Goal: Feedback & Contribution: Submit feedback/report problem

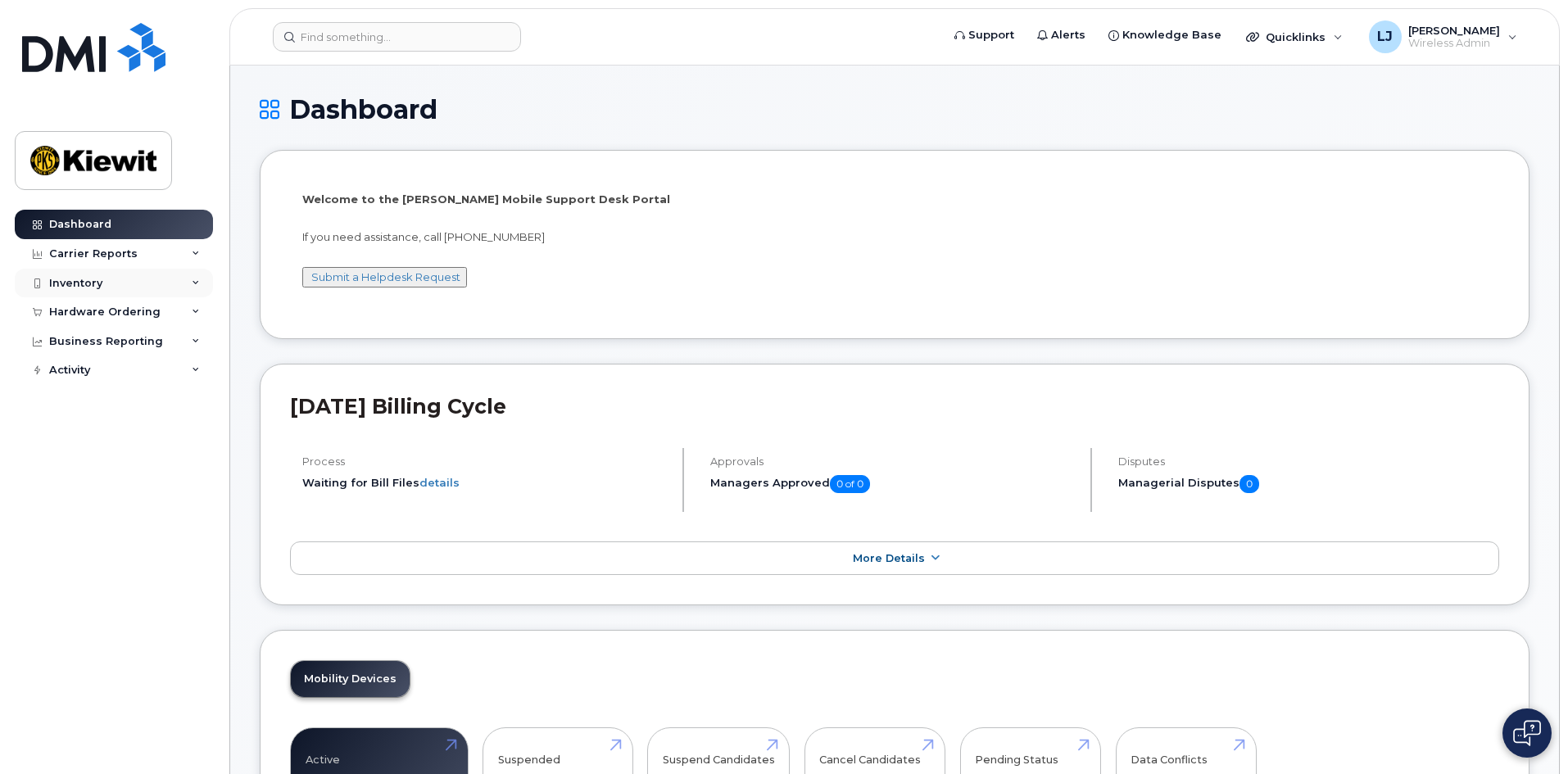
click at [144, 287] on div "Inventory" at bounding box center [114, 283] width 198 height 29
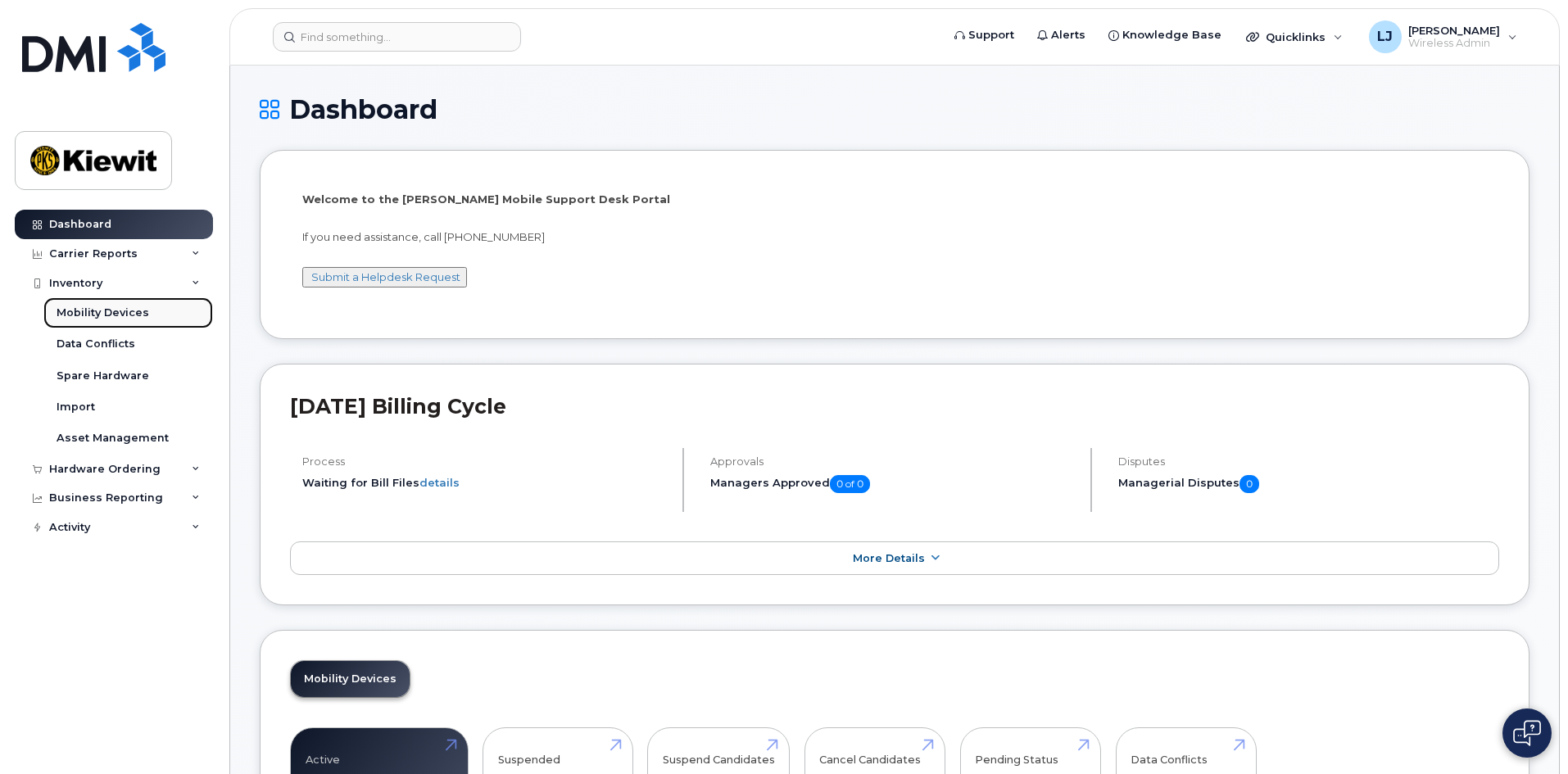
click at [92, 315] on div "Mobility Devices" at bounding box center [102, 313] width 92 height 15
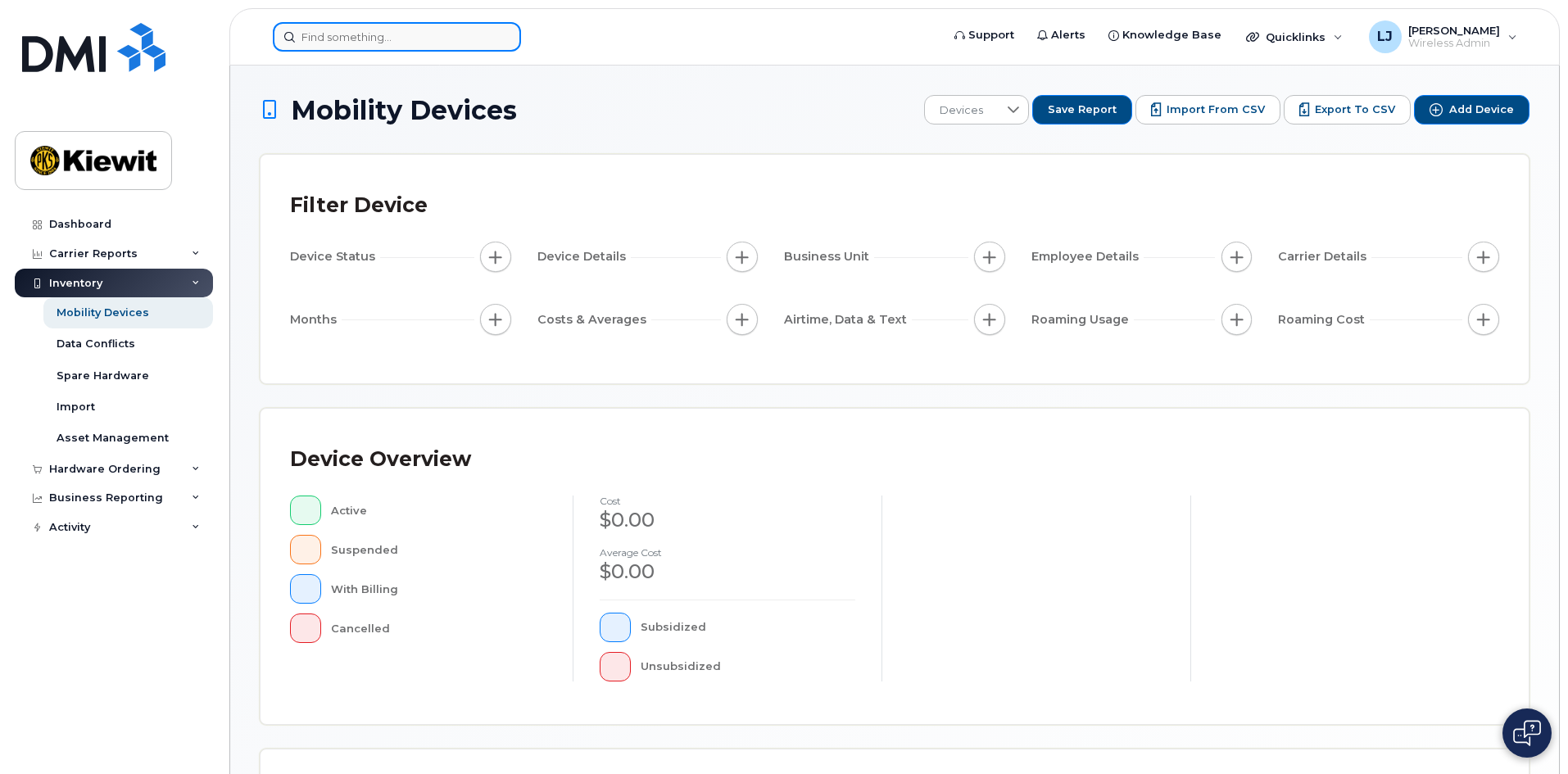
click at [357, 34] on input at bounding box center [397, 37] width 248 height 29
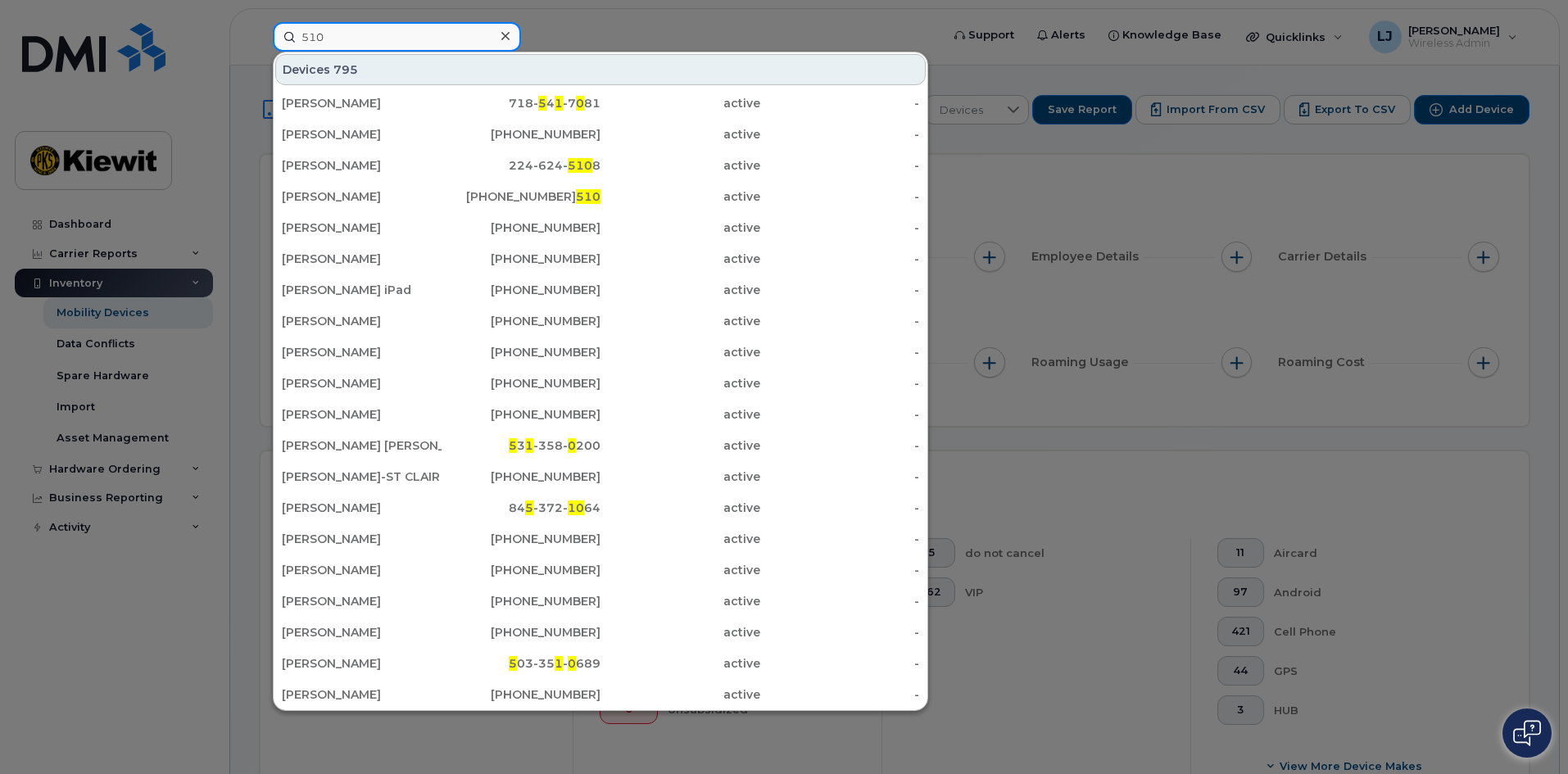
type input "510"
click at [1208, 210] on div at bounding box center [784, 387] width 1568 height 774
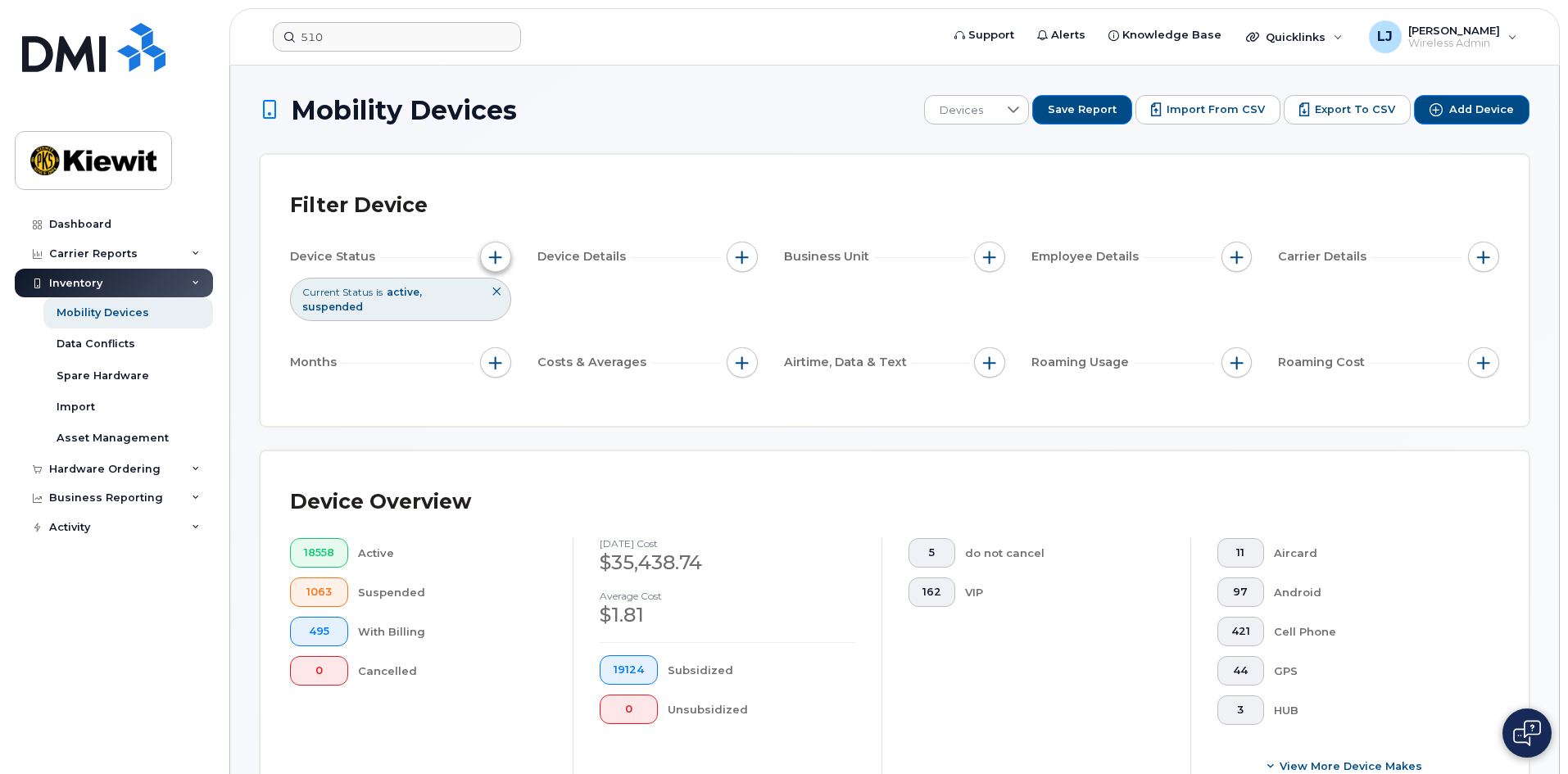
click at [497, 261] on span "button" at bounding box center [495, 257] width 13 height 13
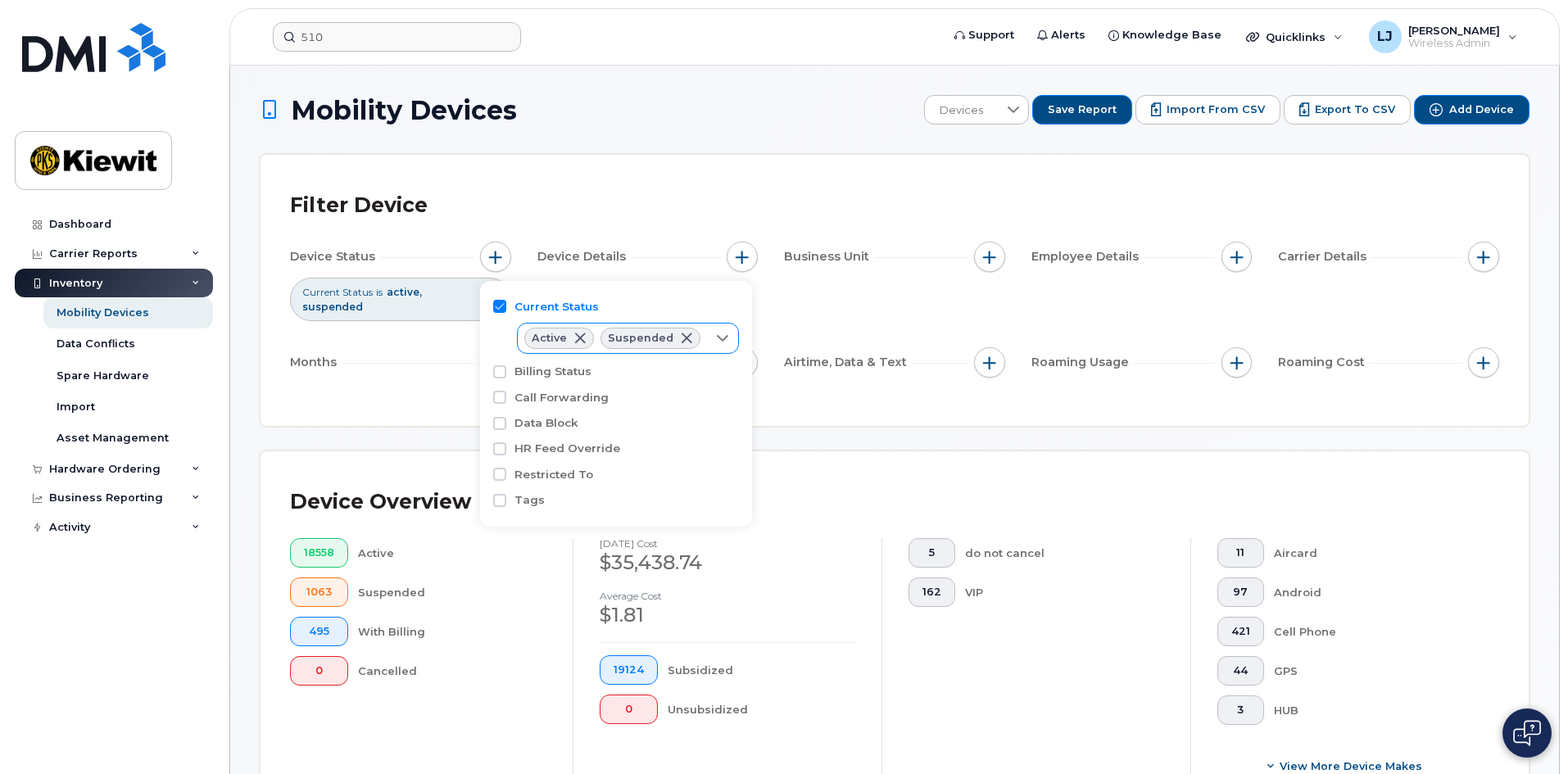
click at [722, 334] on icon at bounding box center [722, 337] width 13 height 13
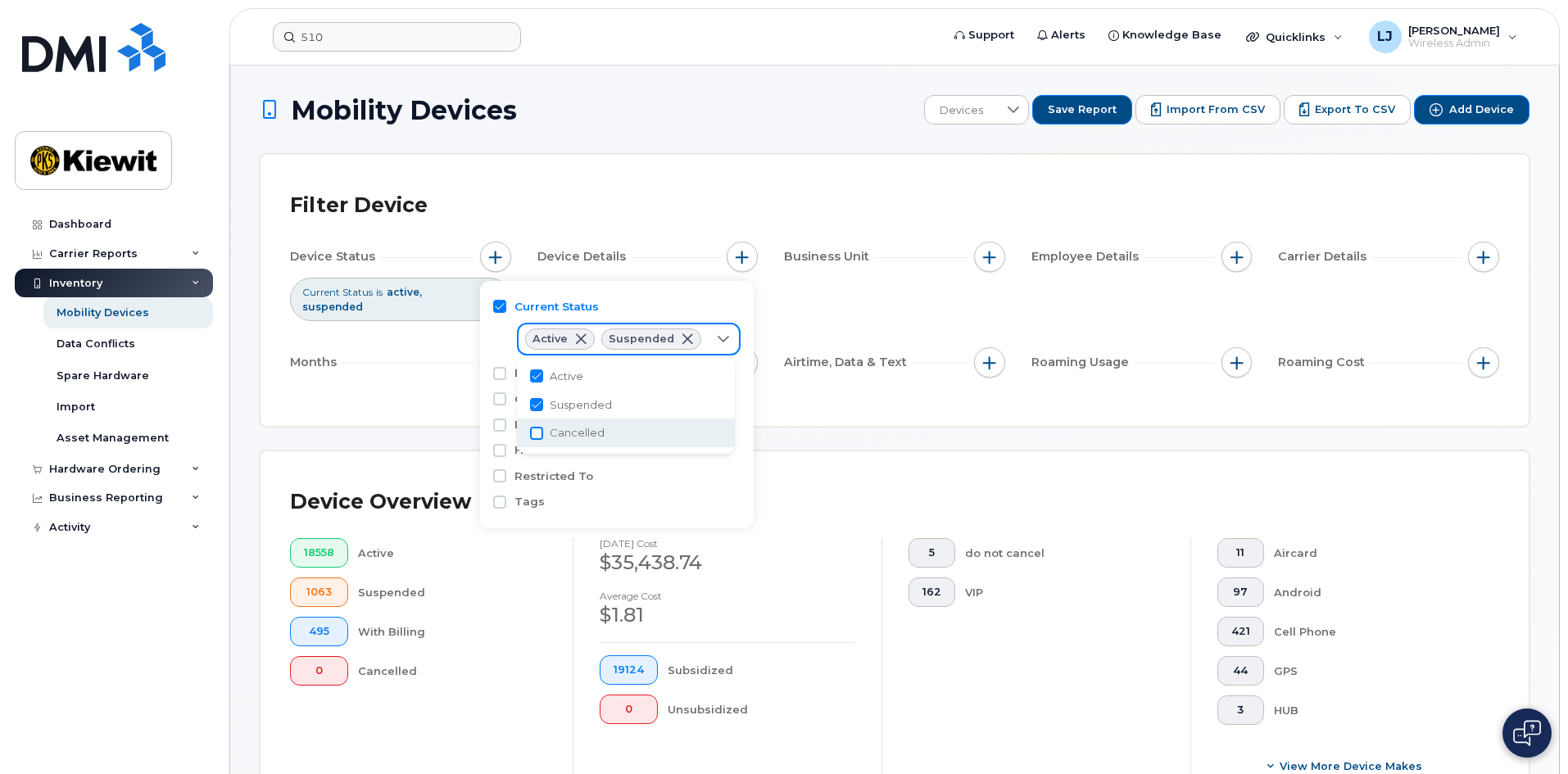
click at [542, 434] on input "Cancelled" at bounding box center [536, 433] width 13 height 13
checkbox input "true"
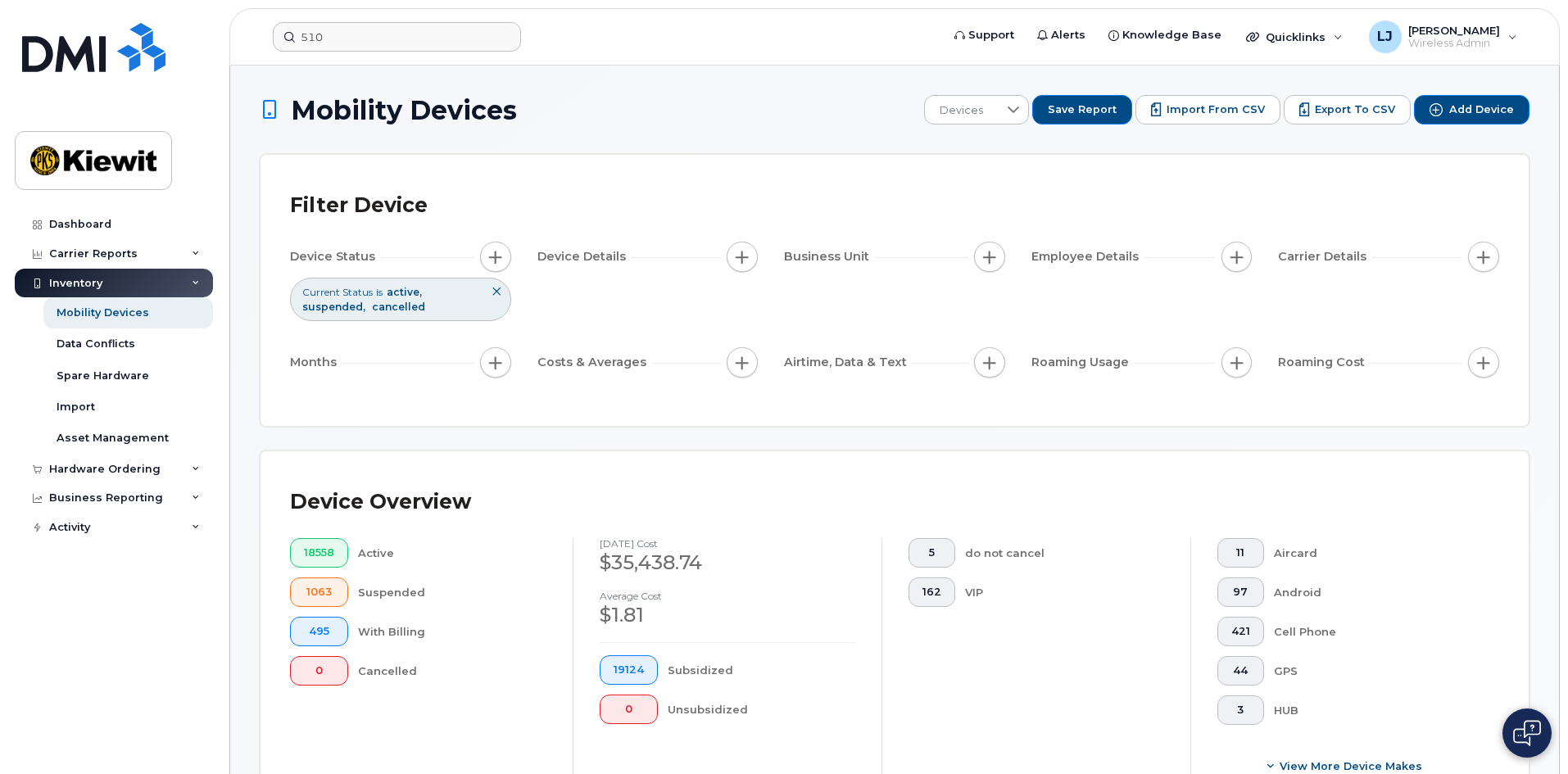
click at [496, 288] on icon at bounding box center [496, 291] width 9 height 9
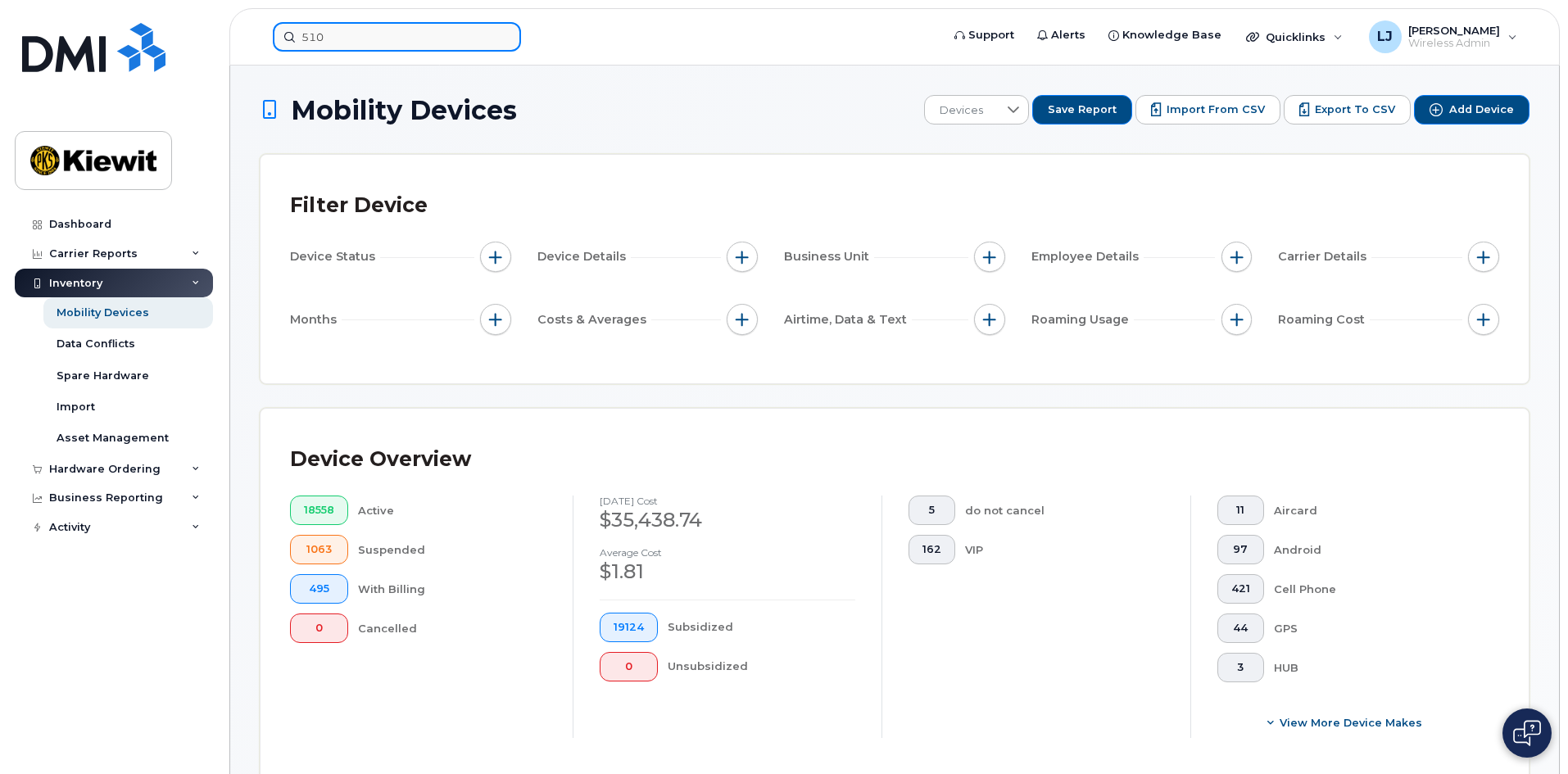
click at [343, 35] on input "510" at bounding box center [397, 37] width 248 height 29
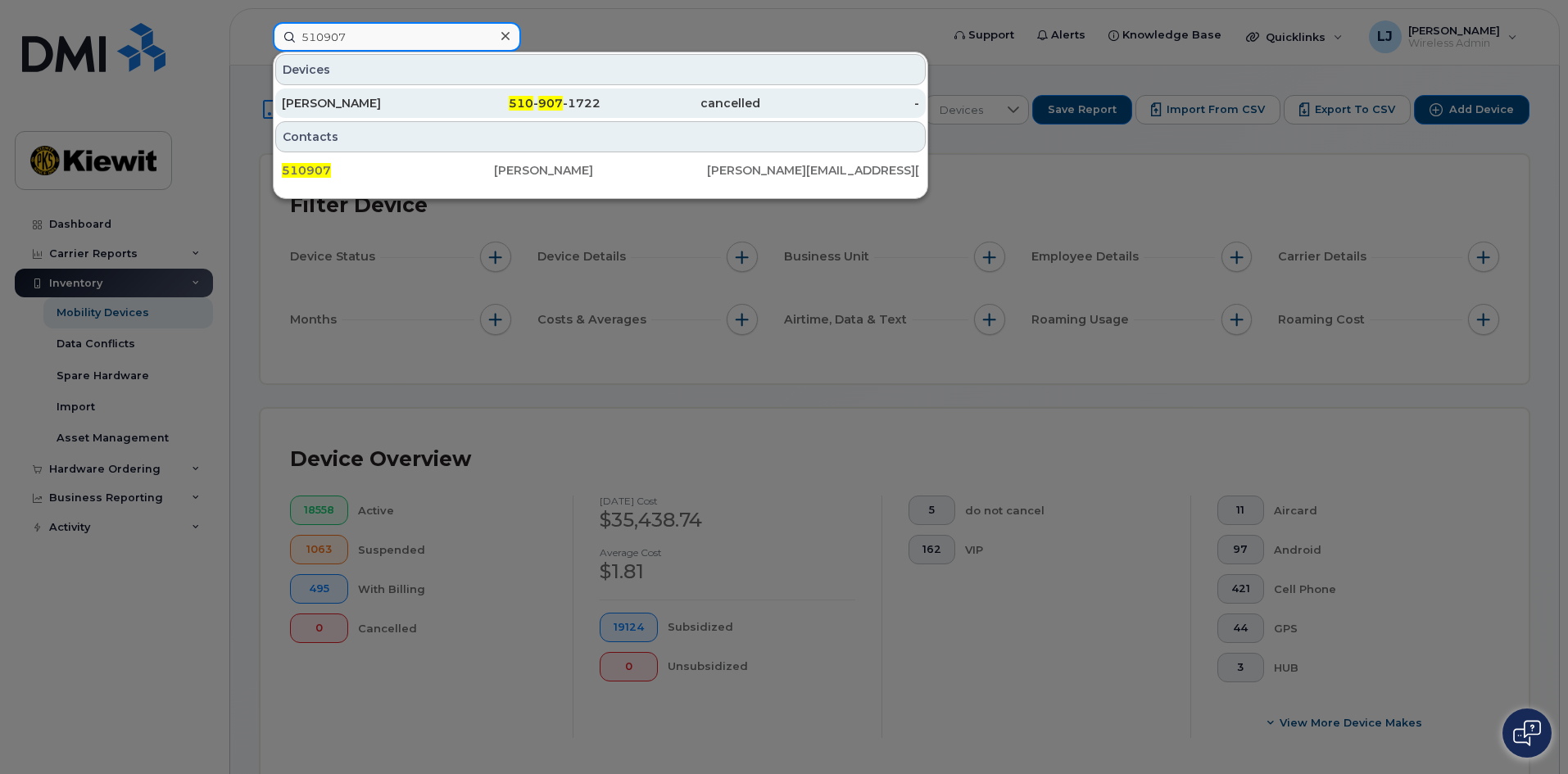
type input "510907"
click at [388, 105] on div "DEBBIE MASHORE" at bounding box center [361, 102] width 159 height 16
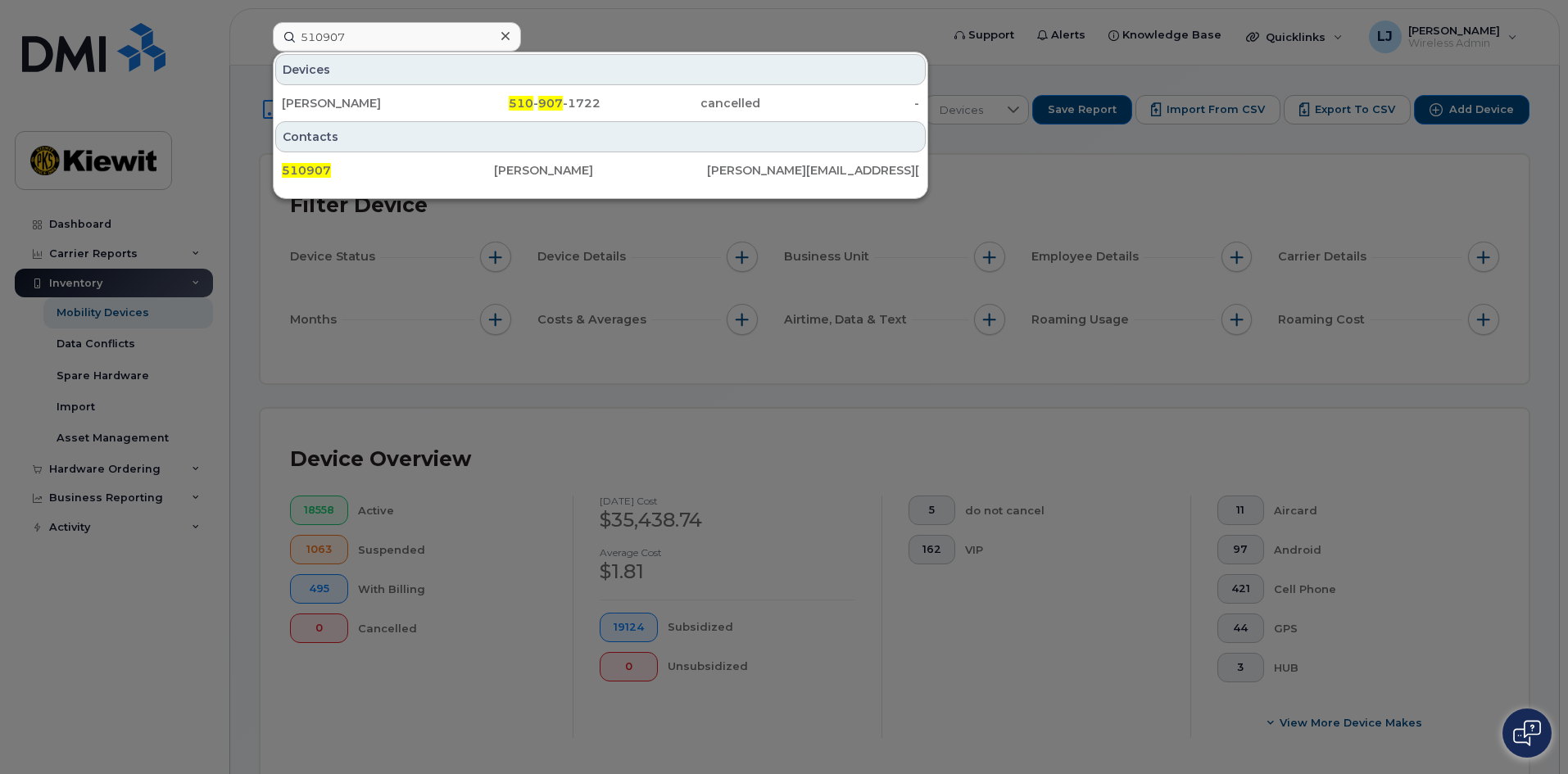
click at [1254, 294] on div at bounding box center [784, 387] width 1568 height 774
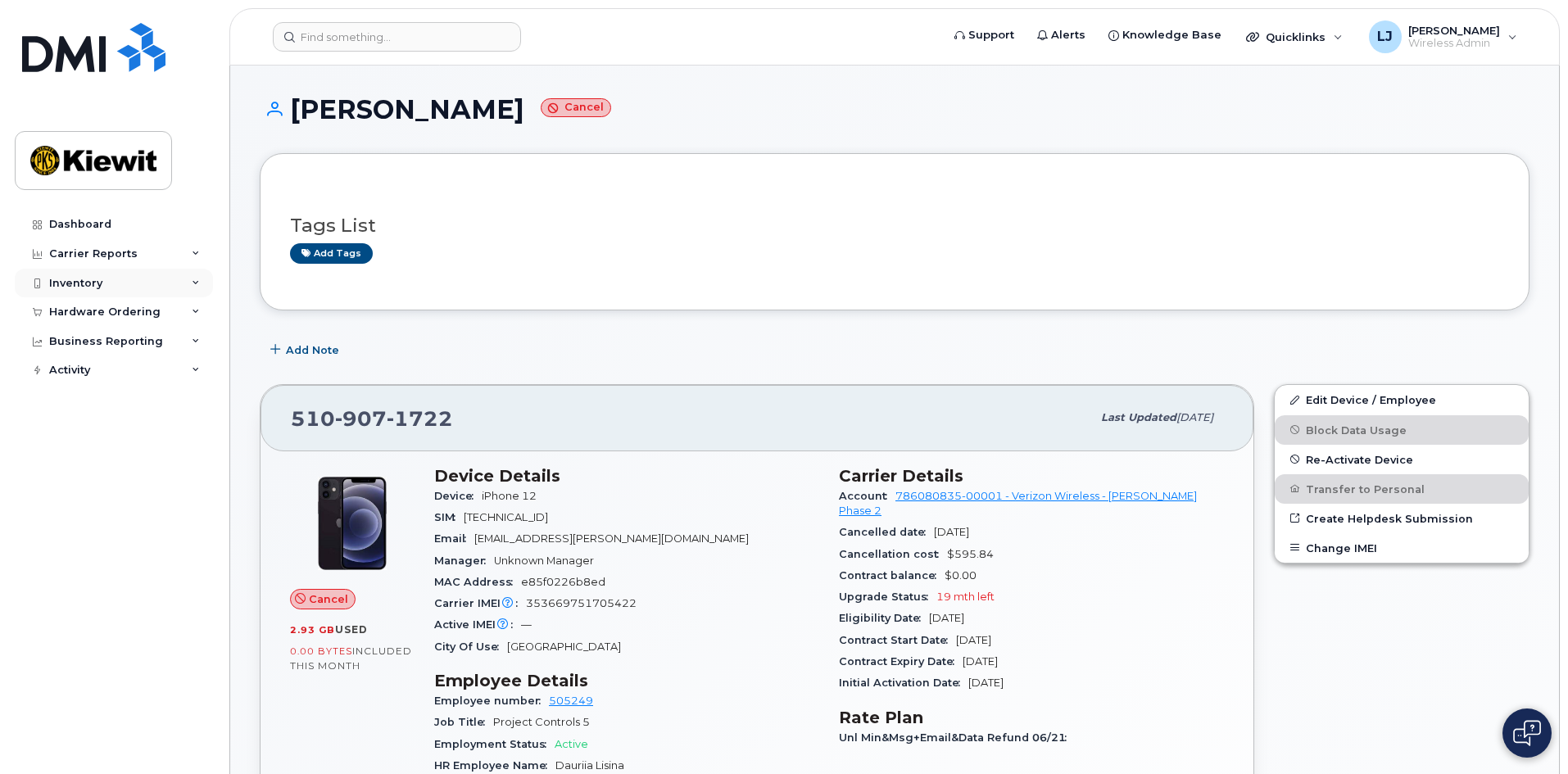
click at [121, 282] on div "Inventory" at bounding box center [114, 283] width 198 height 29
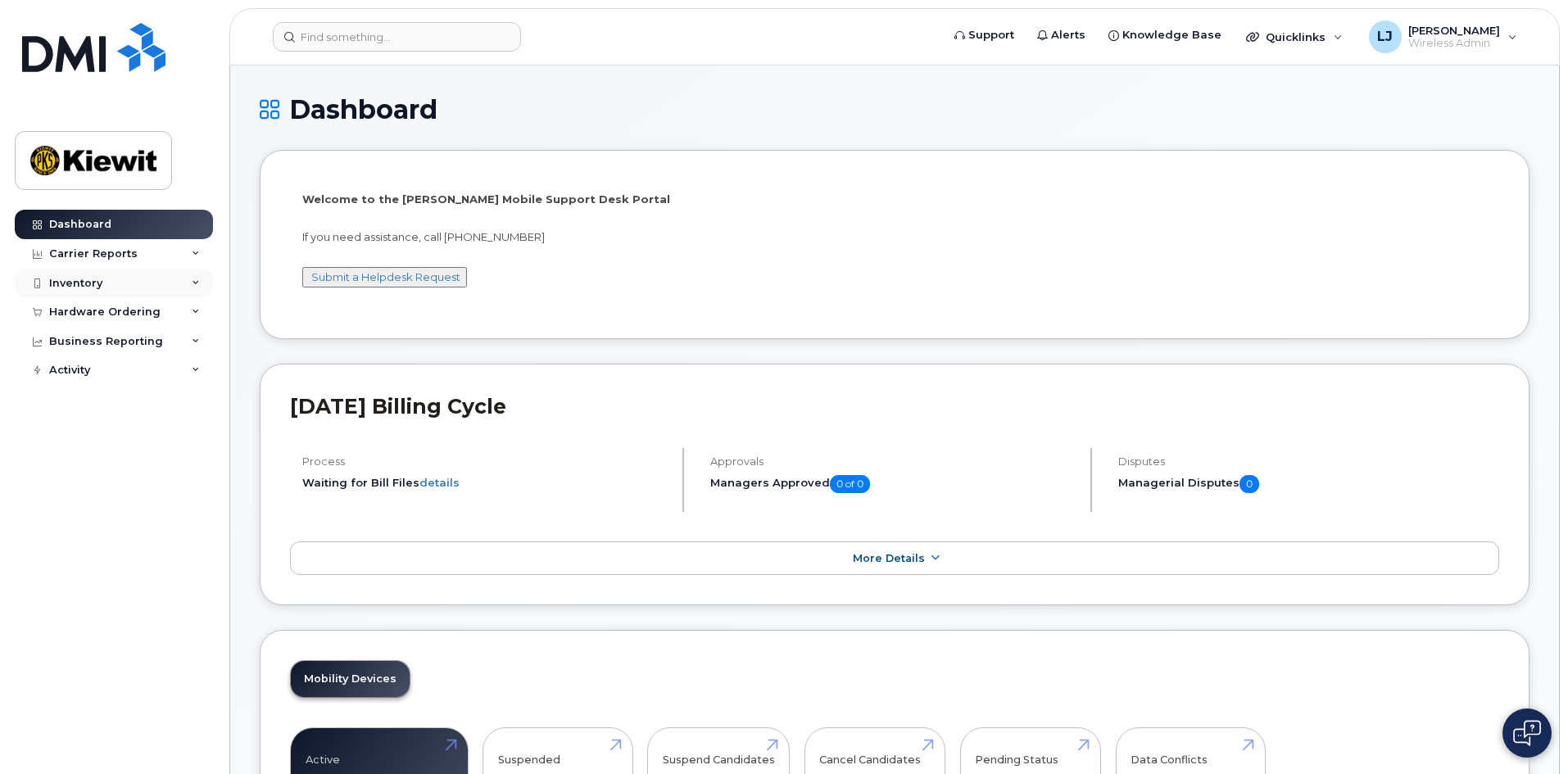
click at [108, 279] on div "Inventory" at bounding box center [114, 283] width 198 height 29
click at [76, 282] on div "Inventory" at bounding box center [76, 283] width 53 height 13
click at [87, 282] on div "Inventory" at bounding box center [76, 283] width 53 height 13
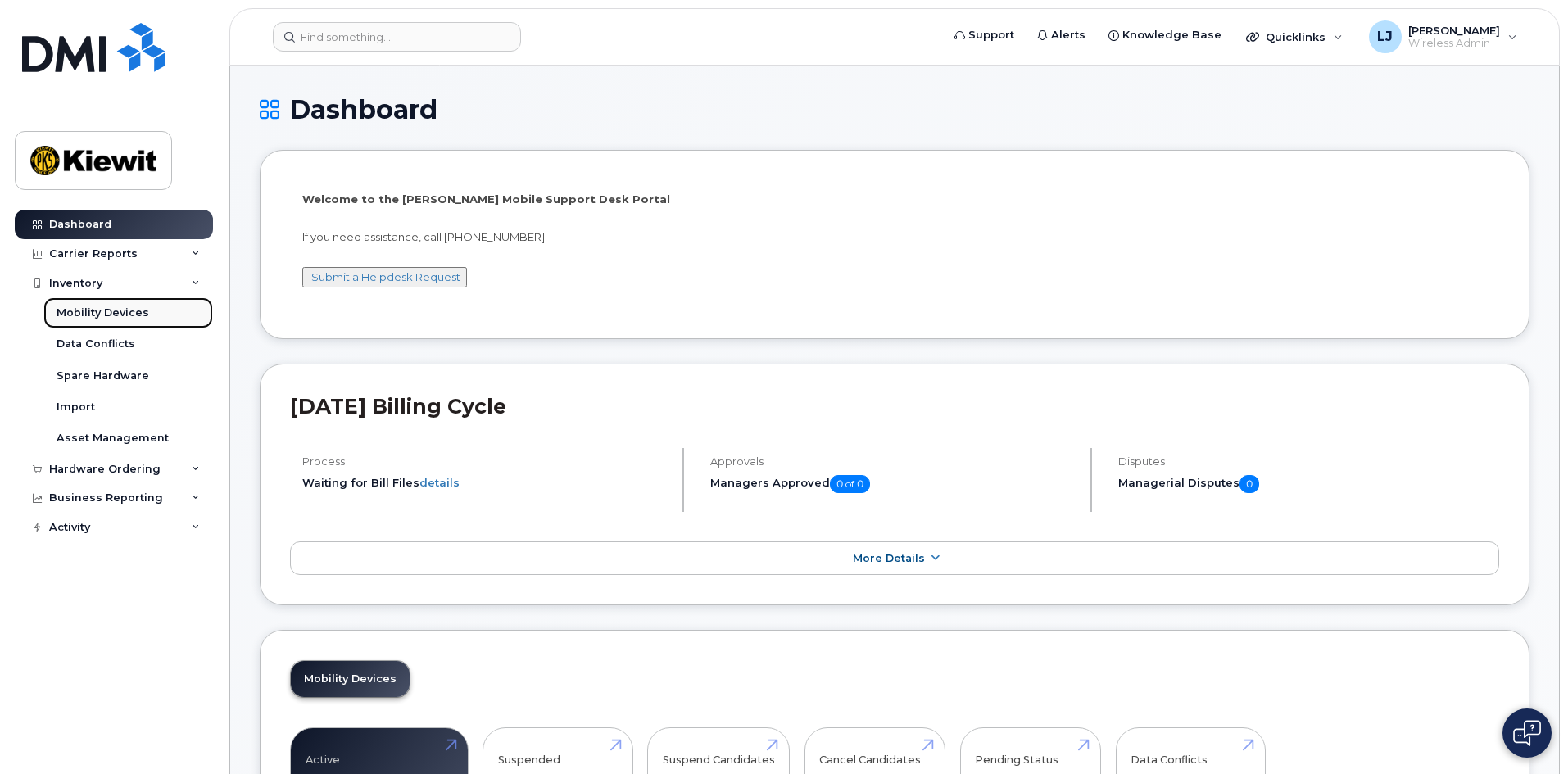
click at [93, 313] on div "Mobility Devices" at bounding box center [102, 313] width 92 height 15
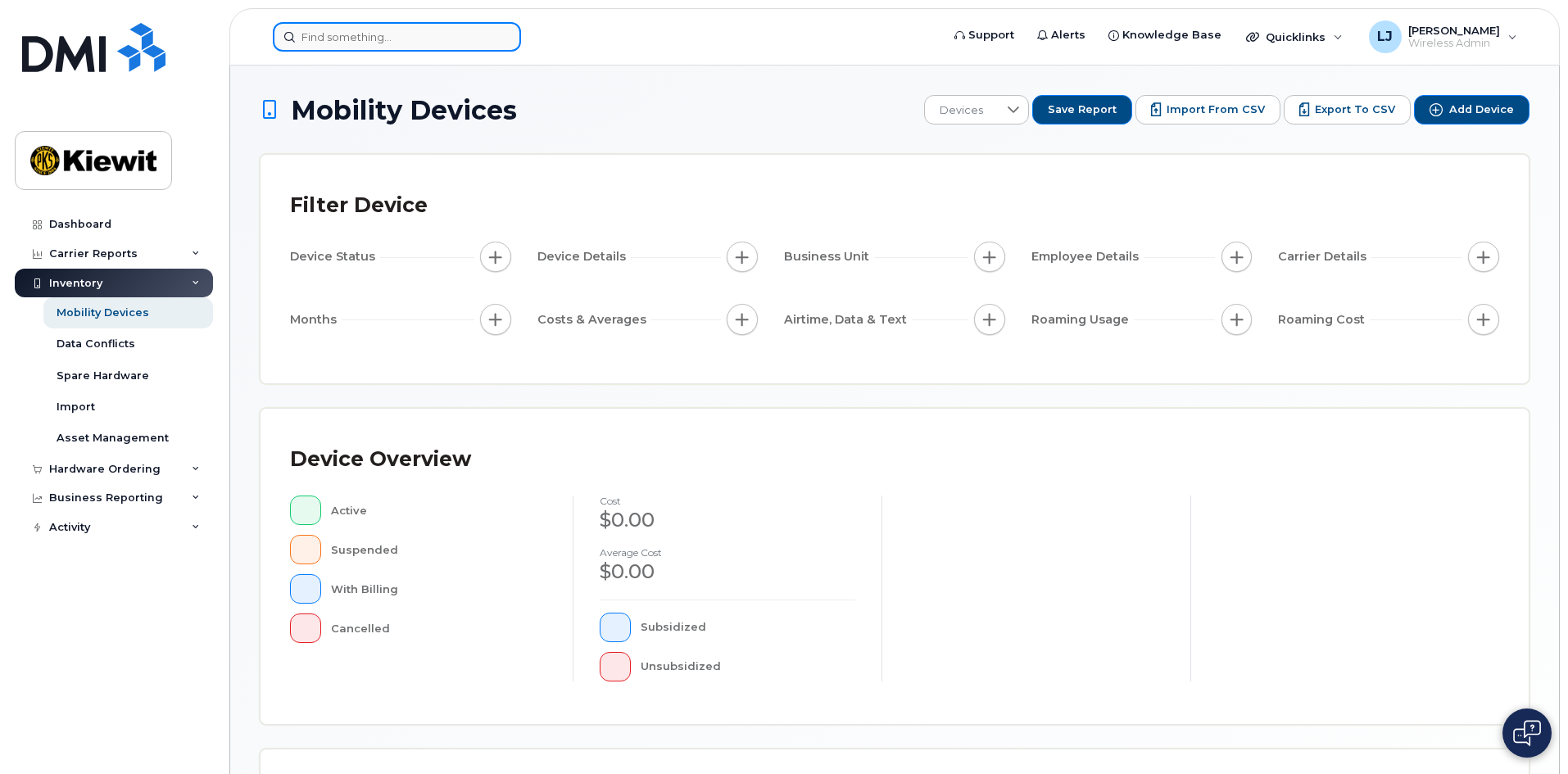
click at [388, 47] on input at bounding box center [397, 37] width 248 height 29
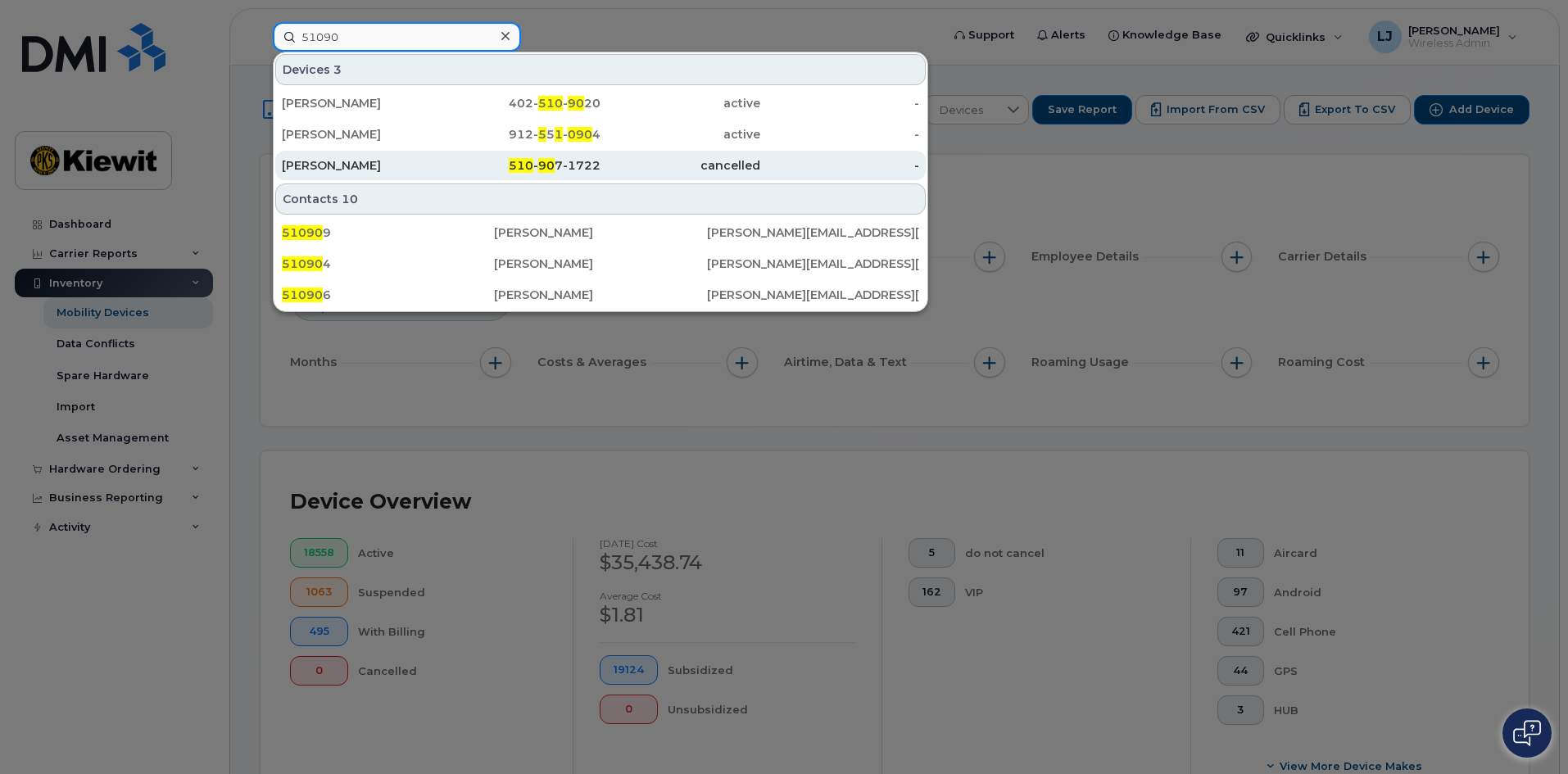
type input "51090"
click at [497, 166] on div "510 - 90 7-1722" at bounding box center [521, 165] width 159 height 16
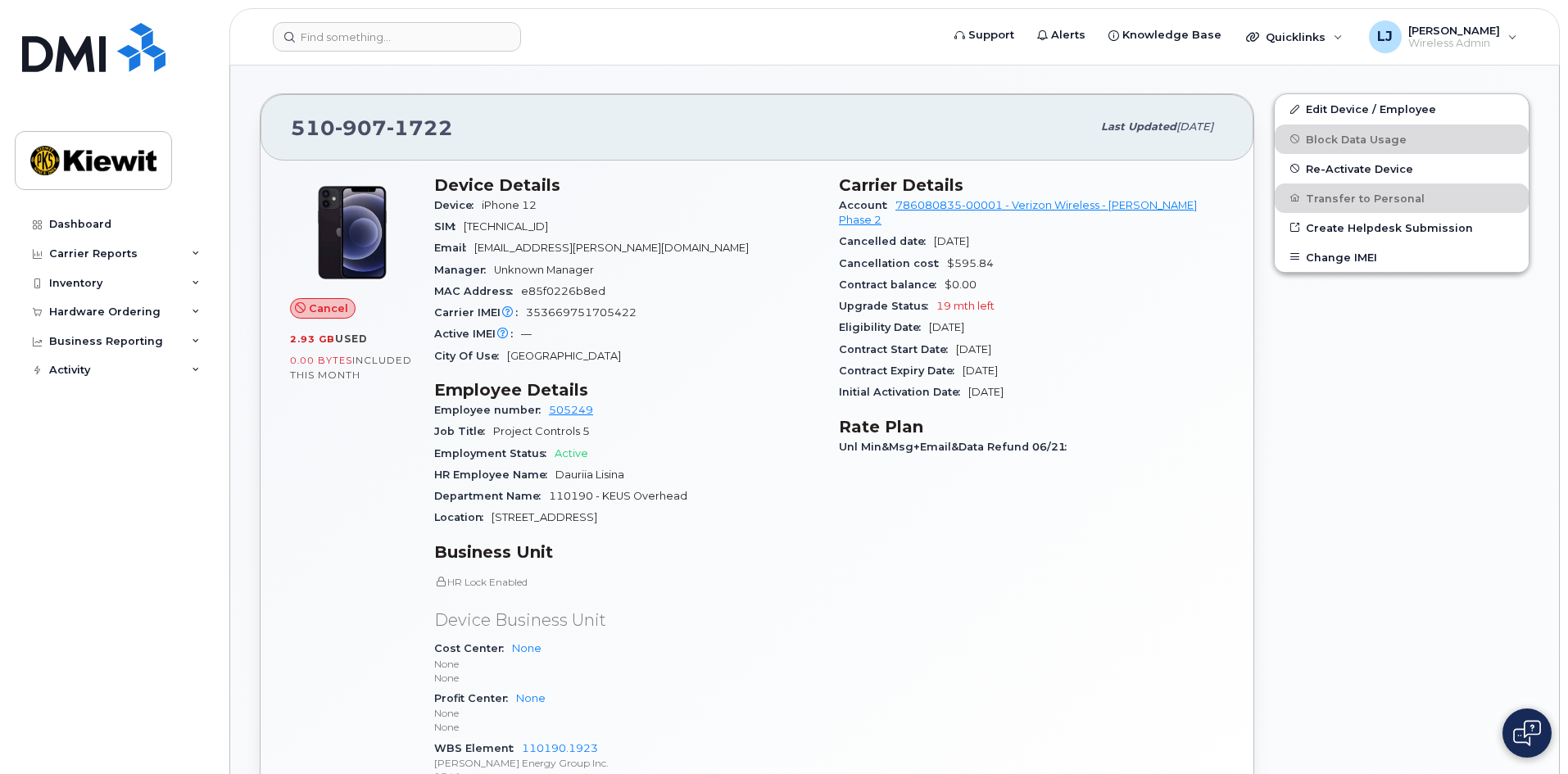
scroll to position [327, 0]
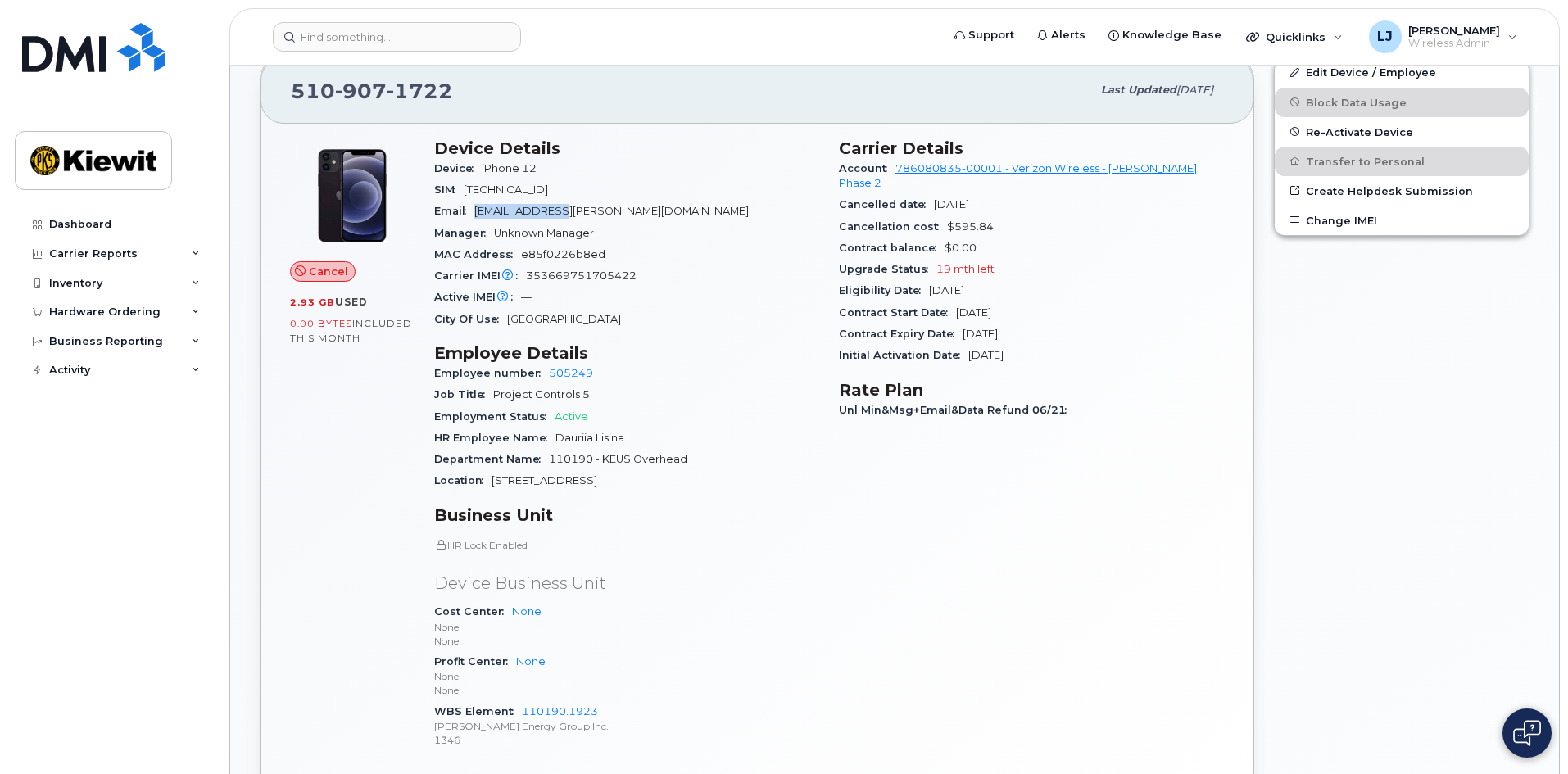
drag, startPoint x: 478, startPoint y: 209, endPoint x: 556, endPoint y: 208, distance: 78.0
click at [556, 208] on span "[EMAIL_ADDRESS][PERSON_NAME][DOMAIN_NAME]" at bounding box center [611, 211] width 275 height 12
click at [759, 465] on div "Department Name 110190 - KEUS Overhead" at bounding box center [626, 459] width 385 height 22
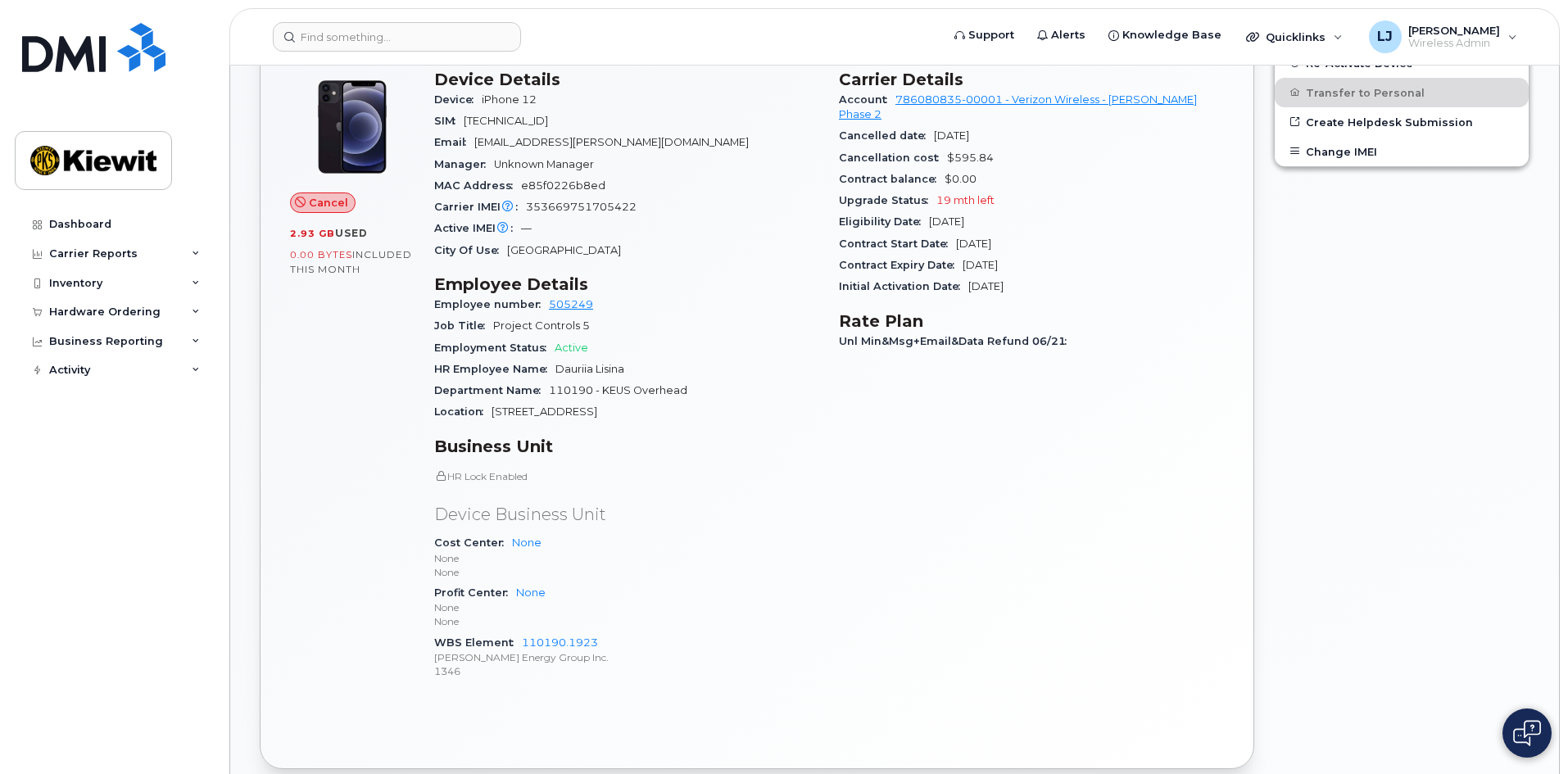
scroll to position [164, 0]
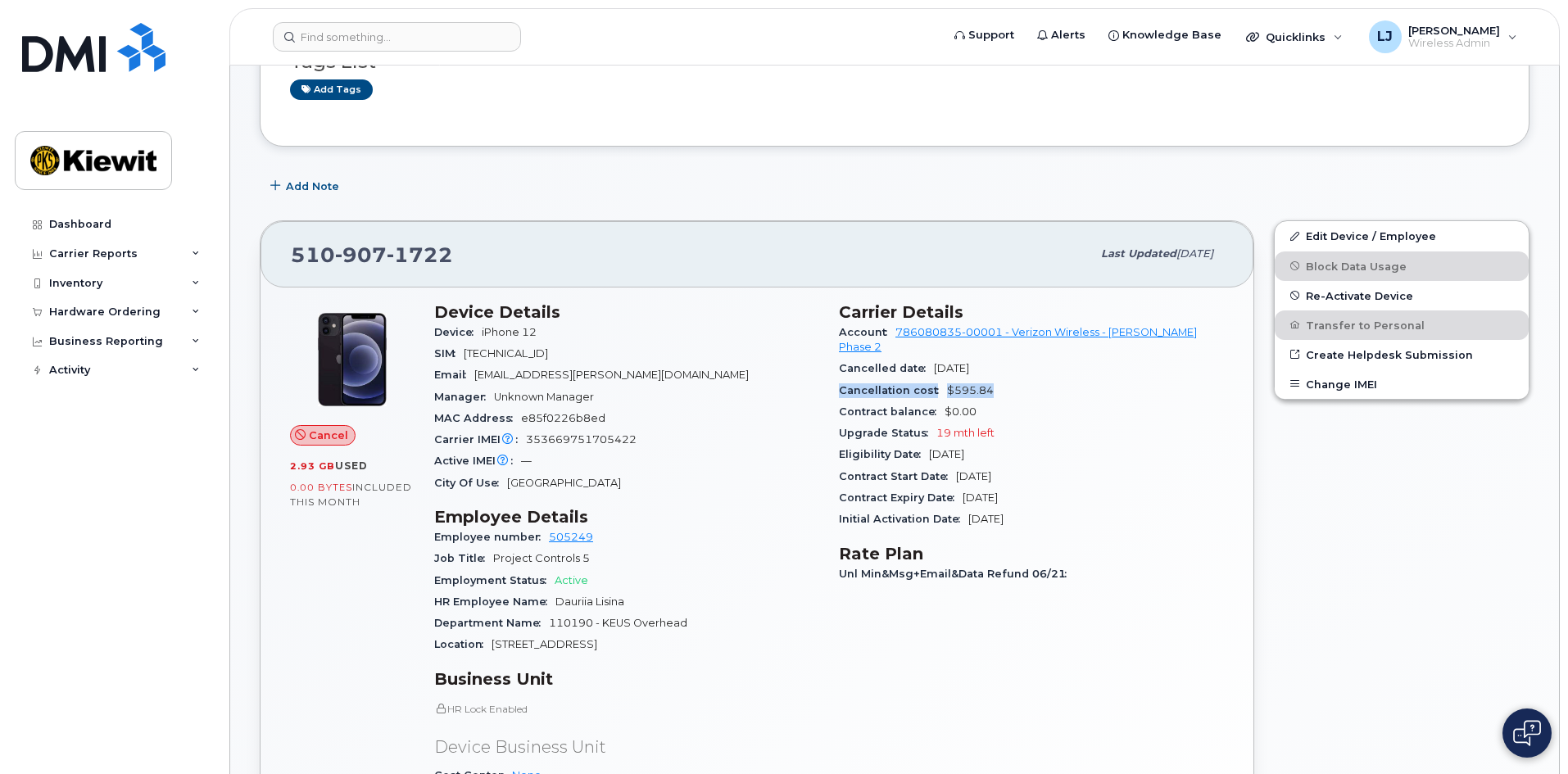
drag, startPoint x: 838, startPoint y: 375, endPoint x: 1000, endPoint y: 376, distance: 162.0
click at [1000, 376] on div "Carrier Details Account 786080835-00001 - Verizon Wireless - Kiewit Phase 2 Can…" at bounding box center [1032, 615] width 405 height 645
click at [1038, 423] on div "Upgrade Status 19 mth left" at bounding box center [1031, 433] width 385 height 22
click at [804, 613] on div "Department Name 110190 - KEUS Overhead" at bounding box center [626, 623] width 385 height 22
click at [346, 38] on input at bounding box center [397, 37] width 248 height 29
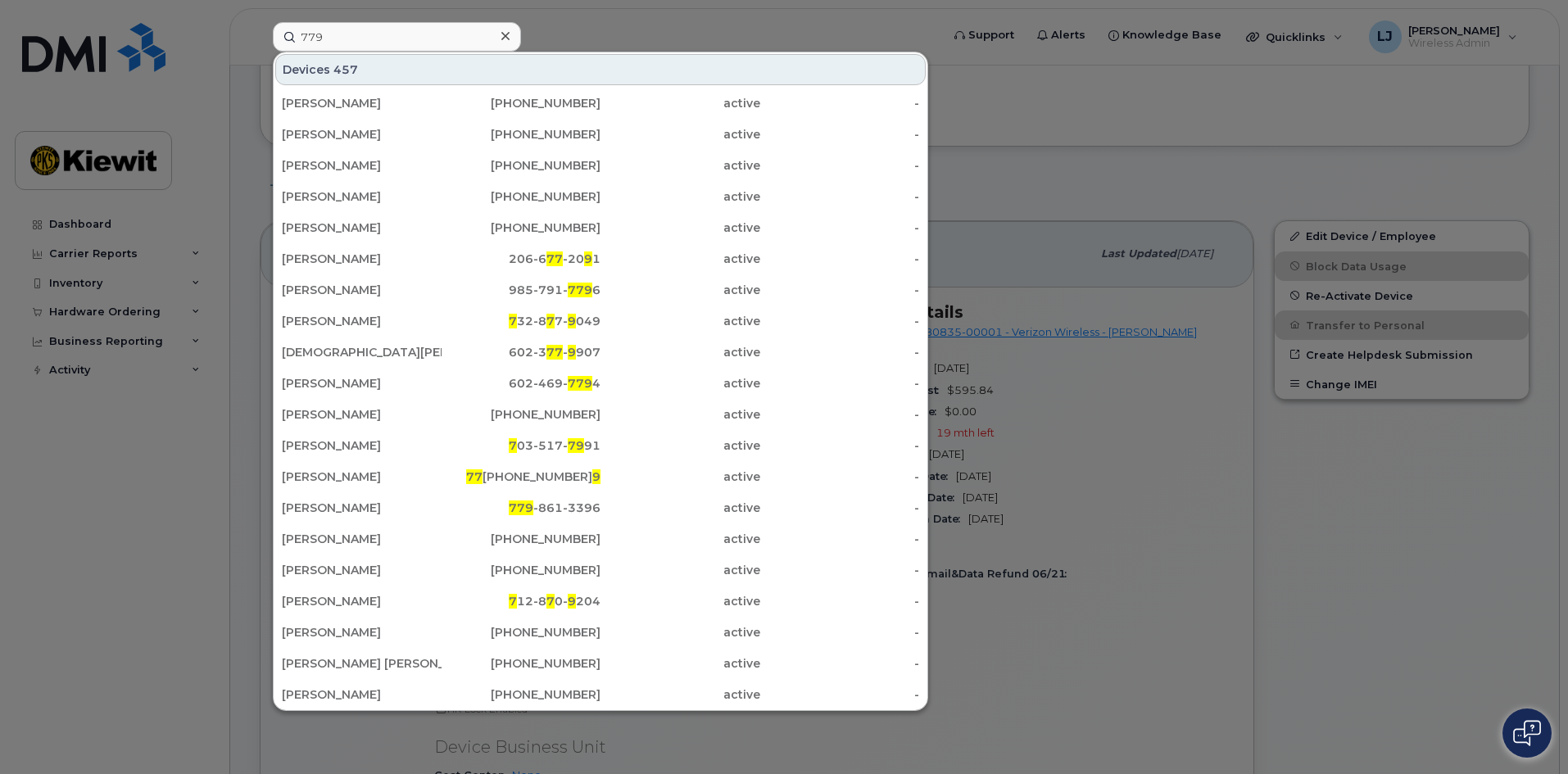
click at [1241, 425] on div at bounding box center [784, 387] width 1568 height 774
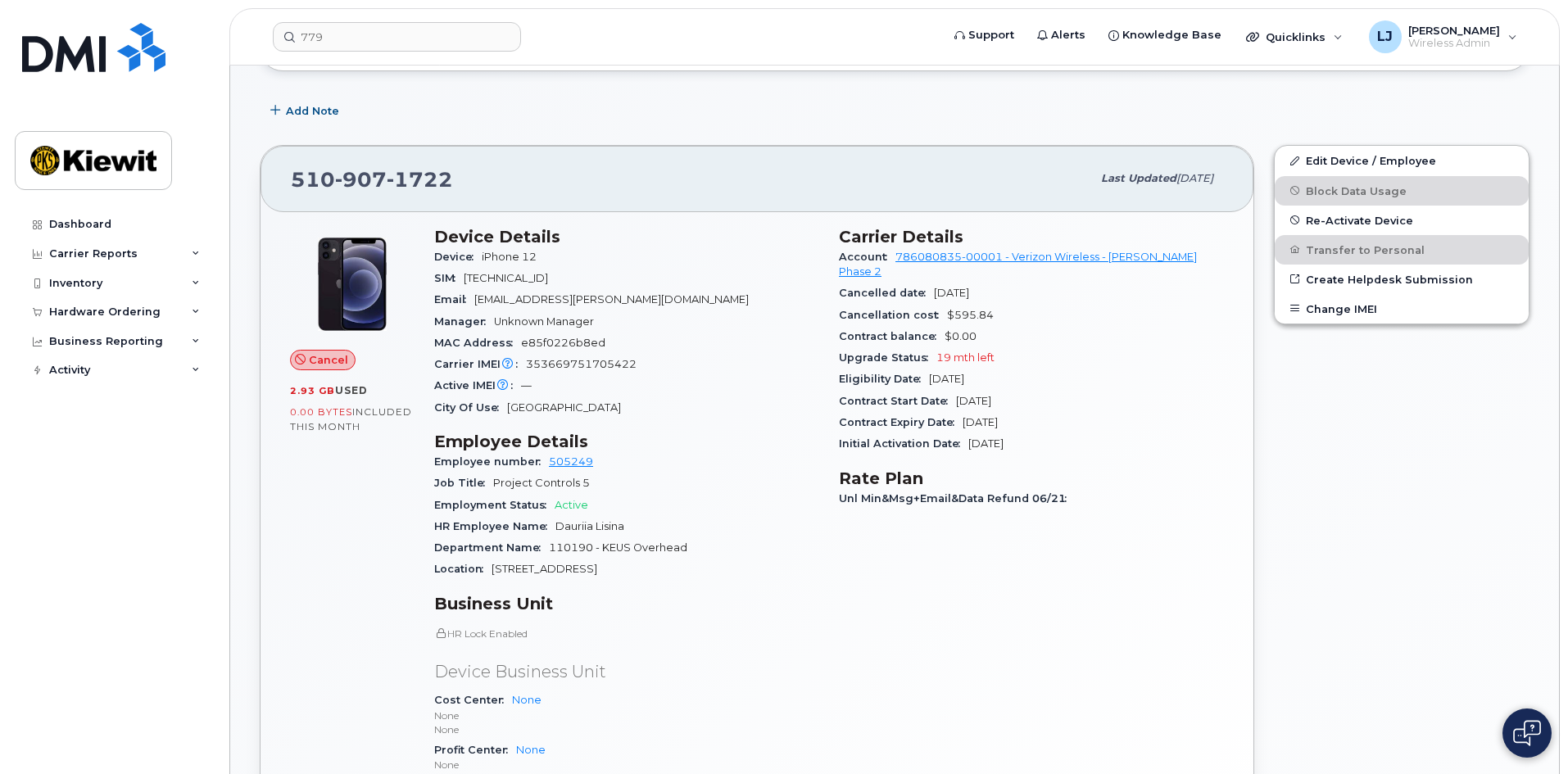
scroll to position [410, 0]
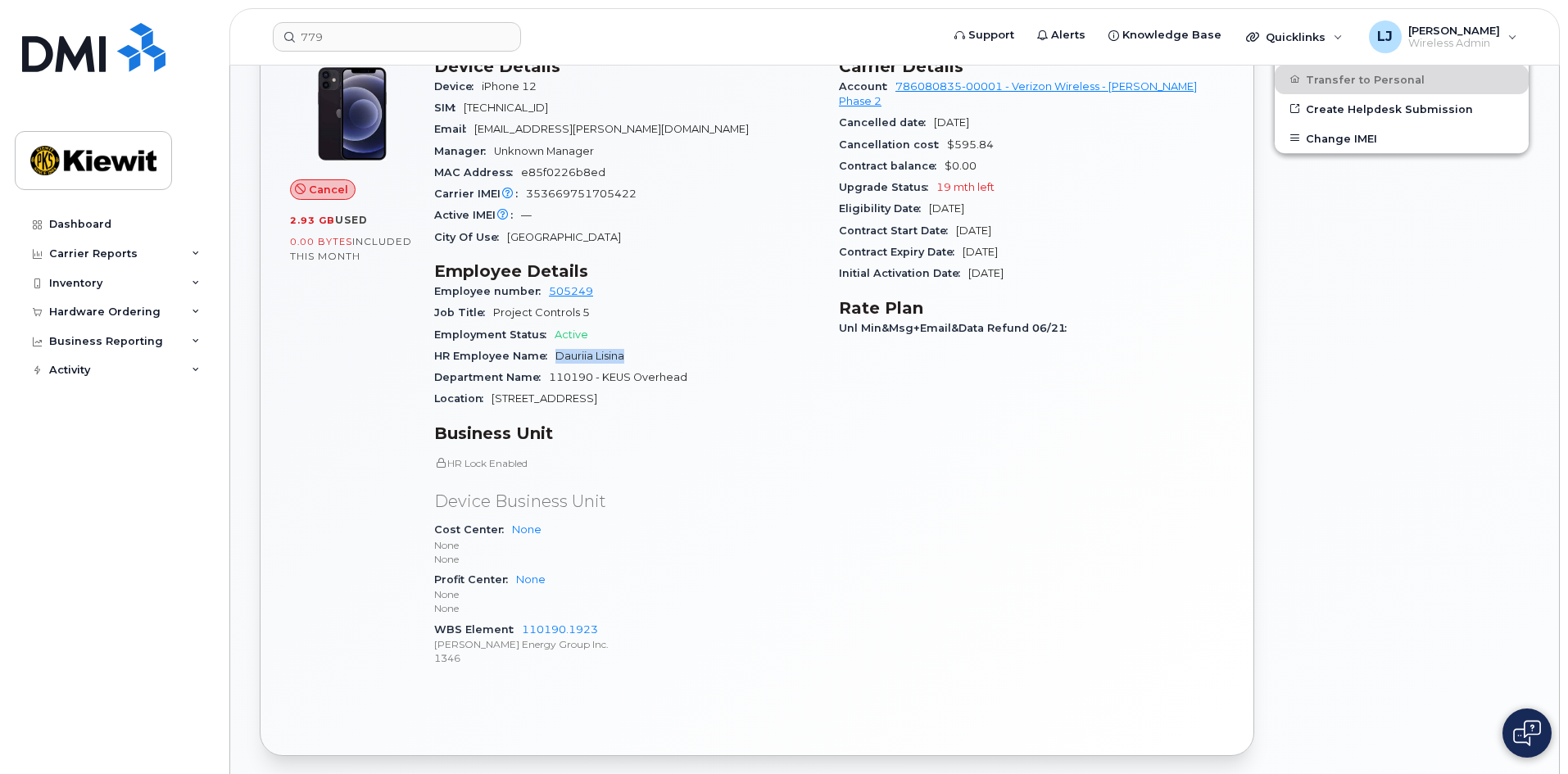
drag, startPoint x: 555, startPoint y: 352, endPoint x: 642, endPoint y: 358, distance: 87.2
click at [642, 358] on div "HR Employee Name Dauriia Lisina" at bounding box center [626, 356] width 385 height 22
drag, startPoint x: 836, startPoint y: 127, endPoint x: 1019, endPoint y: 126, distance: 183.0
click at [1019, 126] on div "Carrier Details Account 786080835-00001 - Verizon Wireless - Kiewit Phase 2 Can…" at bounding box center [1032, 368] width 405 height 645
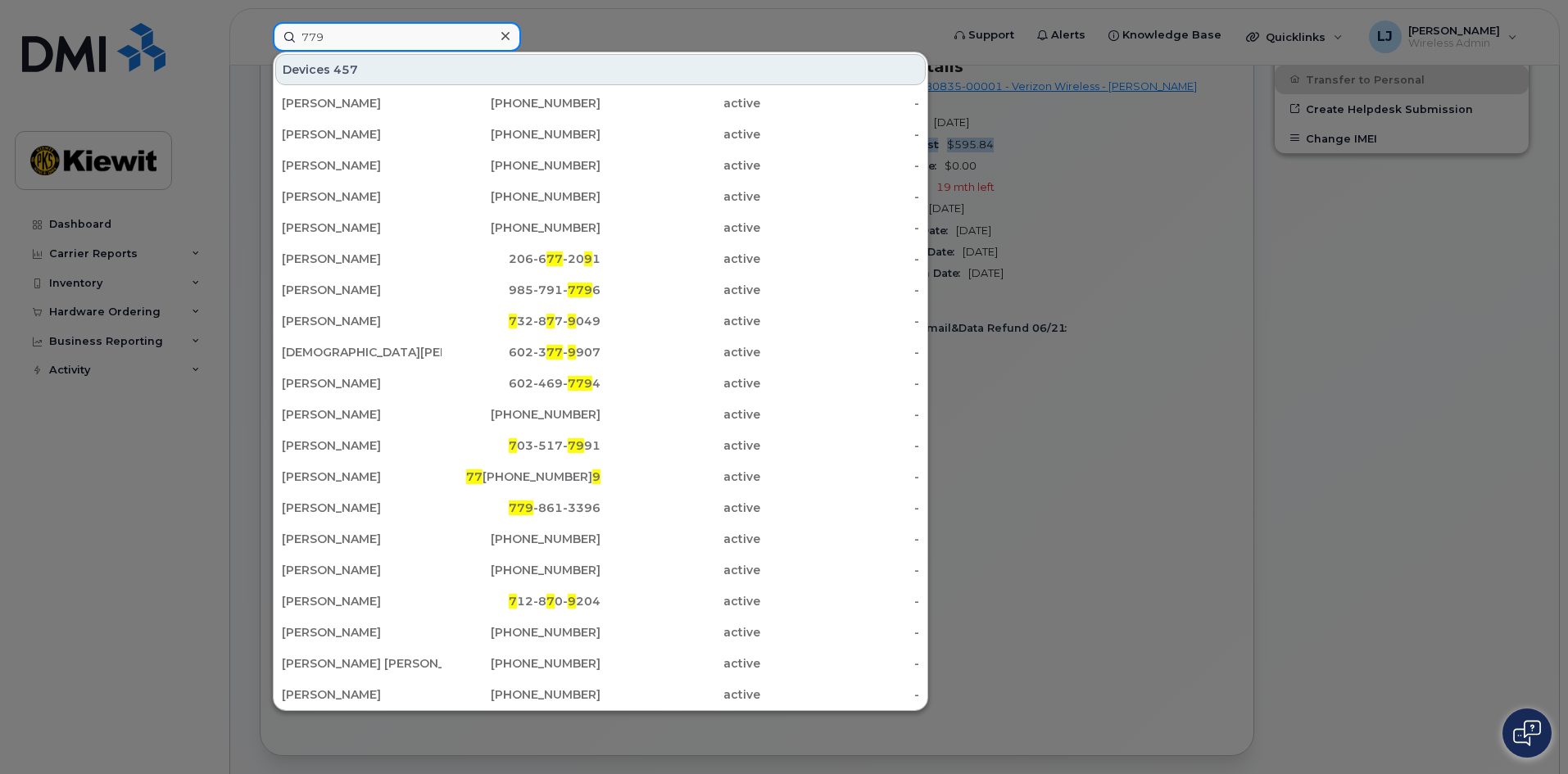
click at [408, 34] on input "779" at bounding box center [397, 37] width 248 height 29
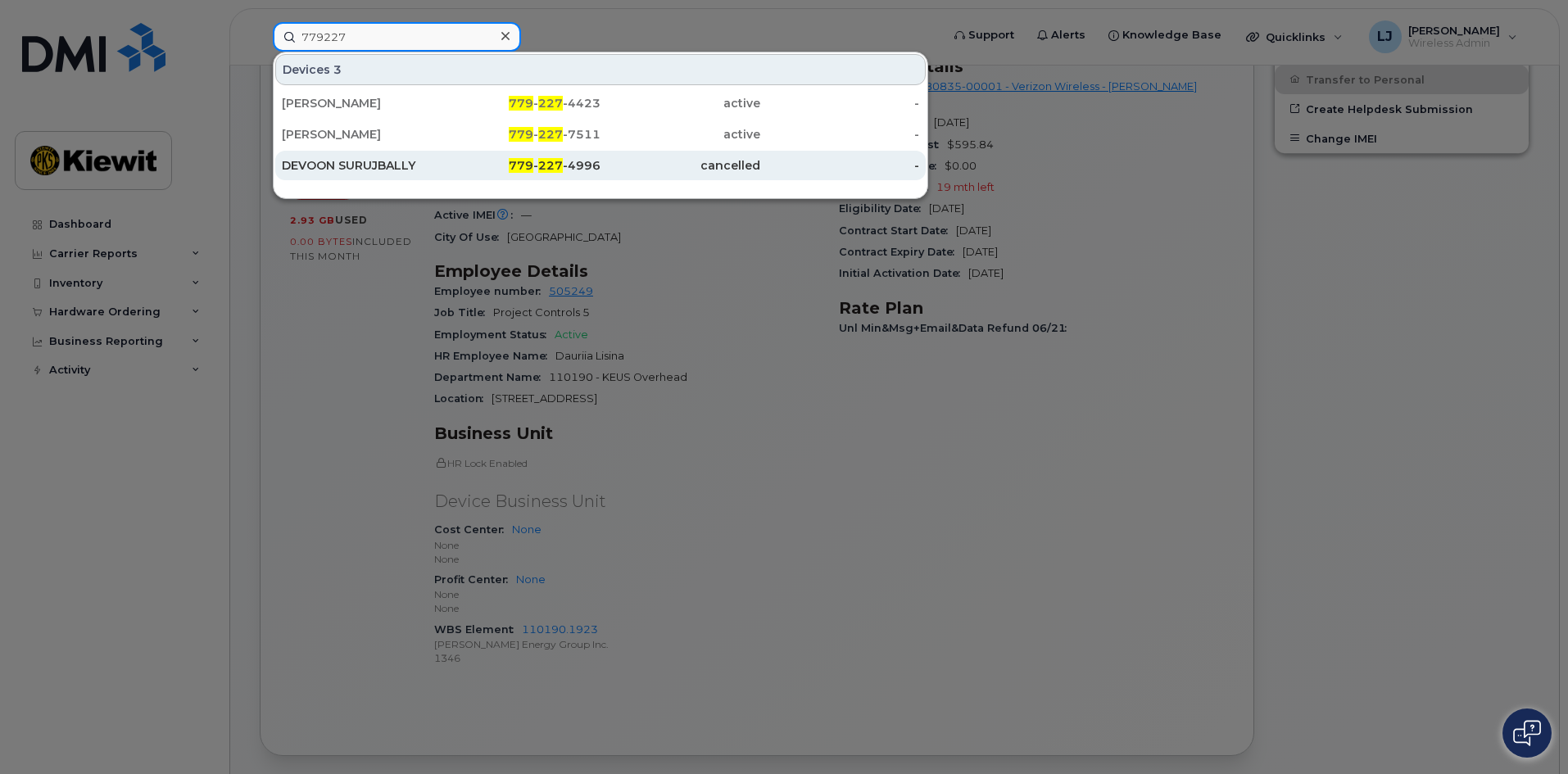
type input "779227"
click at [401, 158] on div "DEVOON SURUJBALLY" at bounding box center [361, 165] width 159 height 29
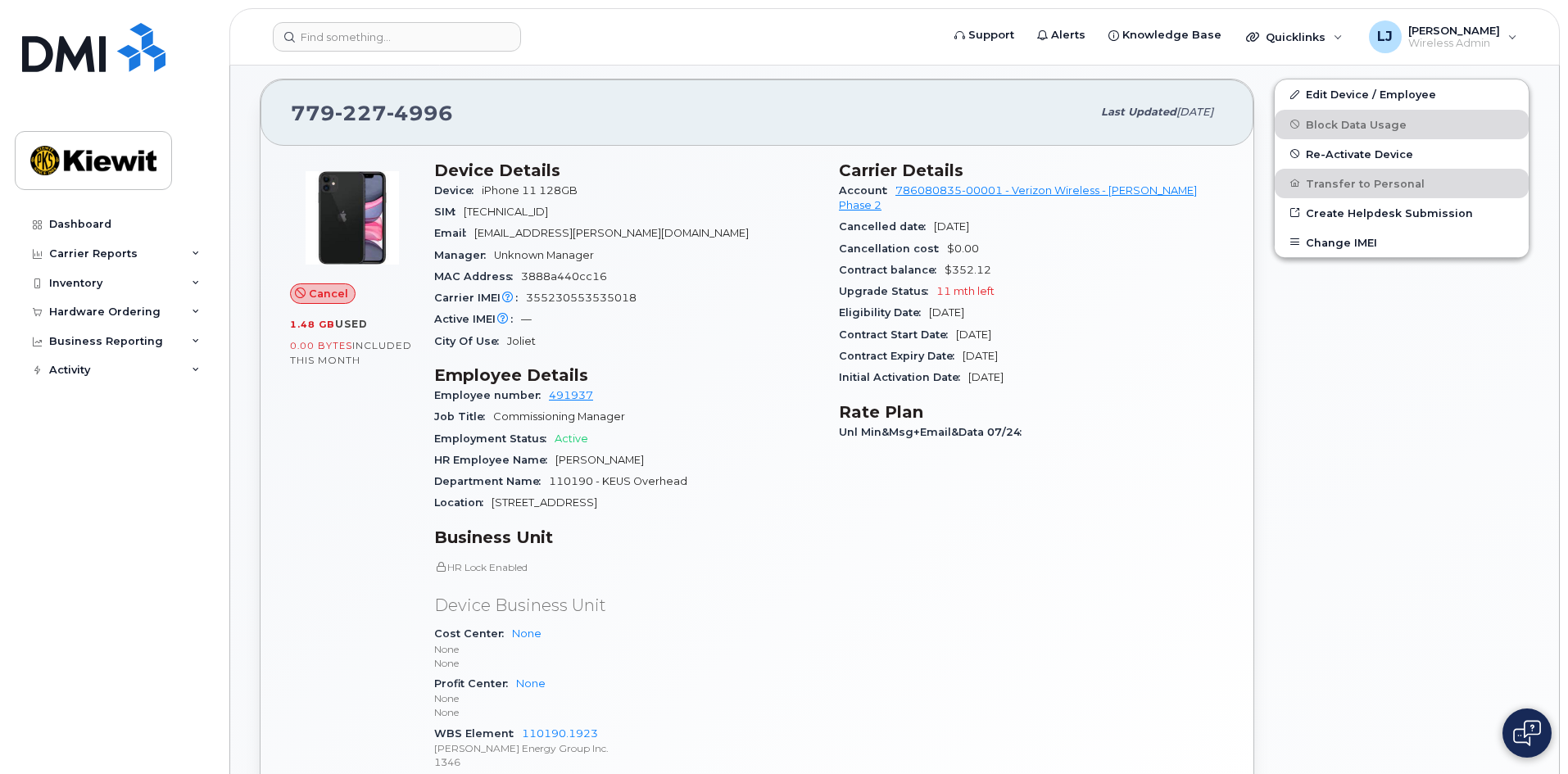
scroll to position [298, 0]
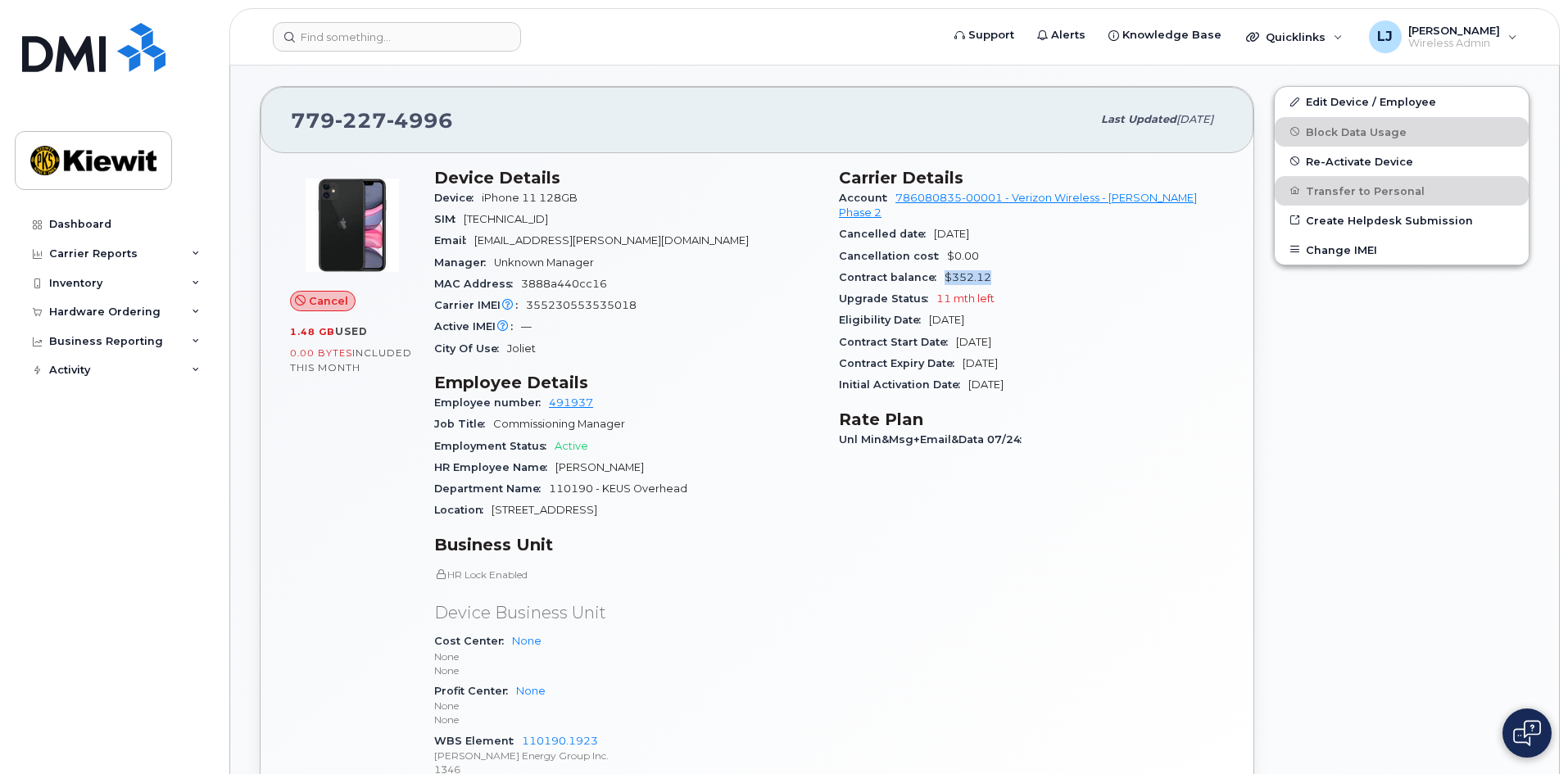
drag, startPoint x: 945, startPoint y: 260, endPoint x: 997, endPoint y: 268, distance: 52.6
click at [997, 268] on div "Contract balance $352.12" at bounding box center [1031, 277] width 385 height 22
click at [1053, 310] on div "Eligibility Date [DATE]" at bounding box center [1031, 320] width 385 height 22
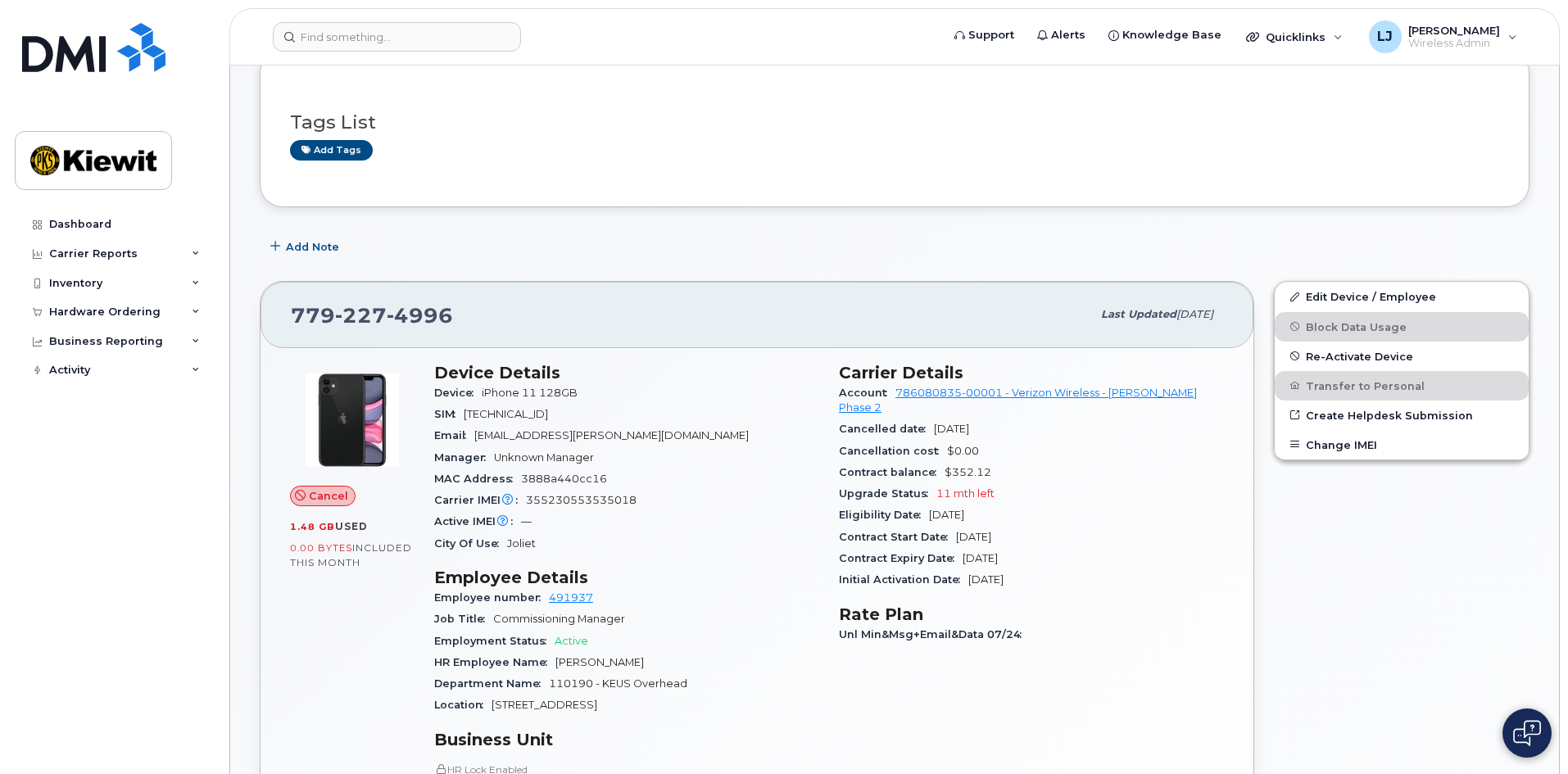
scroll to position [106, 0]
drag, startPoint x: 840, startPoint y: 451, endPoint x: 1006, endPoint y: 457, distance: 166.1
click at [1006, 460] on div "Contract balance $352.12" at bounding box center [1031, 470] width 385 height 22
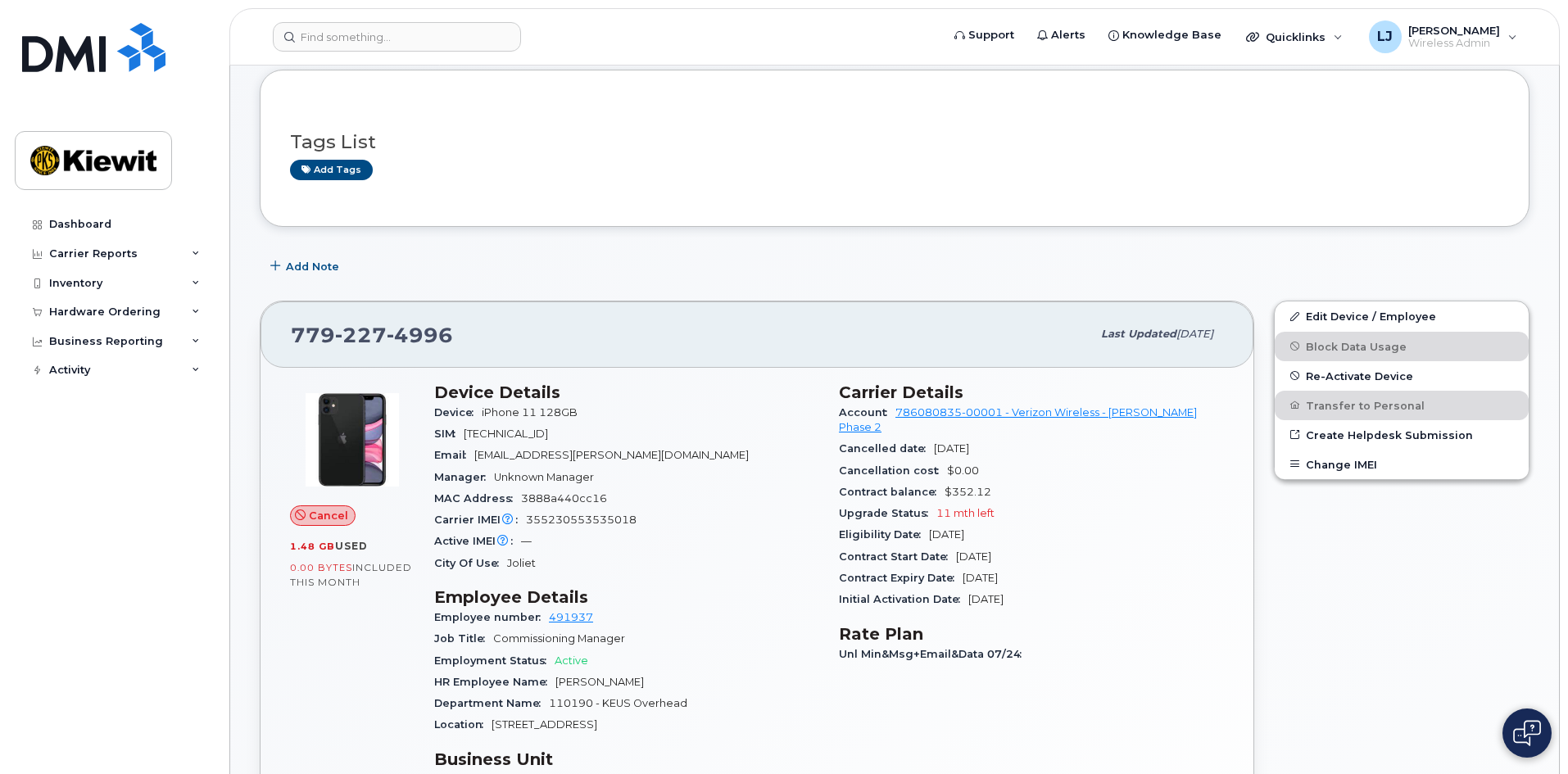
scroll to position [0, 0]
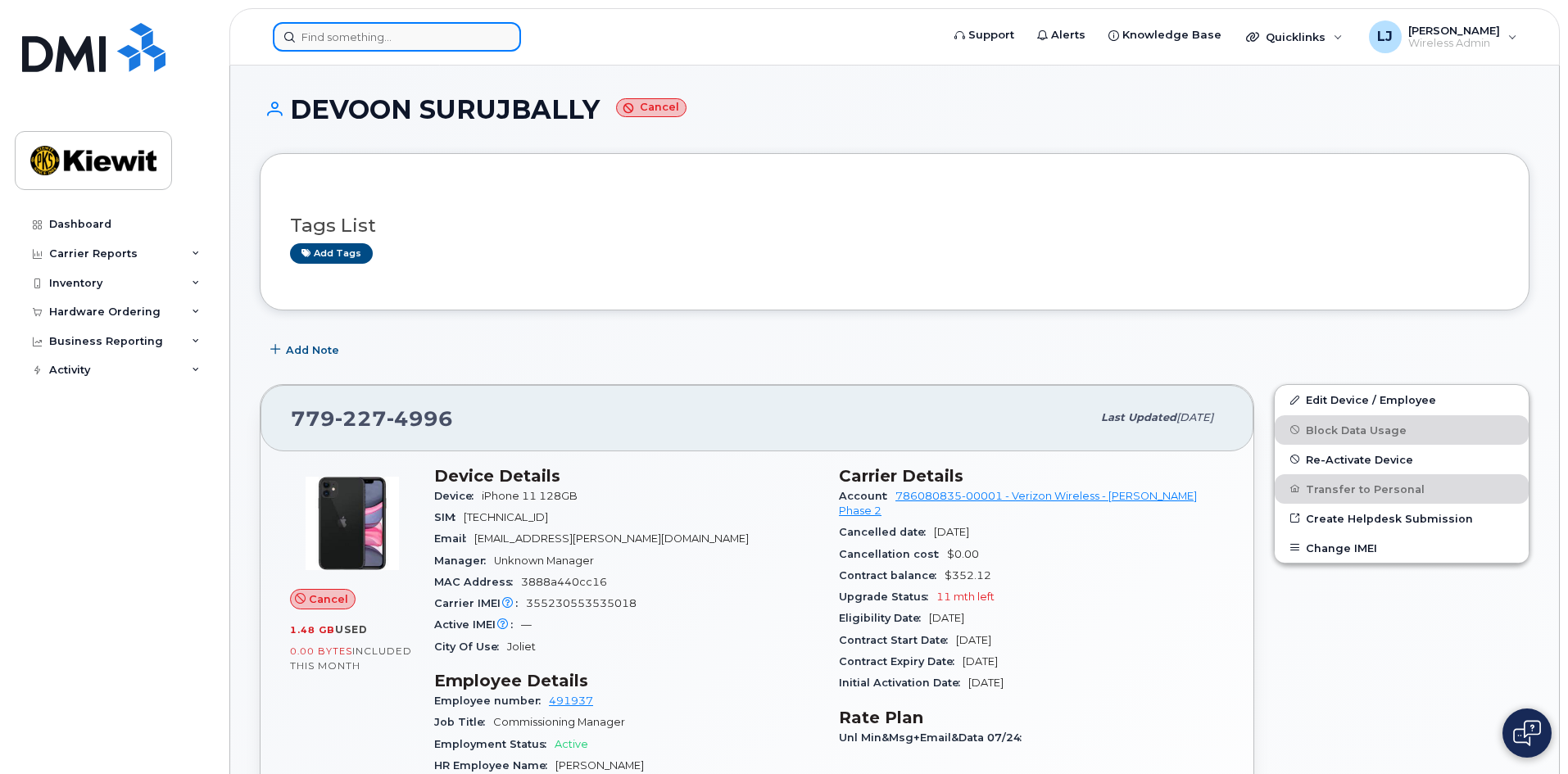
click at [329, 39] on input at bounding box center [397, 37] width 248 height 29
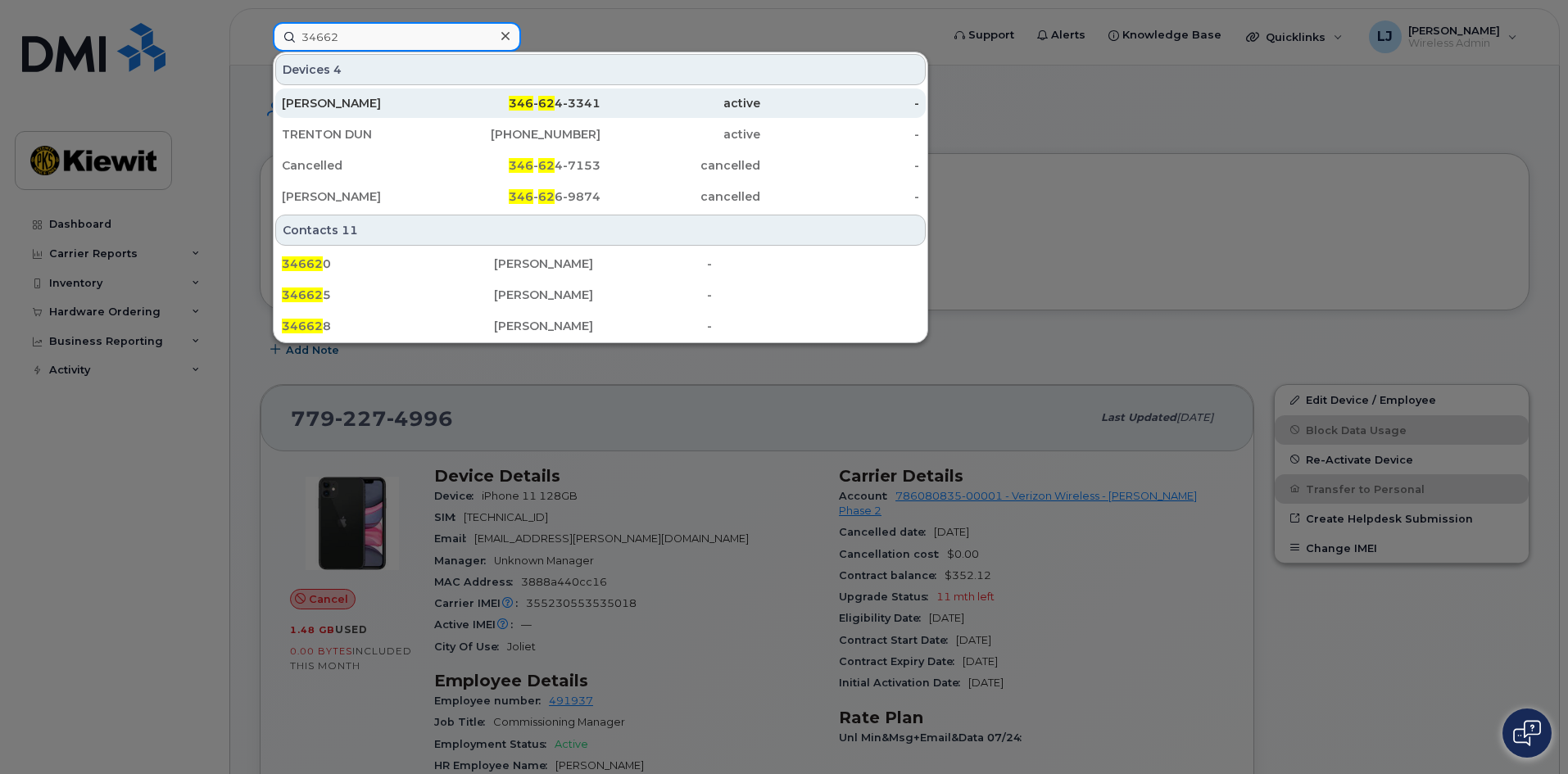
type input "34662"
click at [407, 99] on div "[PERSON_NAME]" at bounding box center [361, 102] width 159 height 16
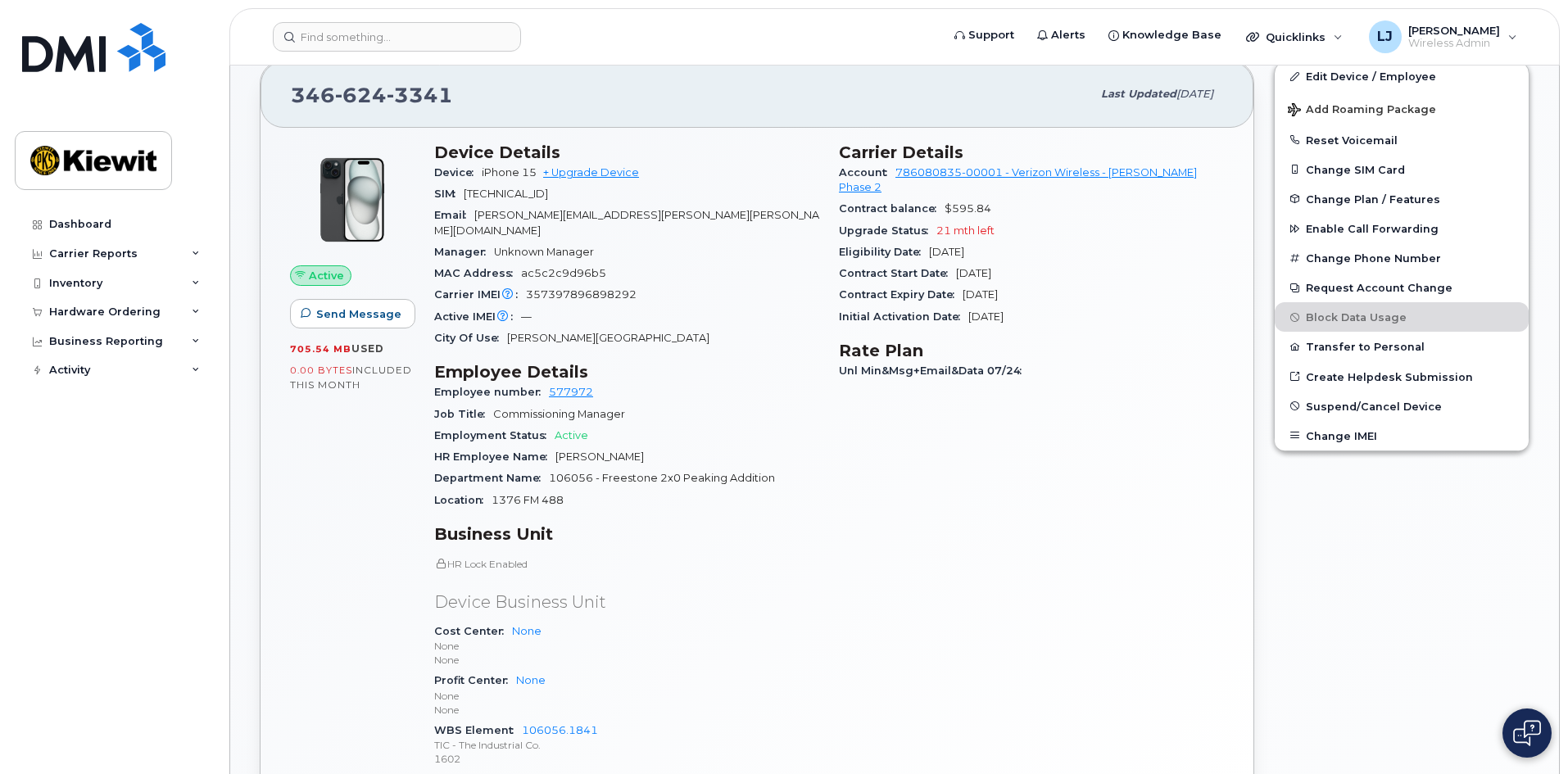
scroll to position [313, 0]
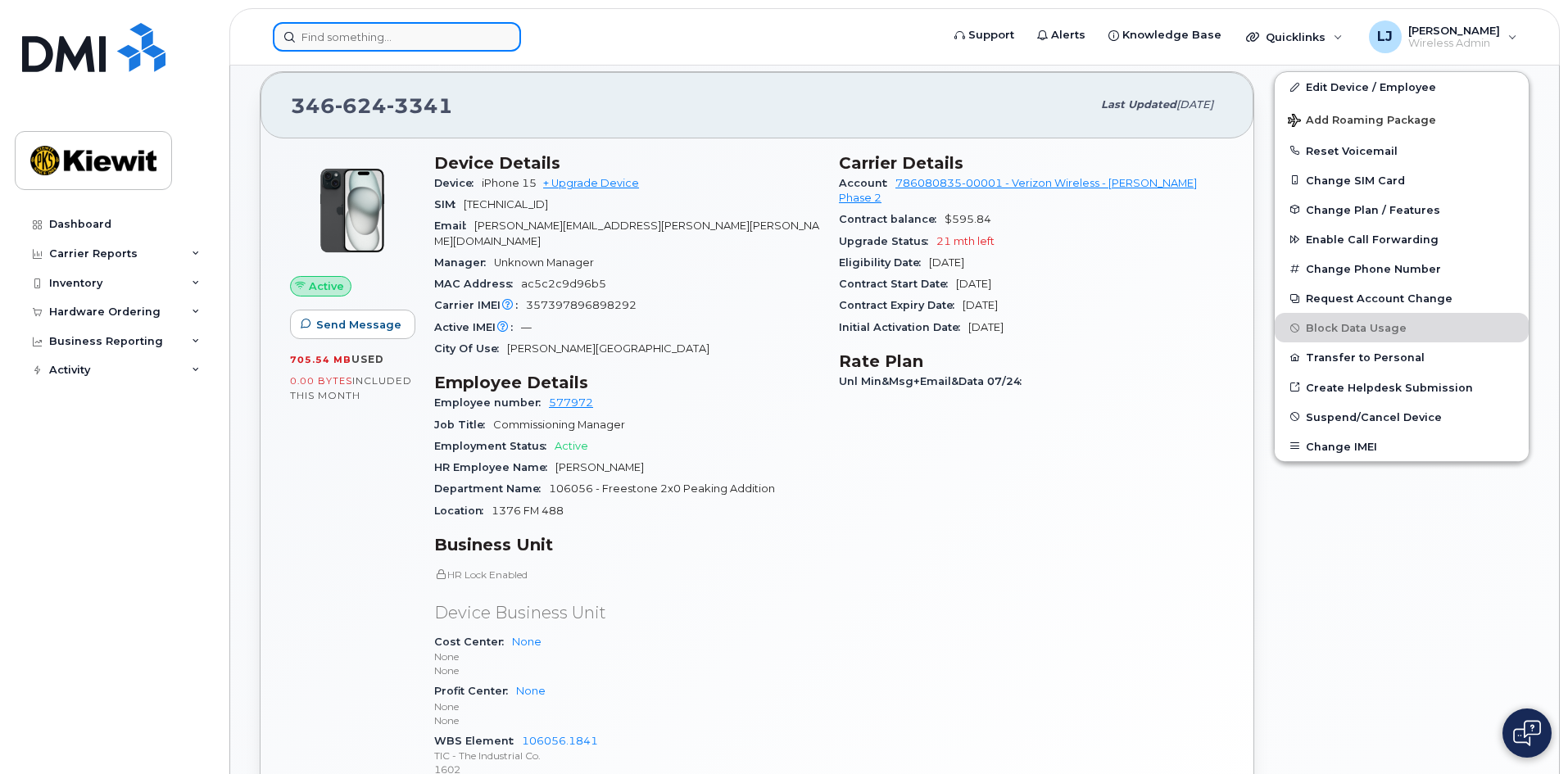
click at [361, 34] on input at bounding box center [397, 37] width 248 height 29
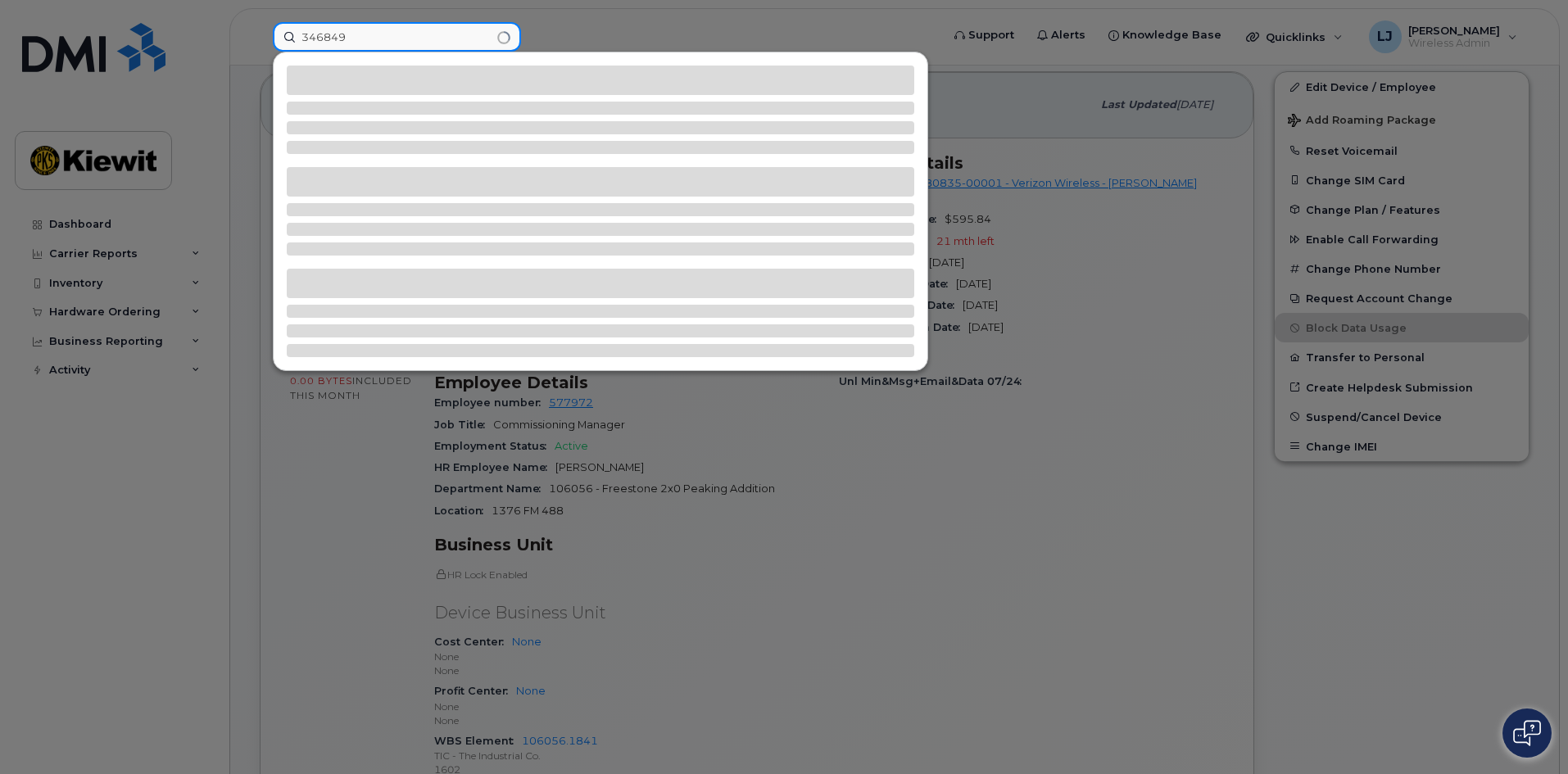
type input "346849"
click at [931, 457] on div at bounding box center [784, 387] width 1568 height 774
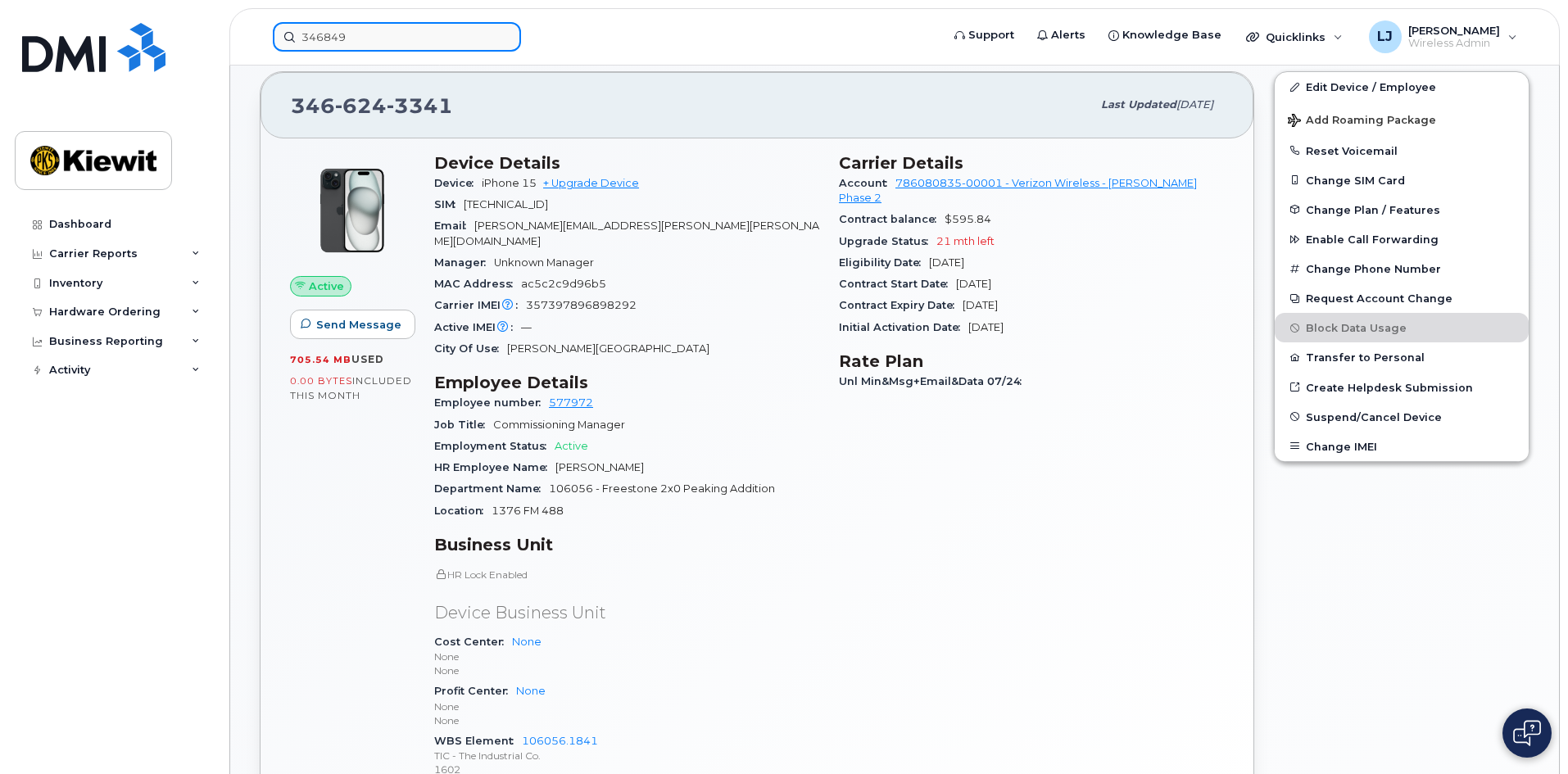
click at [350, 44] on input "346849" at bounding box center [397, 37] width 248 height 29
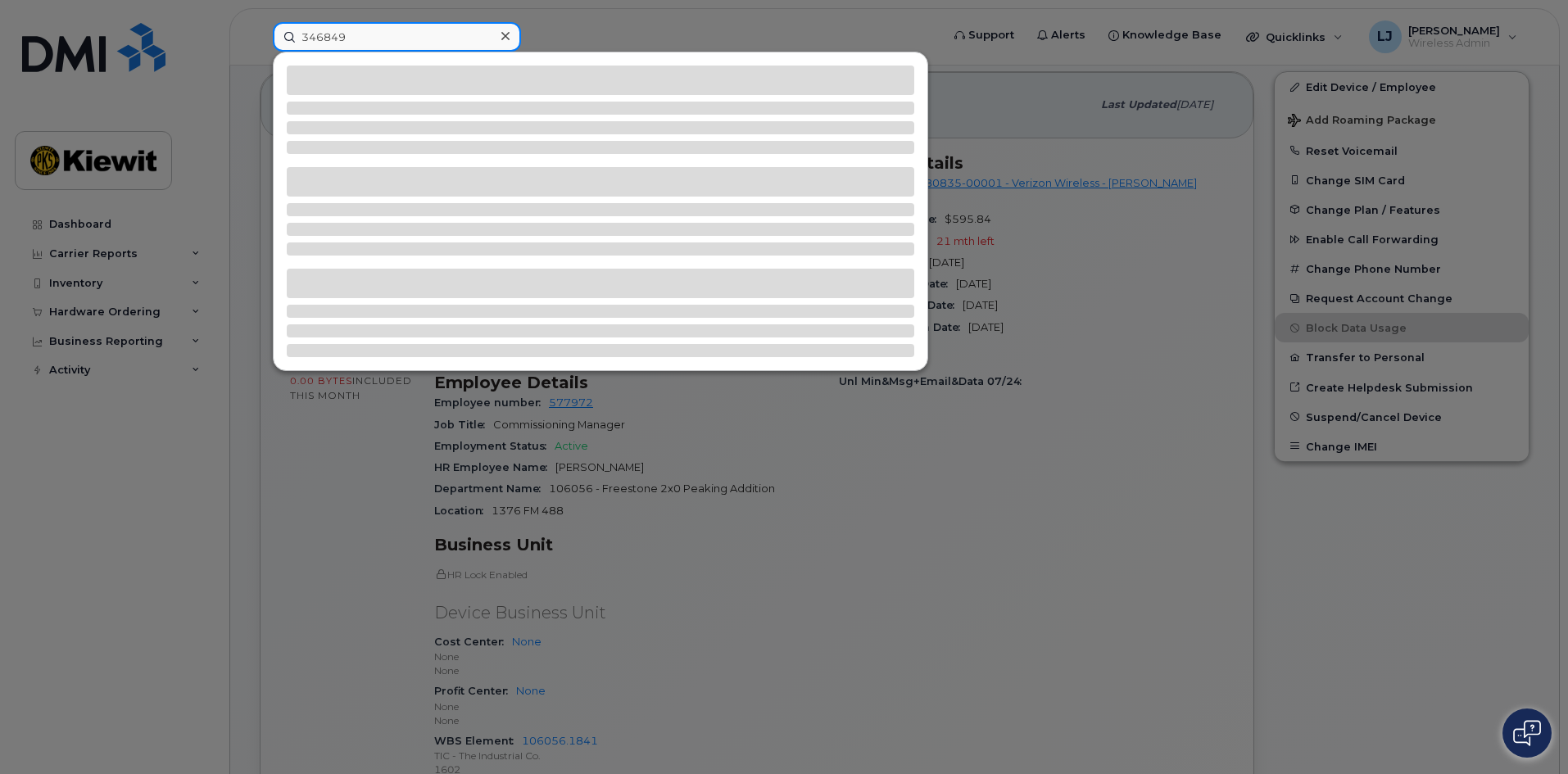
click at [339, 38] on input "346849" at bounding box center [397, 37] width 248 height 29
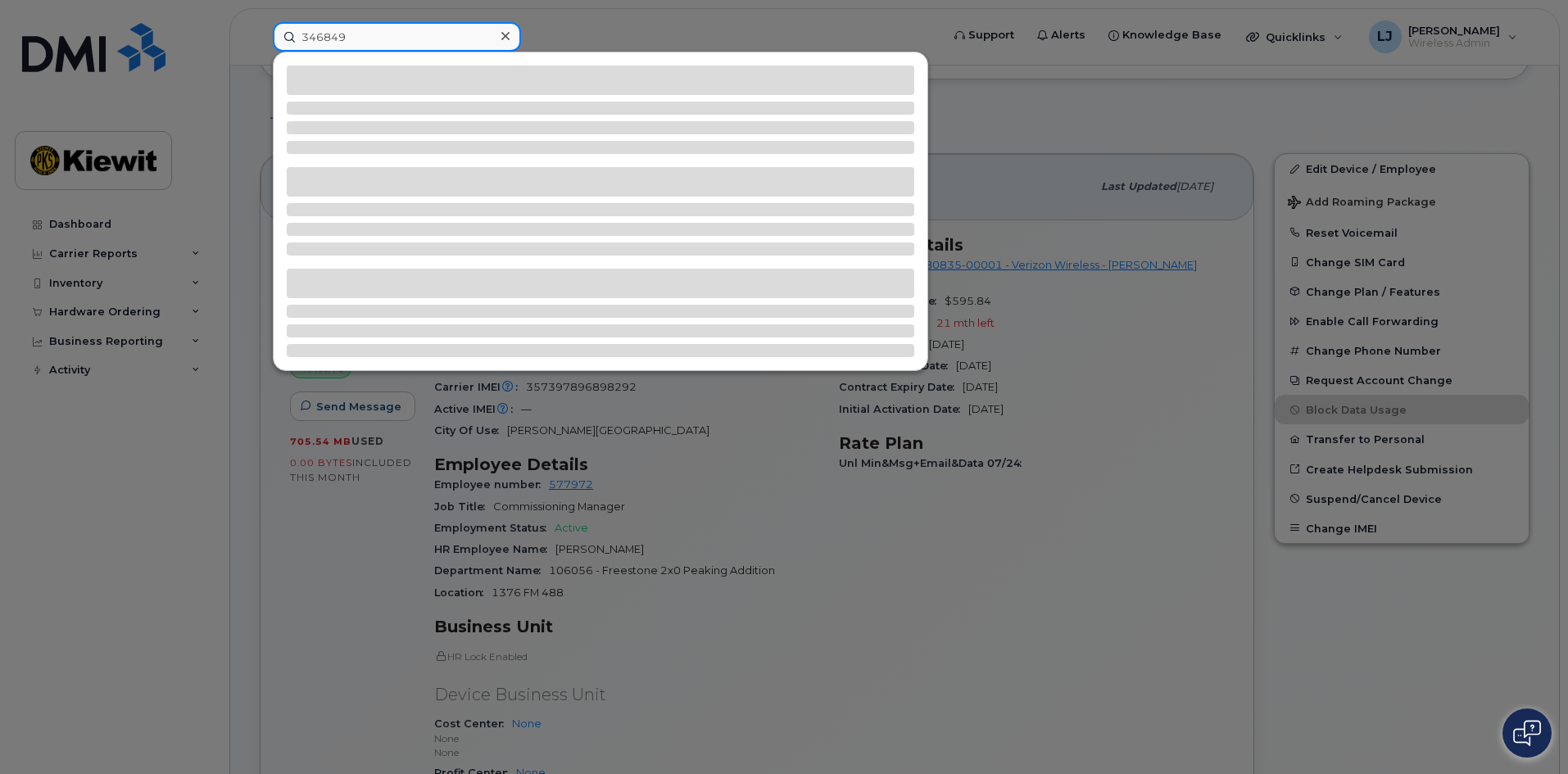
click at [350, 40] on input "346849" at bounding box center [397, 37] width 248 height 29
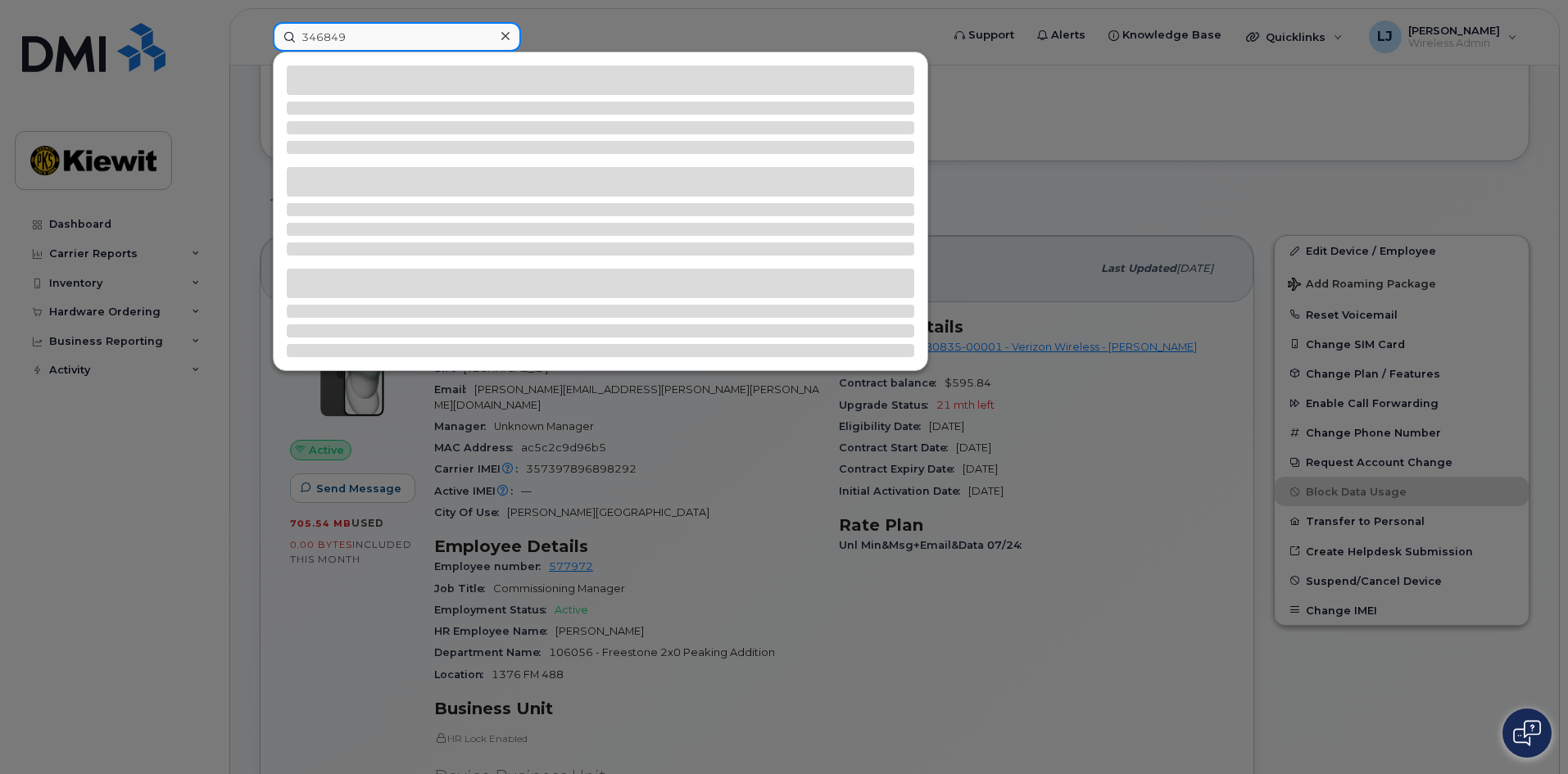
click at [378, 42] on input "346849" at bounding box center [397, 37] width 248 height 29
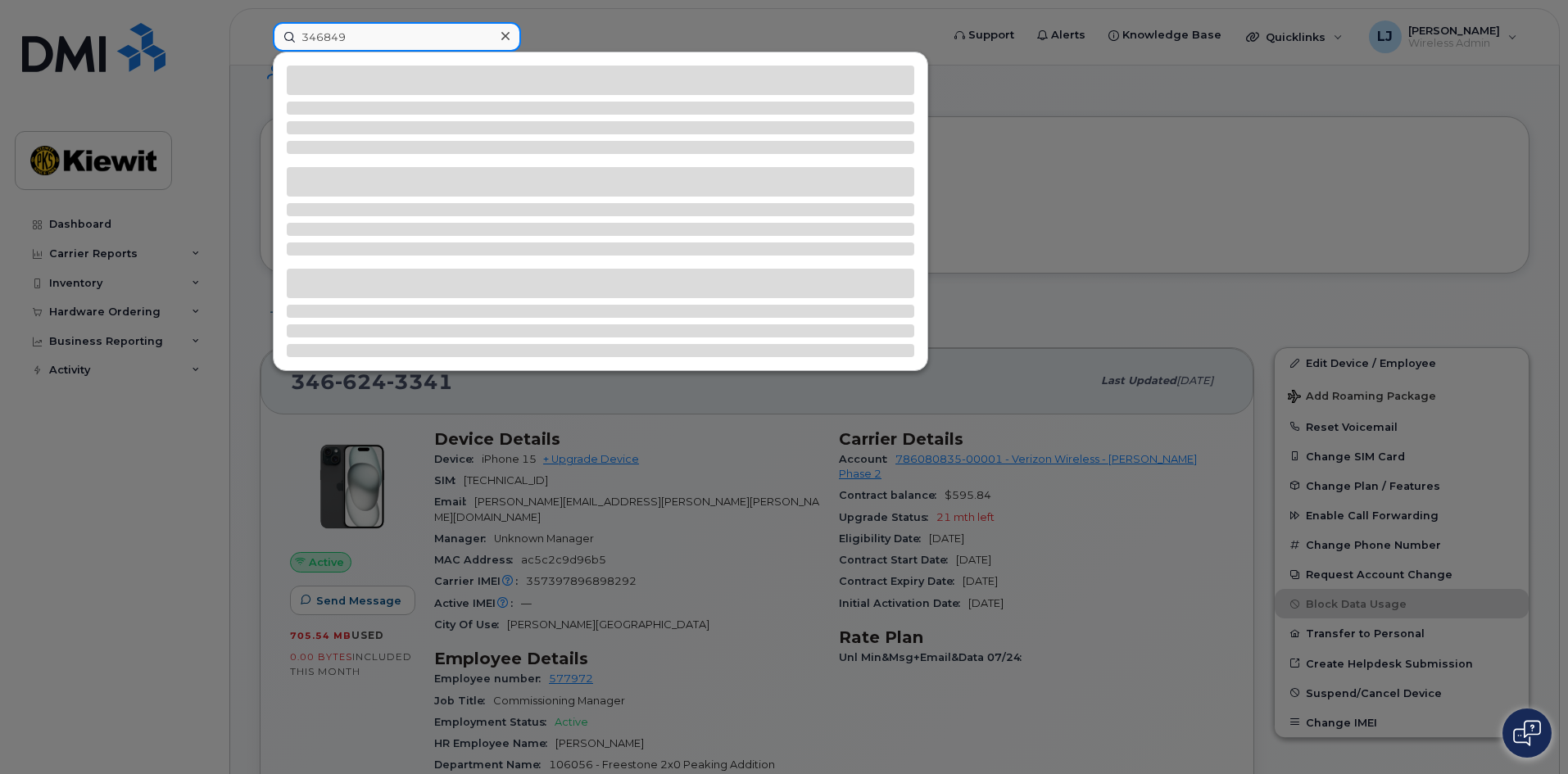
scroll to position [0, 0]
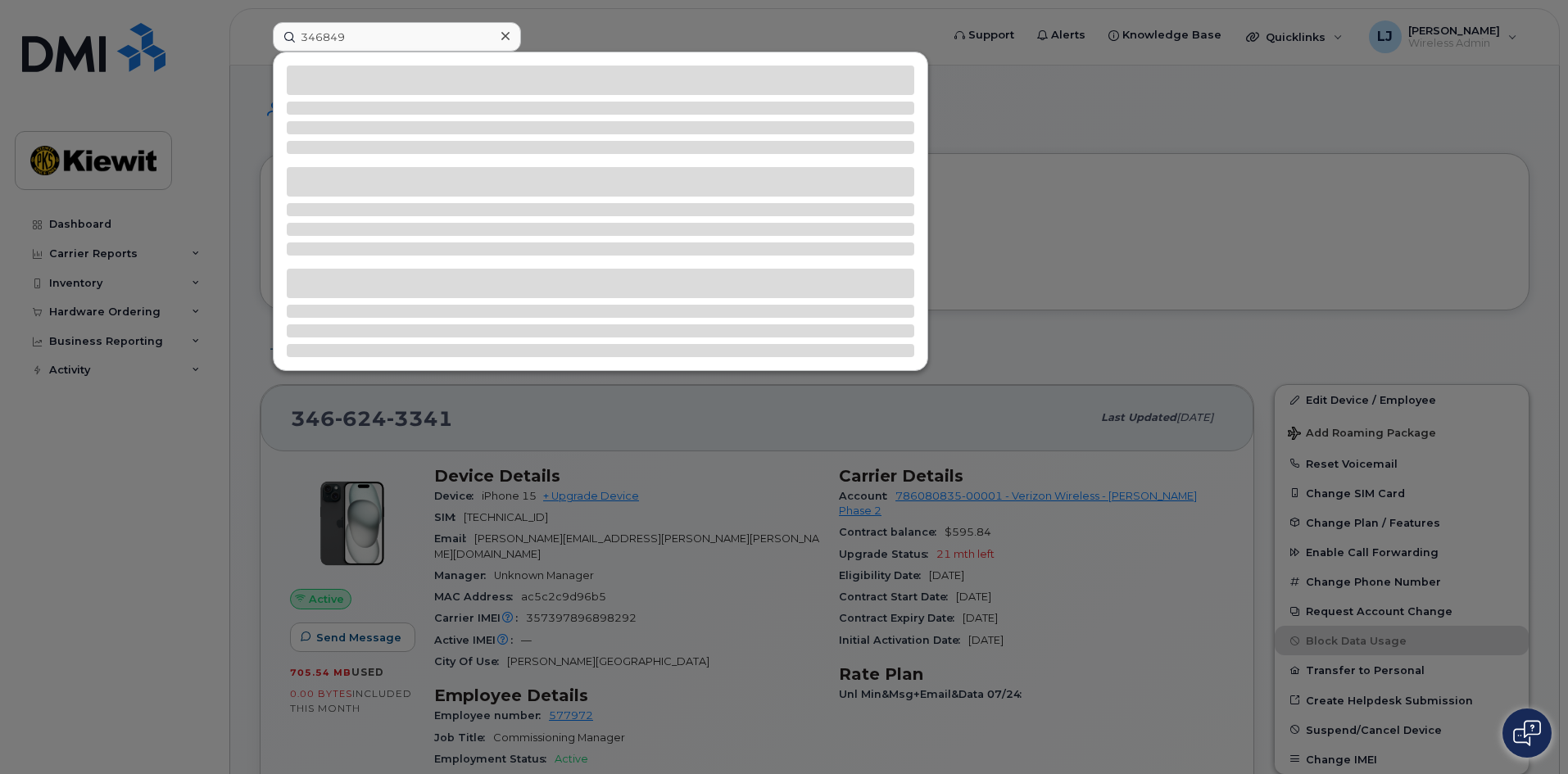
click at [508, 28] on div at bounding box center [505, 37] width 24 height 24
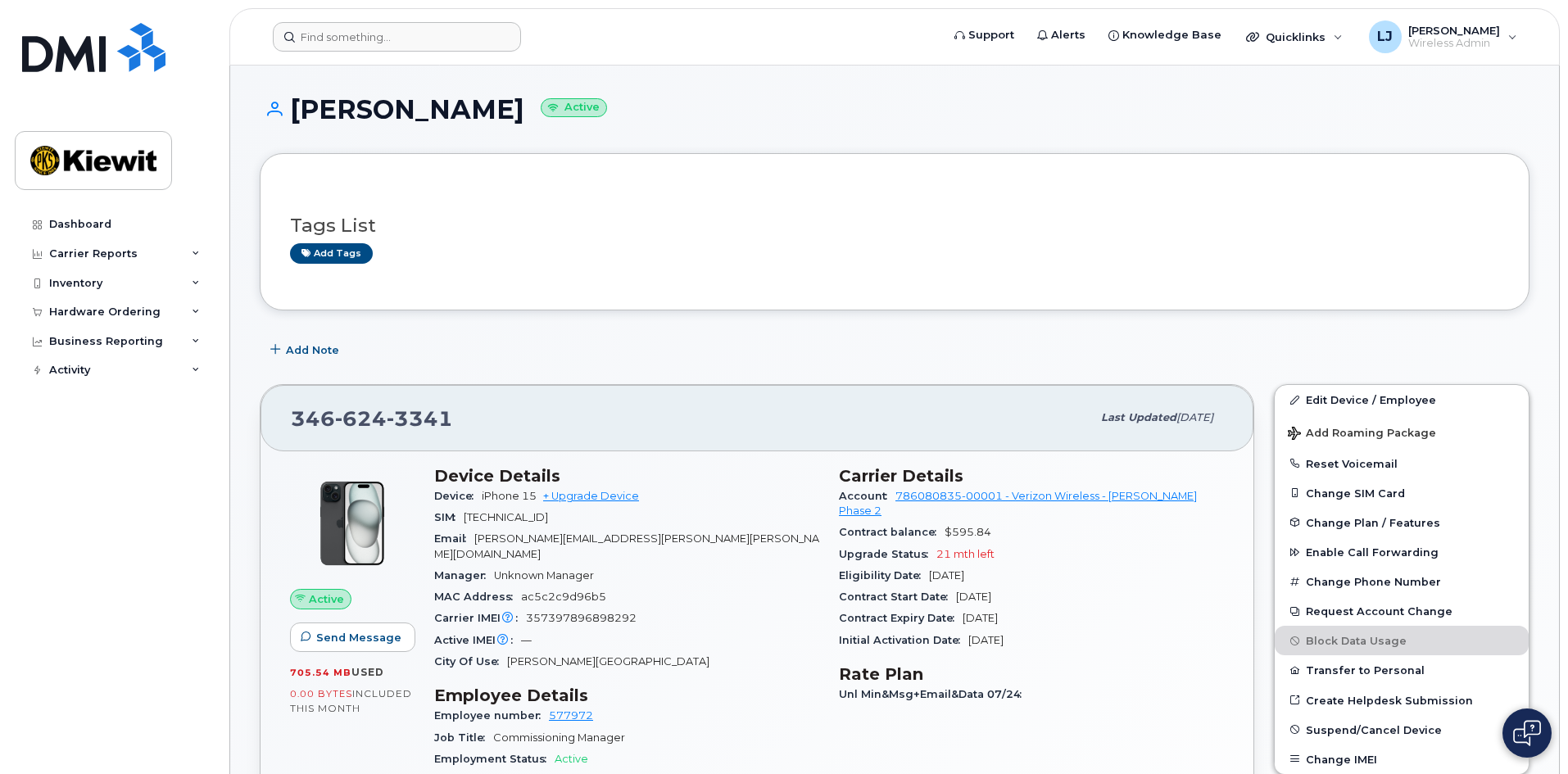
click at [623, 282] on div "Tags List Add tags" at bounding box center [895, 232] width 1269 height 158
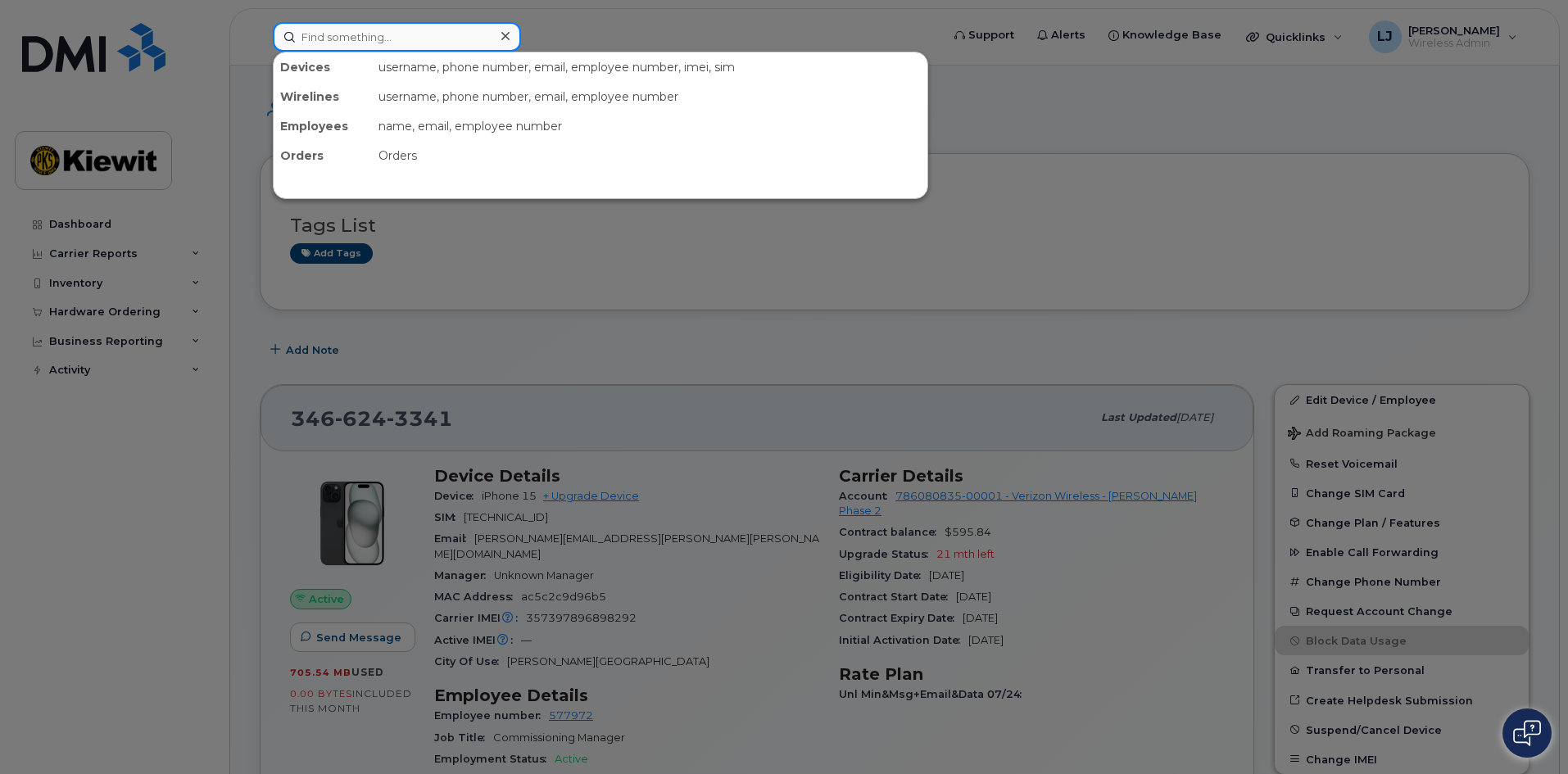
click at [354, 42] on input at bounding box center [397, 37] width 248 height 29
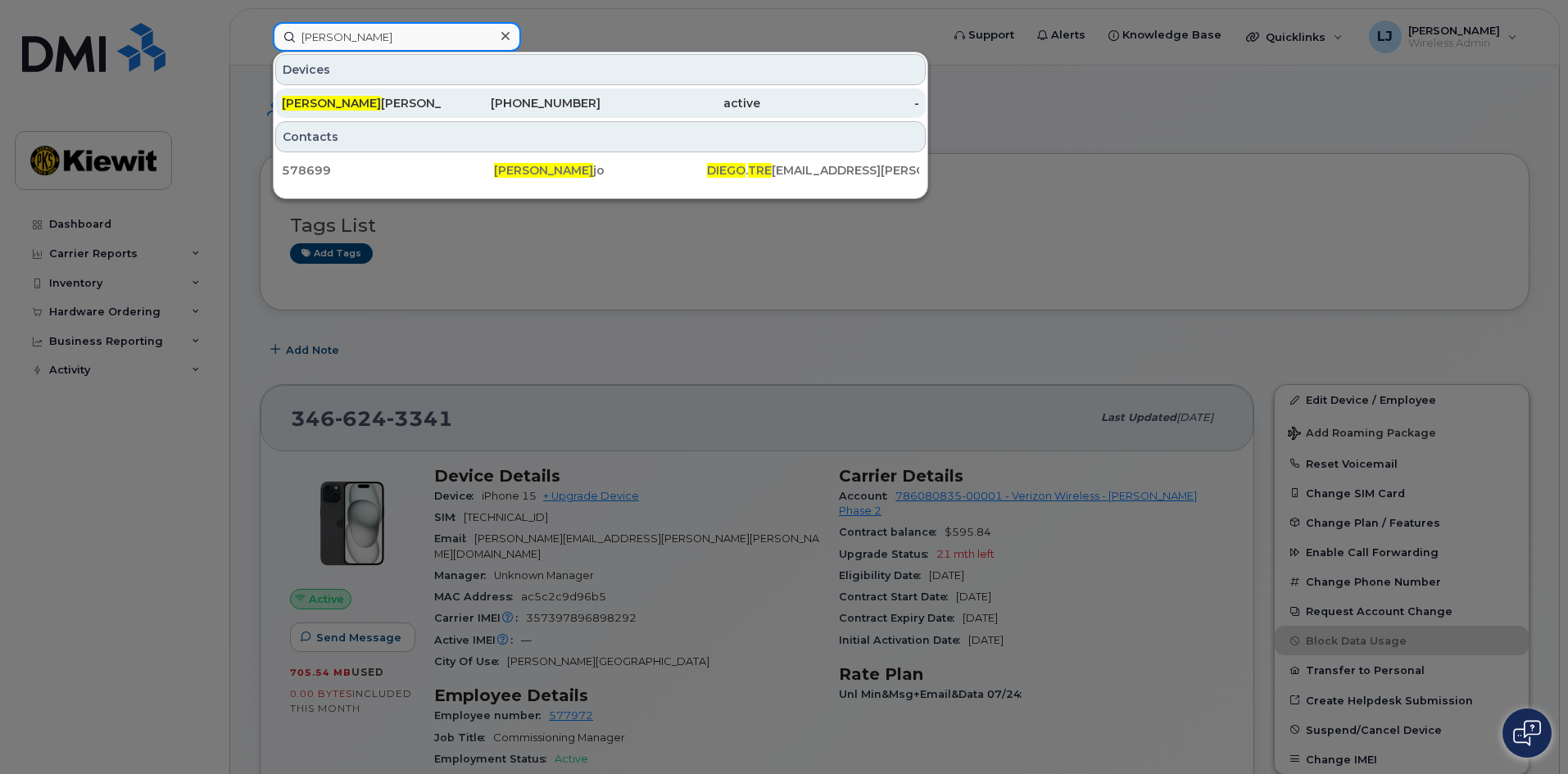
type input "diego tre"
click at [366, 107] on div "DIEGO TRE JO" at bounding box center [361, 102] width 159 height 16
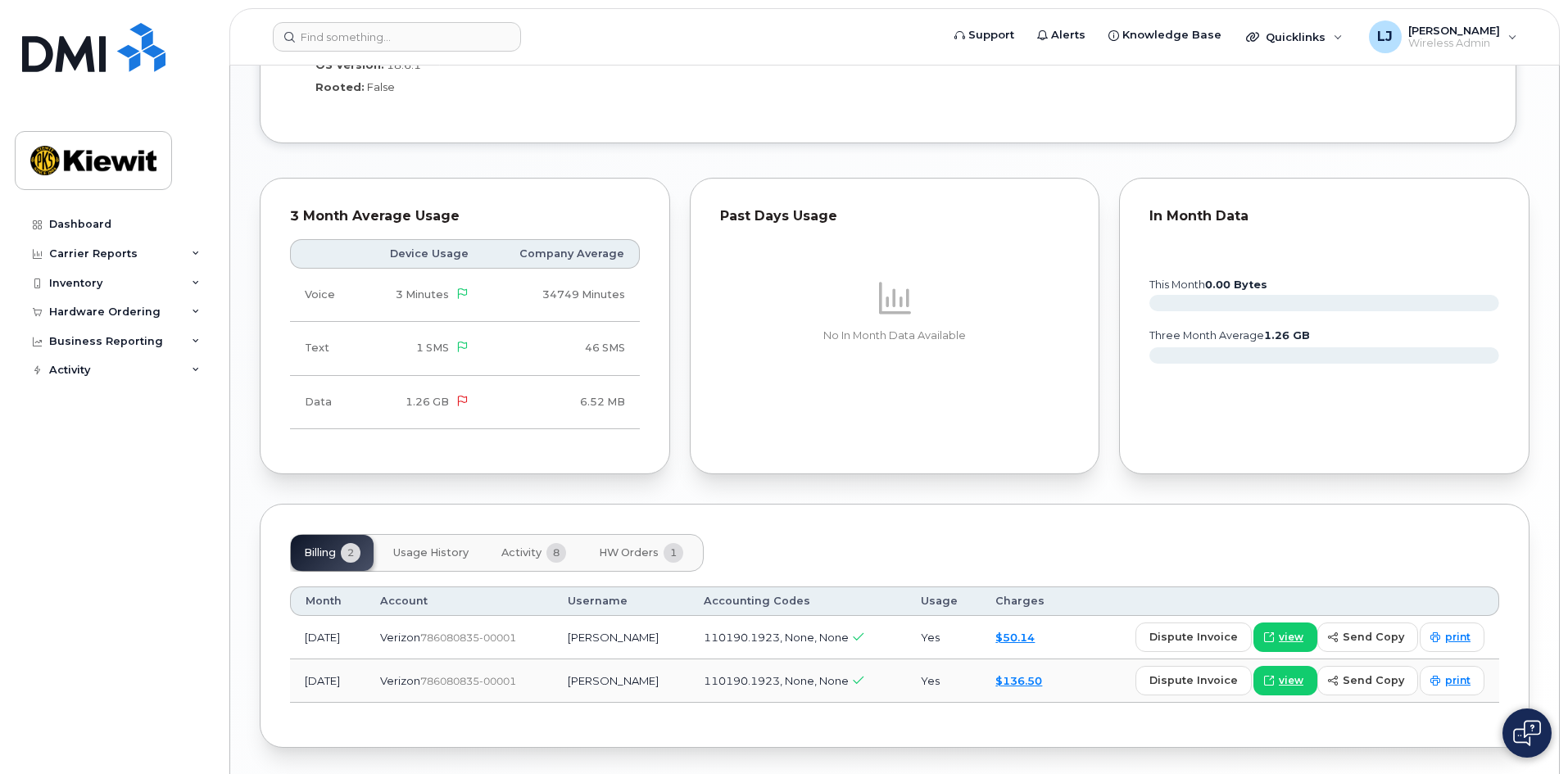
scroll to position [1252, 0]
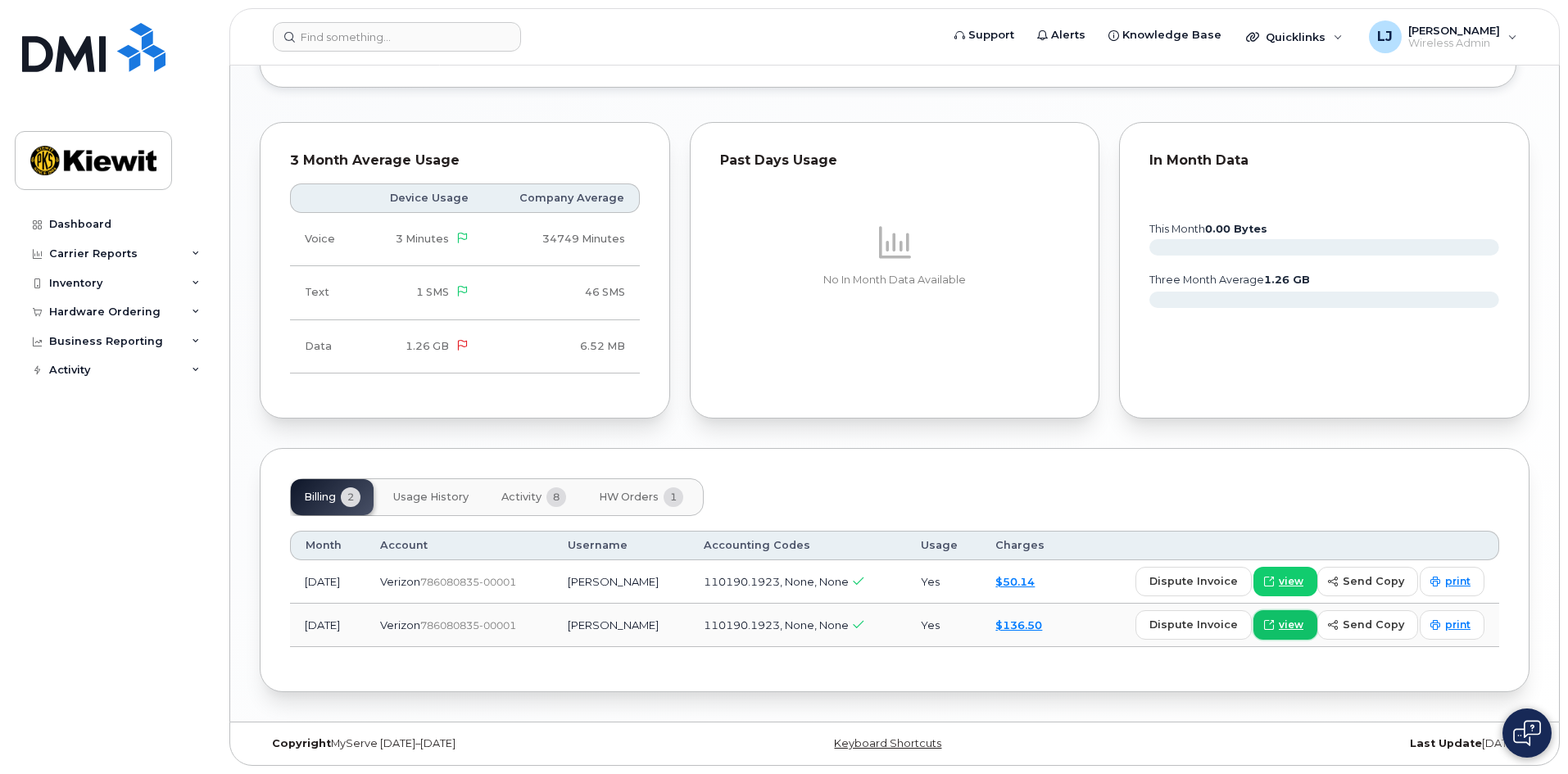
click at [1297, 628] on span "view" at bounding box center [1291, 624] width 25 height 15
click at [327, 28] on input at bounding box center [397, 37] width 248 height 29
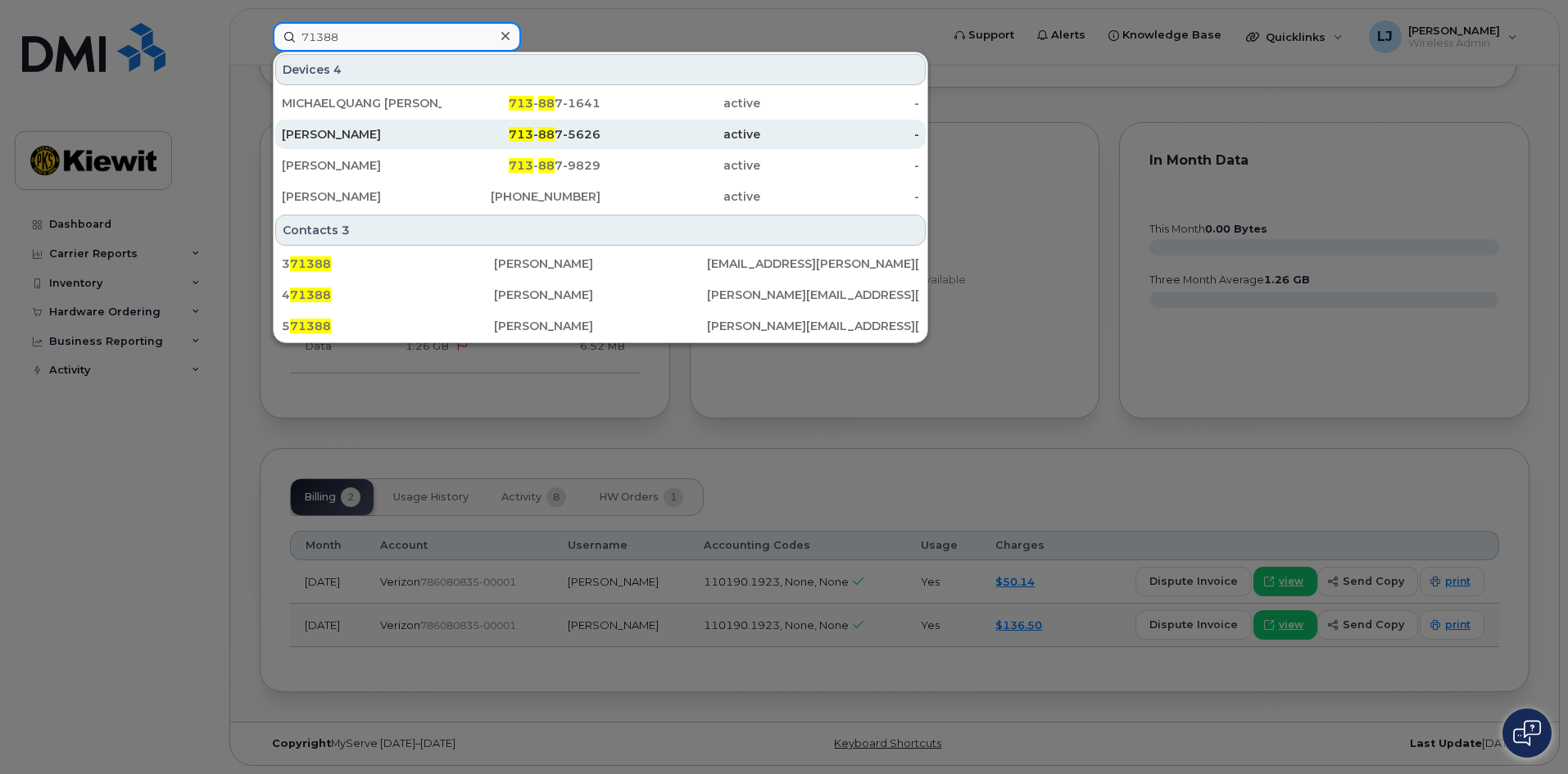
type input "71388"
click at [394, 127] on div "[PERSON_NAME]" at bounding box center [361, 133] width 159 height 16
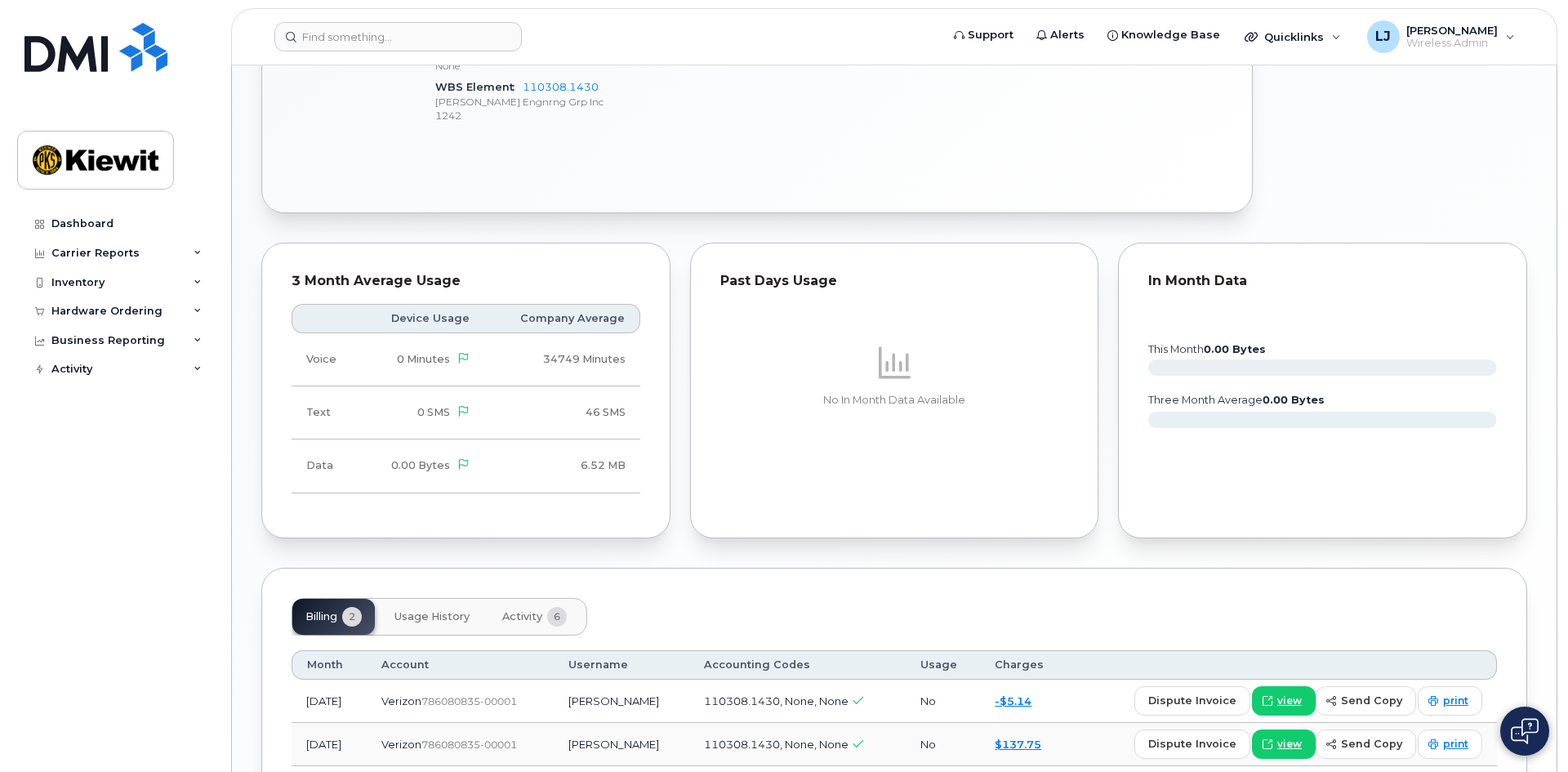
scroll to position [887, 0]
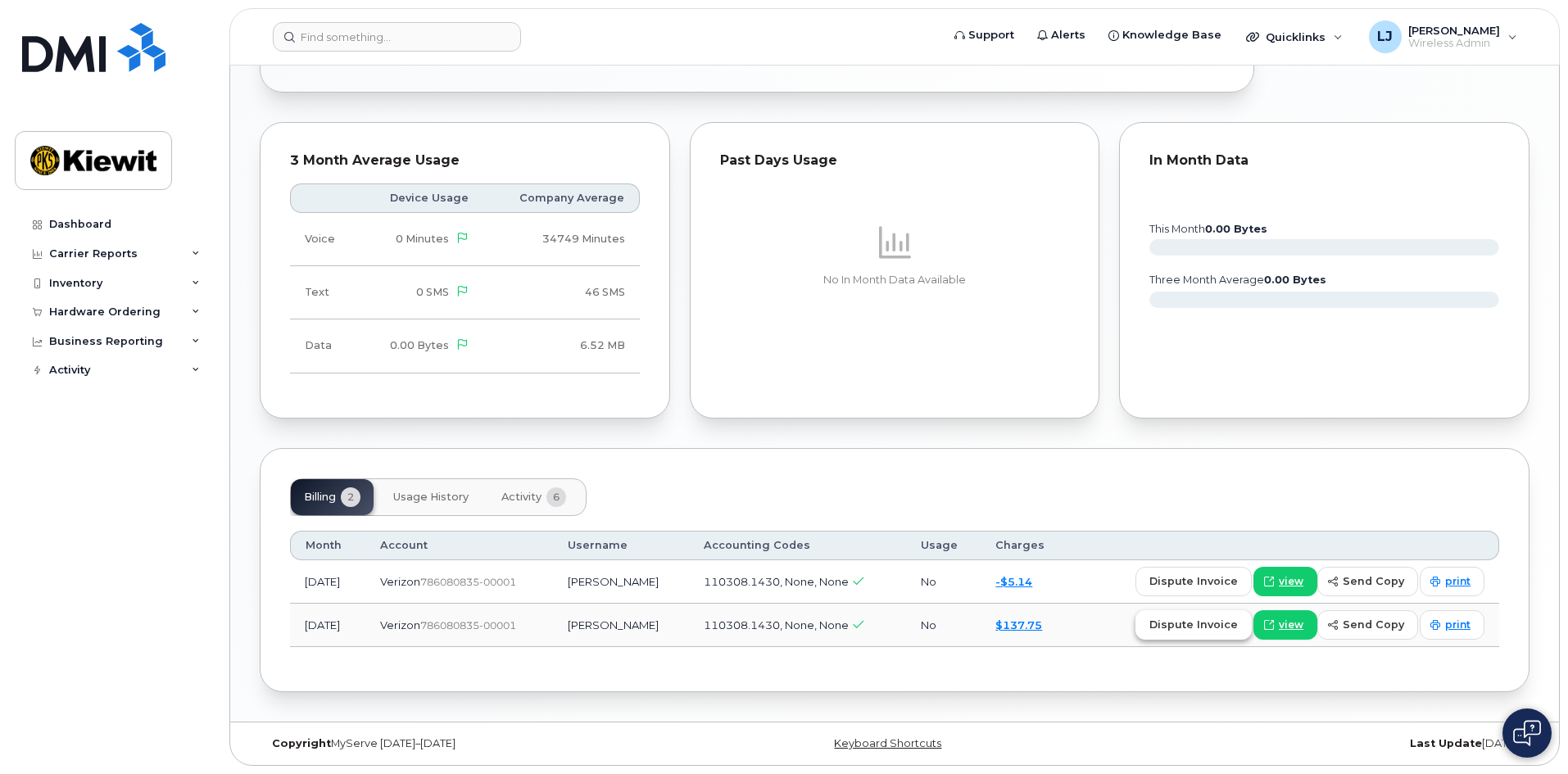
click at [1193, 624] on span "dispute invoice" at bounding box center [1193, 624] width 89 height 15
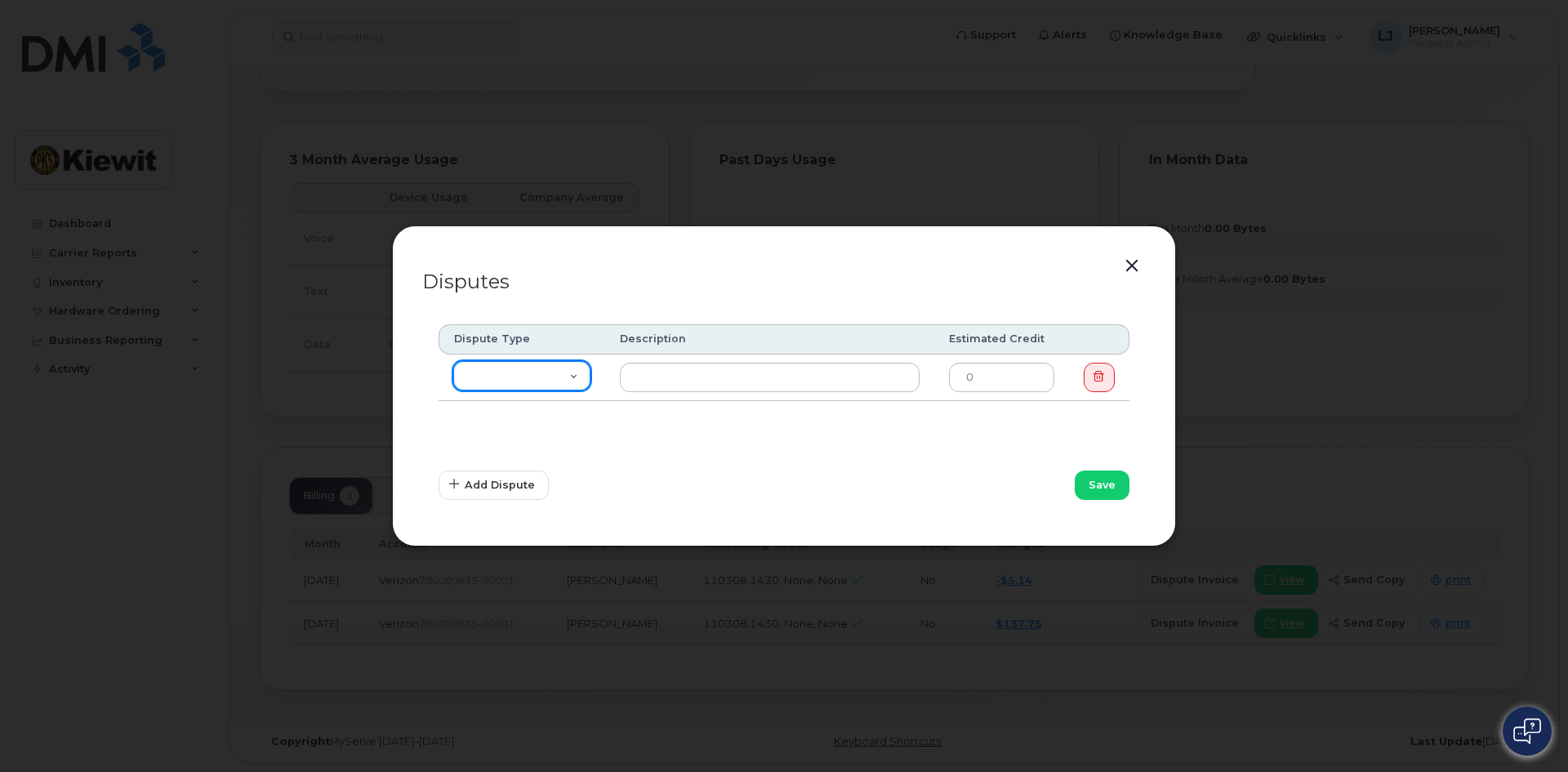
click at [541, 365] on select "Missing Discount Roaming Credit Data Credit Missing Feature Other" at bounding box center [522, 375] width 137 height 29
select select "other"
click at [453, 361] on select "Missing Discount Roaming Credit Data Credit Missing Feature Other" at bounding box center [522, 375] width 137 height 29
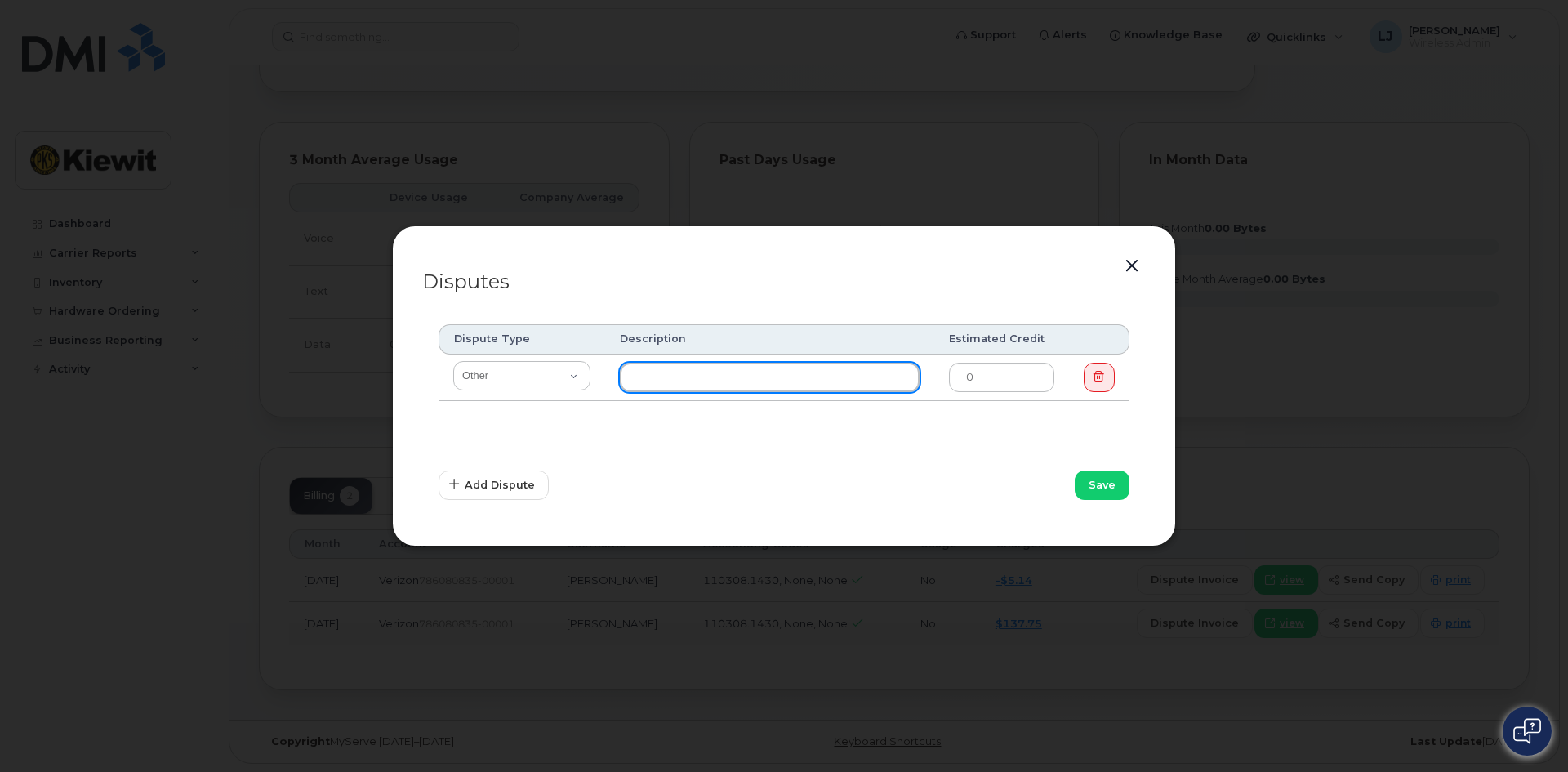
click at [657, 389] on input "text" at bounding box center [769, 377] width 300 height 29
type input "[PERSON_NAME] is an intern on GTPP so should not have gotten and phone and info…"
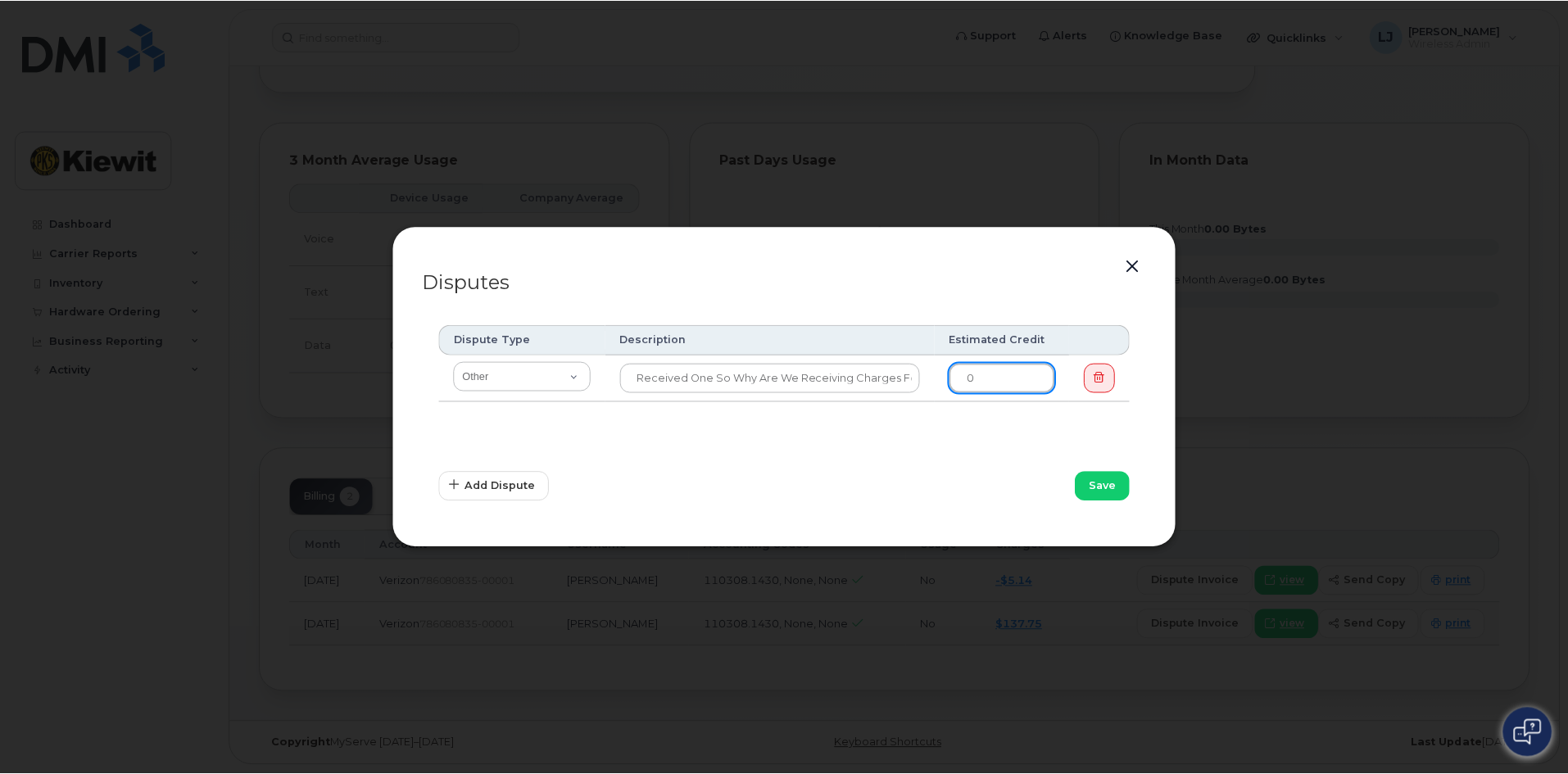
scroll to position [0, 0]
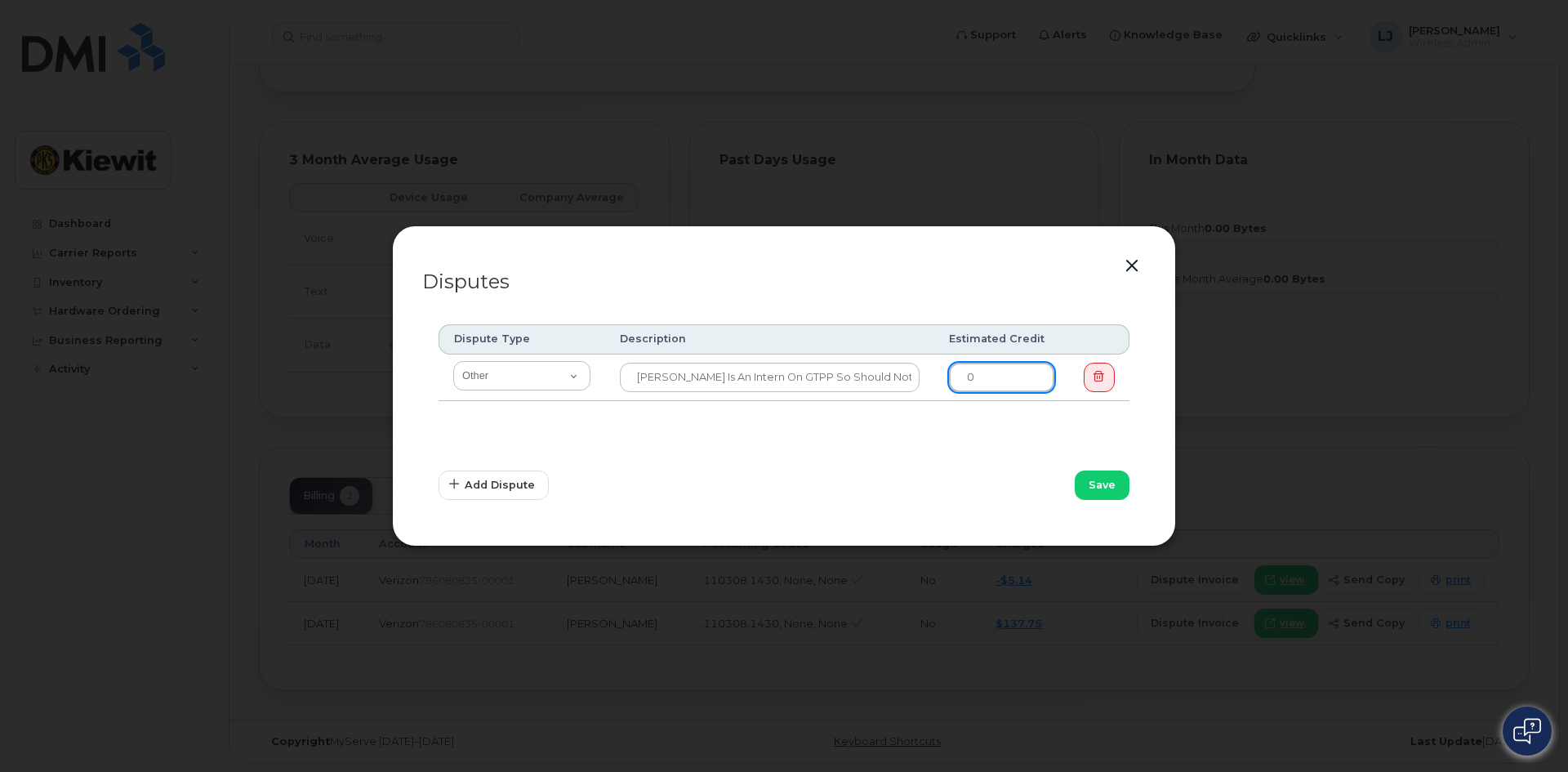
drag, startPoint x: 985, startPoint y: 384, endPoint x: 948, endPoint y: 377, distance: 37.7
click at [949, 377] on input "0" at bounding box center [1001, 377] width 106 height 29
drag, startPoint x: 1003, startPoint y: 376, endPoint x: 957, endPoint y: 368, distance: 46.7
click at [957, 368] on input "140.78" at bounding box center [1001, 377] width 106 height 29
type input "140.78"
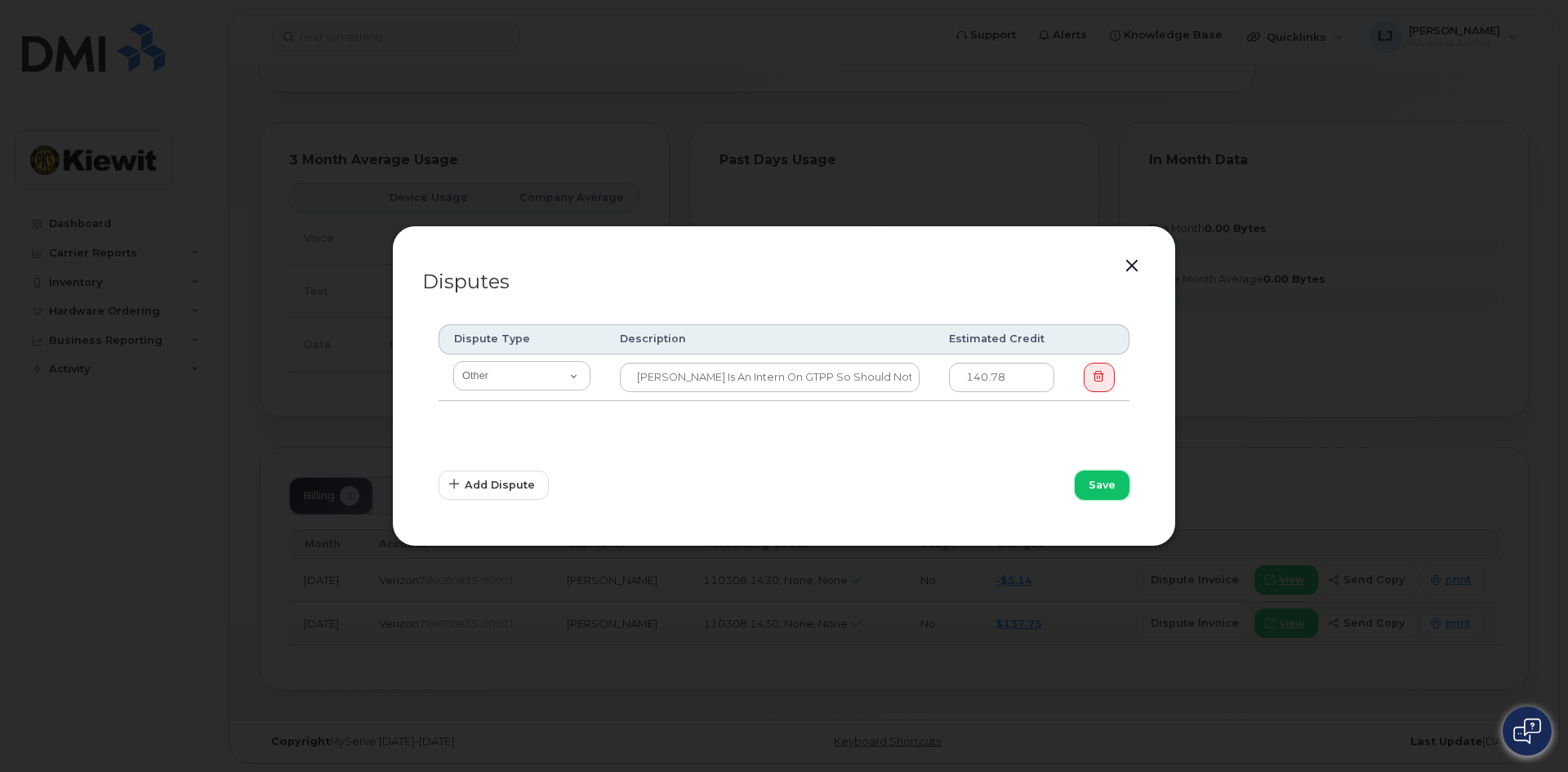
click at [1108, 489] on span "Save" at bounding box center [1102, 485] width 27 height 15
click at [1034, 377] on input "140.78" at bounding box center [1001, 377] width 106 height 29
type input "137.75"
click at [1109, 488] on span "Save" at bounding box center [1102, 485] width 27 height 15
drag, startPoint x: 1023, startPoint y: 372, endPoint x: 962, endPoint y: 369, distance: 61.1
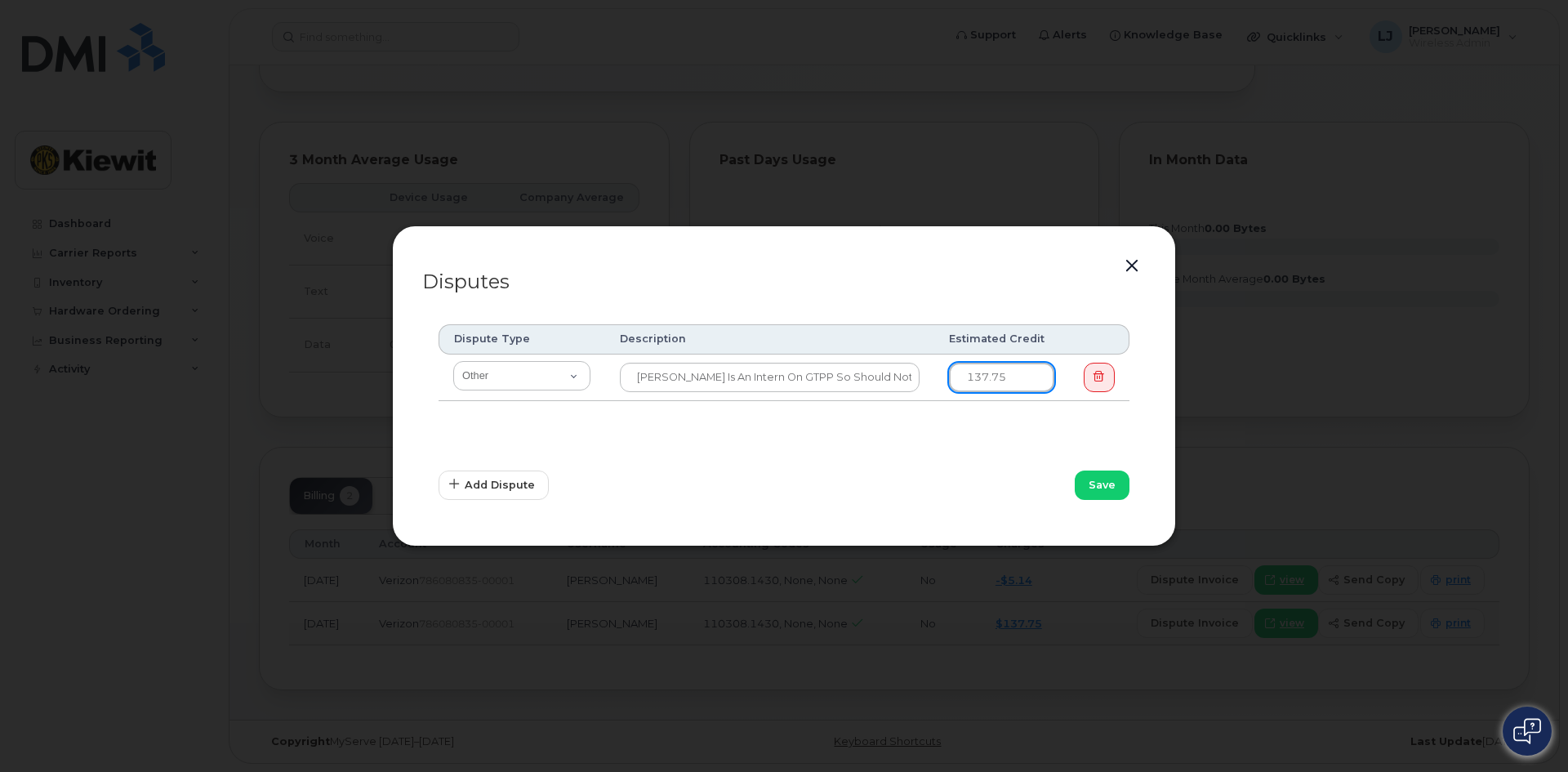
click at [963, 370] on input "137.75" at bounding box center [1001, 377] width 106 height 29
click at [1019, 377] on input "137.75" at bounding box center [1001, 377] width 106 height 29
drag, startPoint x: 1010, startPoint y: 384, endPoint x: 924, endPoint y: 356, distance: 90.4
click at [924, 356] on tr "Missing Discount Roaming Credit Data Credit Missing Feature Other [PERSON_NAME]…" at bounding box center [784, 378] width 691 height 46
click at [1093, 477] on span "Save" at bounding box center [1102, 485] width 27 height 15
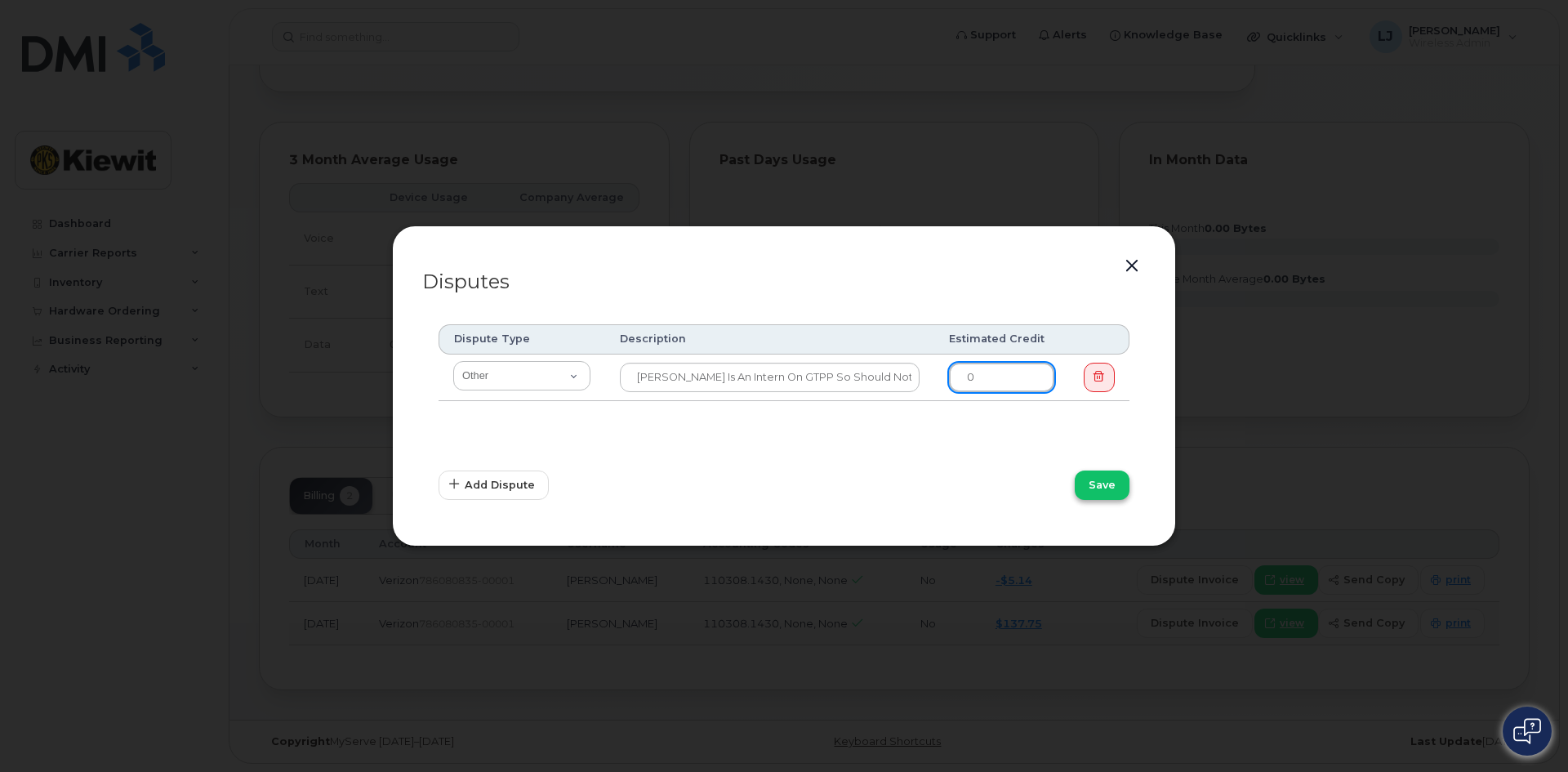
type input "0"
click at [1116, 487] on button "Save" at bounding box center [1103, 485] width 55 height 29
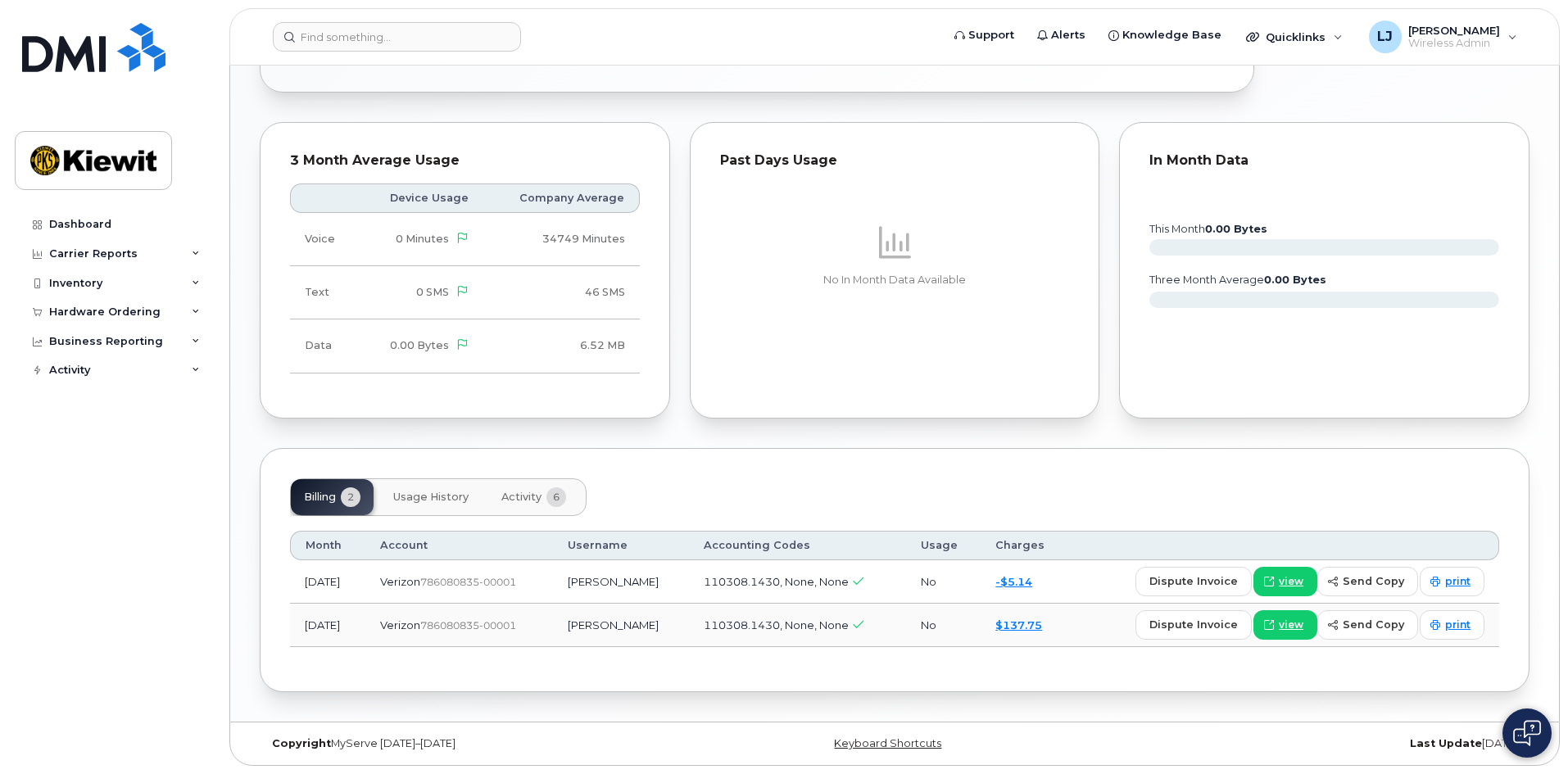
click at [769, 361] on div "Past Days Usage No In Month Data Available" at bounding box center [895, 270] width 411 height 296
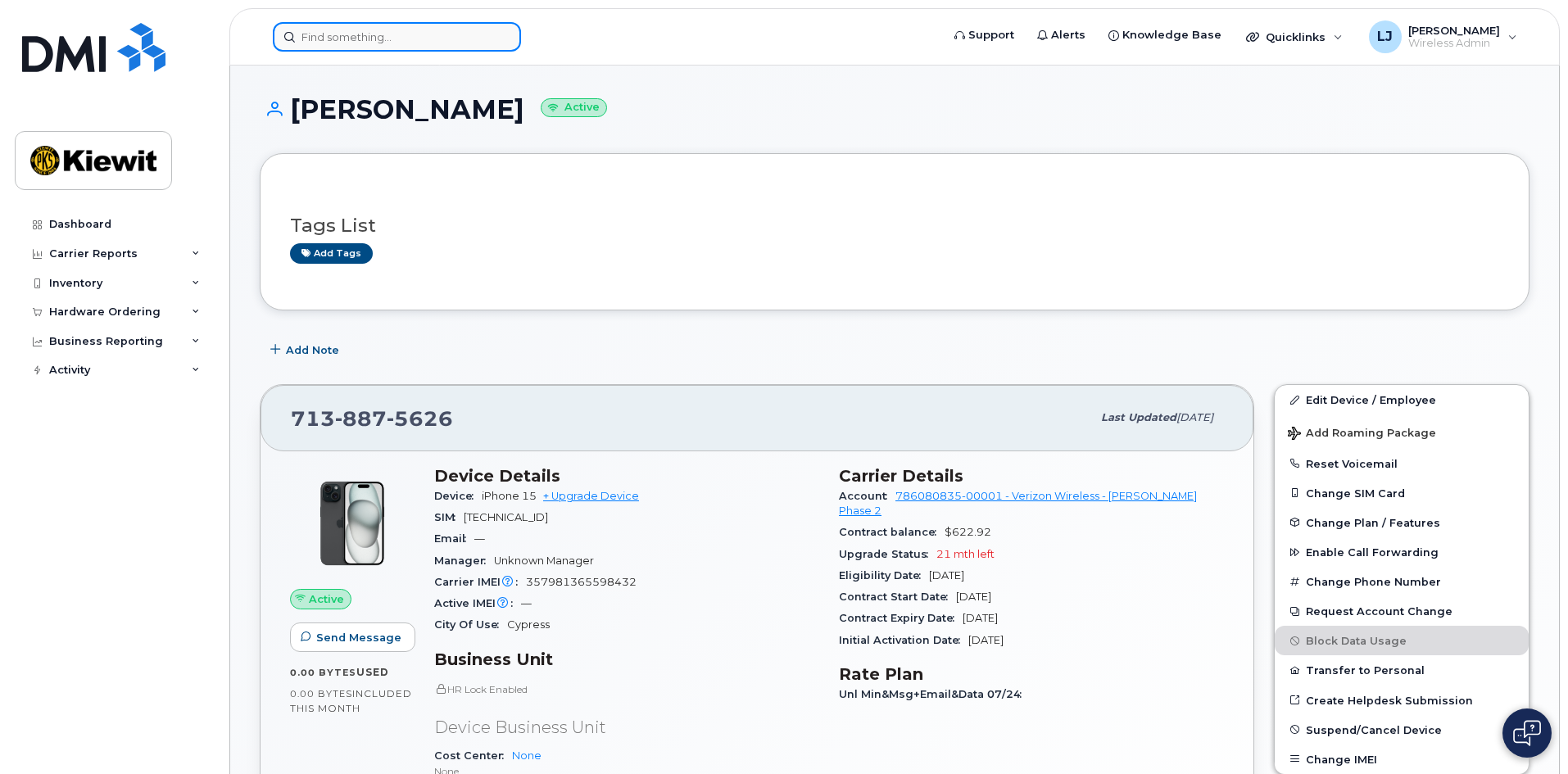
click at [322, 37] on input at bounding box center [397, 37] width 248 height 29
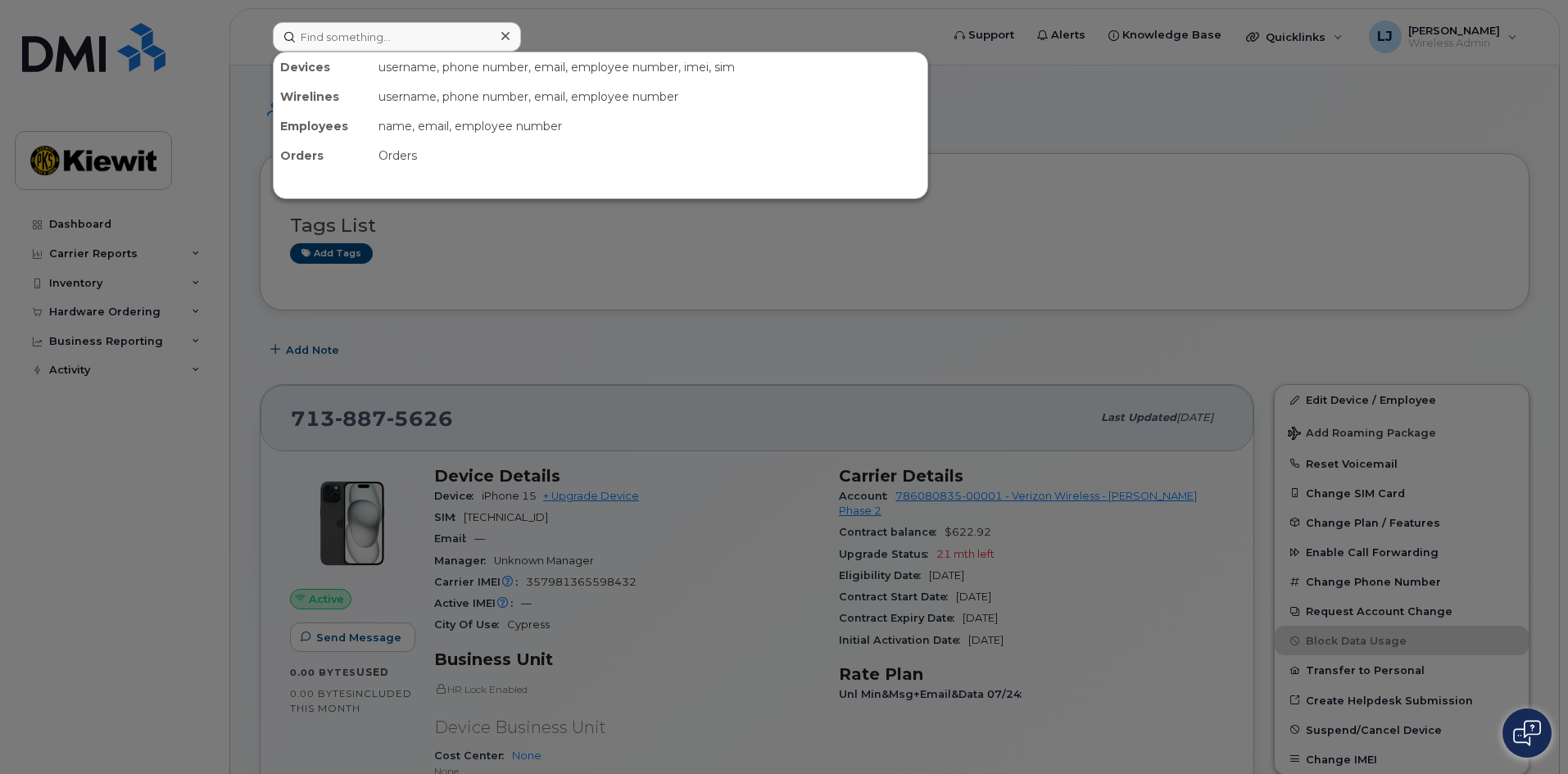
drag, startPoint x: 516, startPoint y: 244, endPoint x: 524, endPoint y: 254, distance: 12.8
click at [519, 244] on div at bounding box center [784, 387] width 1568 height 774
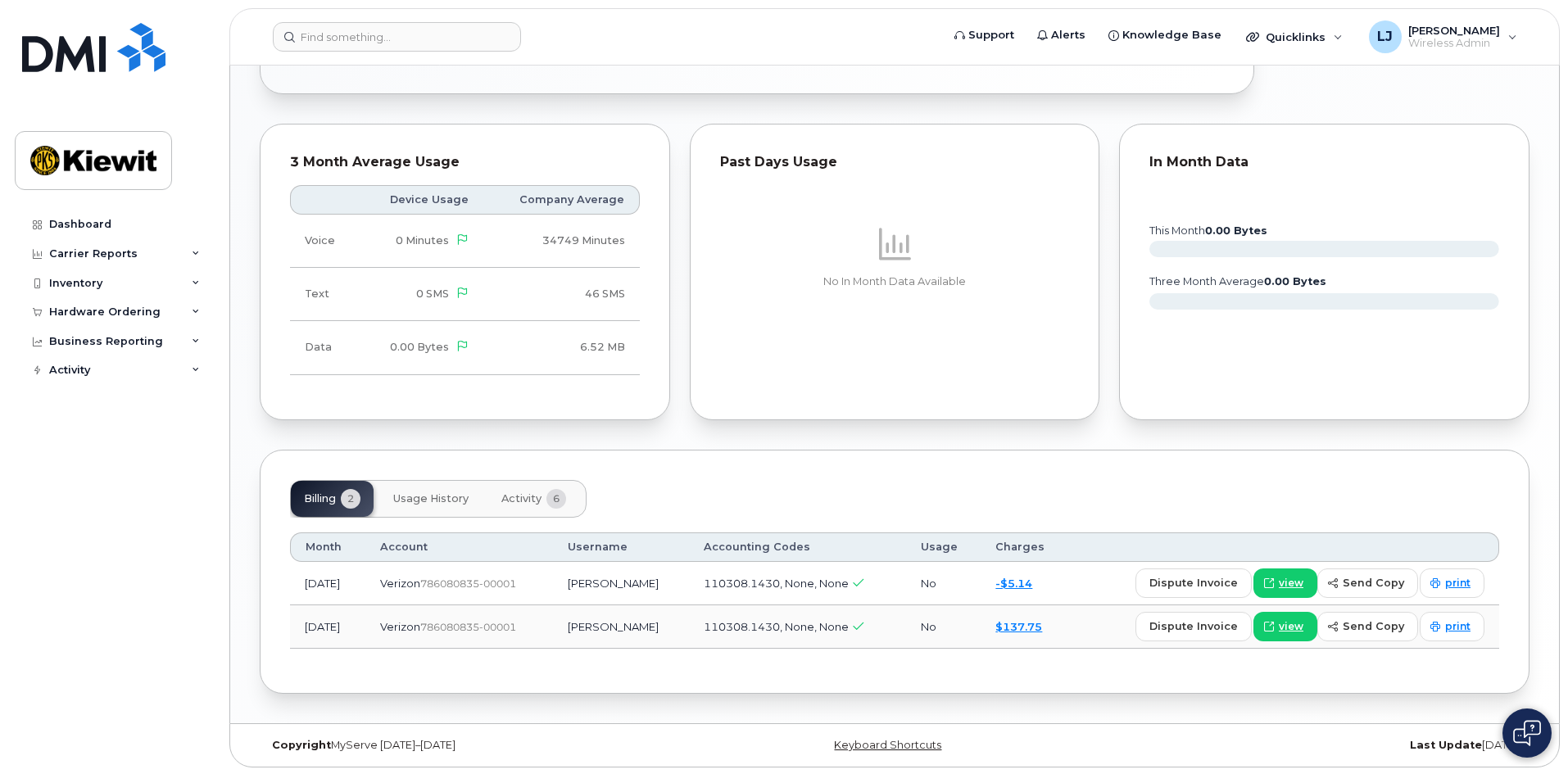
scroll to position [889, 0]
click at [1191, 623] on span "dispute invoice" at bounding box center [1193, 624] width 89 height 15
select select
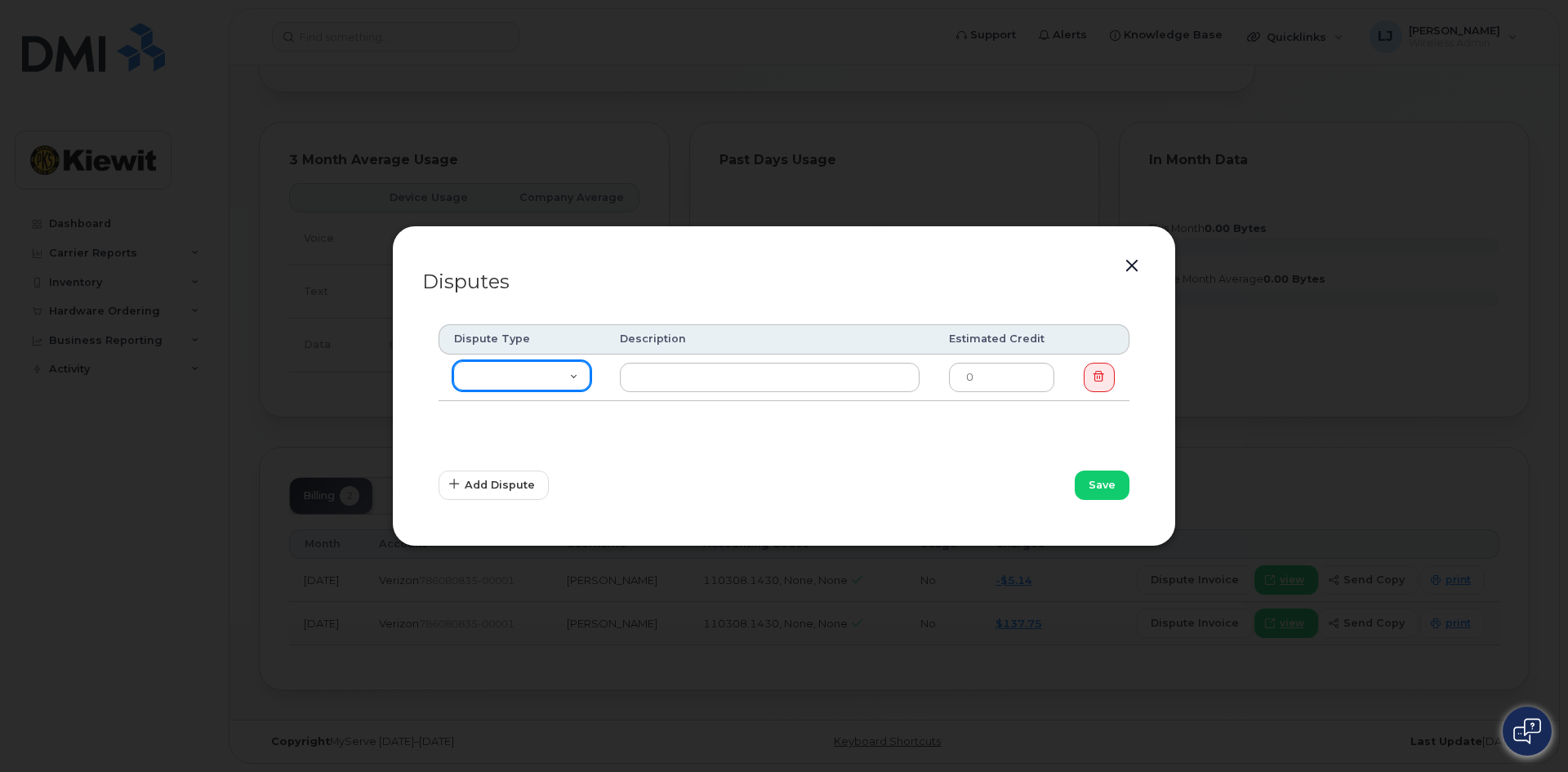
click at [542, 366] on select "Missing Discount Roaming Credit Data Credit Missing Feature Other" at bounding box center [522, 375] width 137 height 29
drag, startPoint x: 715, startPoint y: 494, endPoint x: 714, endPoint y: 482, distance: 12.0
click at [715, 494] on div "Add Dispute" at bounding box center [606, 485] width 356 height 49
click at [1126, 259] on button "button" at bounding box center [1132, 266] width 25 height 23
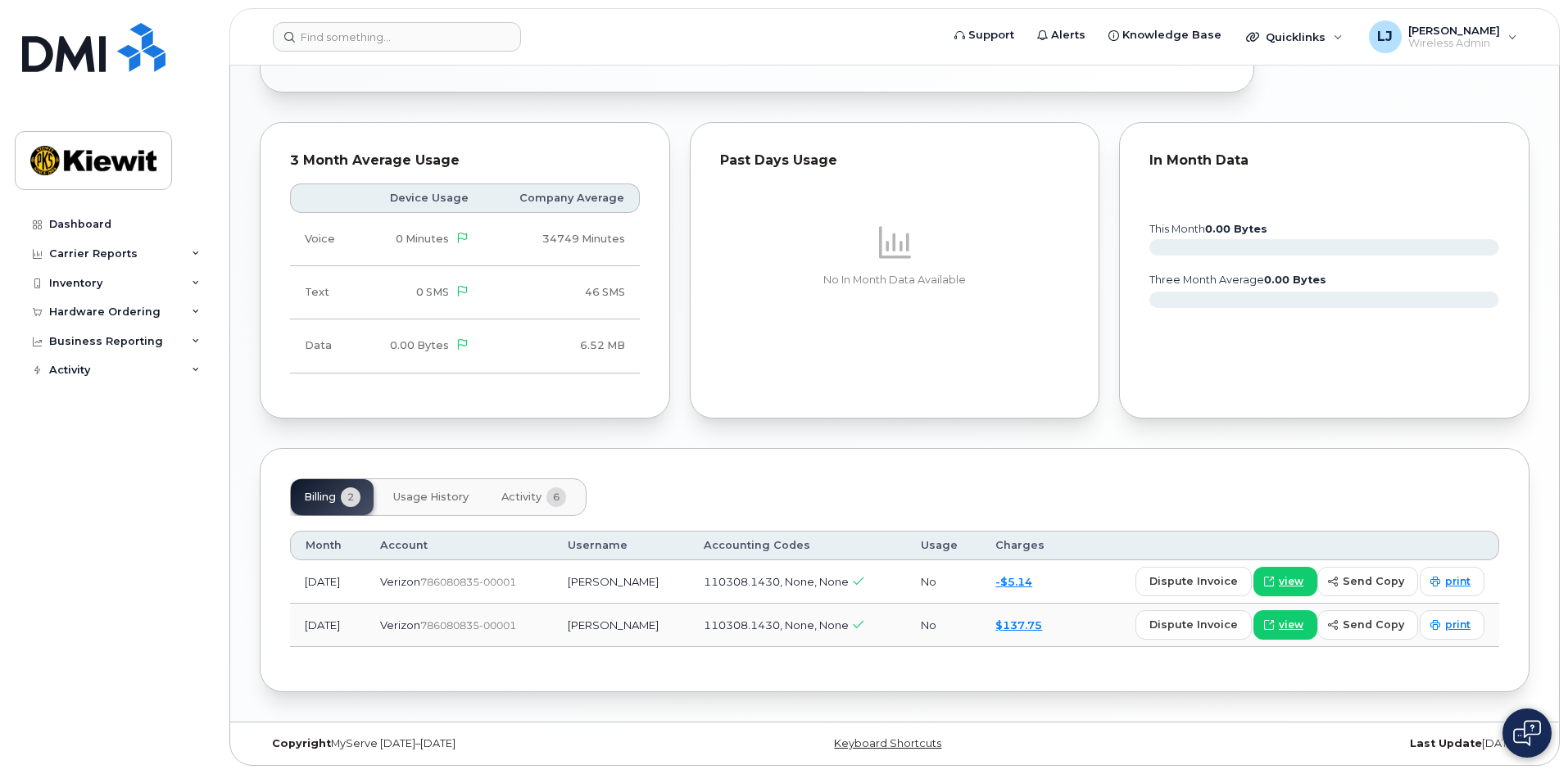
click at [1013, 512] on div "Billing 2 Usage History Activity 6" at bounding box center [895, 498] width 1209 height 38
drag, startPoint x: 982, startPoint y: 459, endPoint x: 992, endPoint y: 458, distance: 10.0
click at [982, 459] on div "Billing 2 Usage History Activity 6 Month Account Username Accounting Codes Usag…" at bounding box center [895, 569] width 1269 height 244
